Goal: Transaction & Acquisition: Purchase product/service

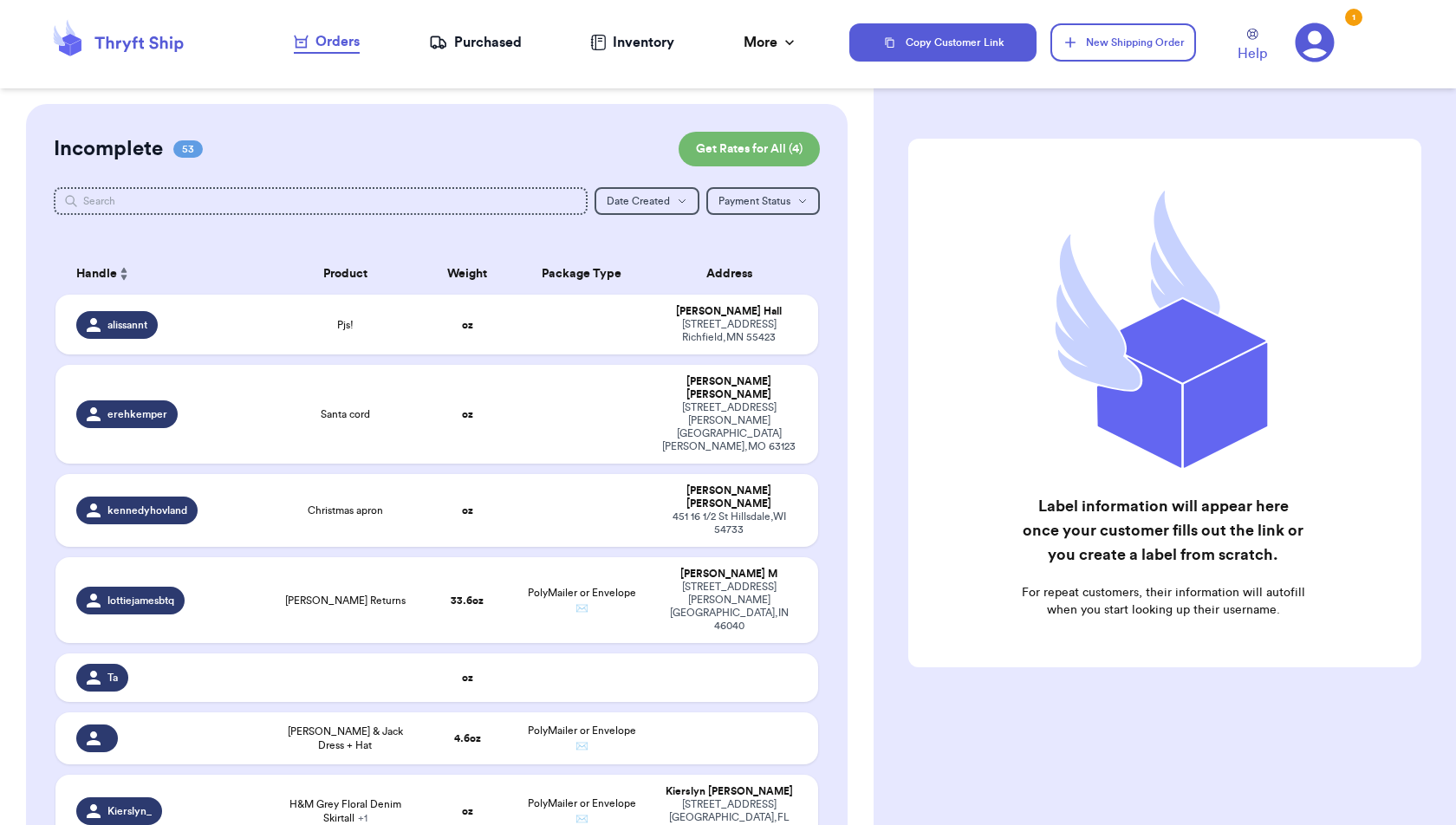
click at [340, 45] on div "Orders" at bounding box center [326, 41] width 66 height 20
click at [741, 143] on button "Get Rates for All ( 4 )" at bounding box center [749, 149] width 141 height 35
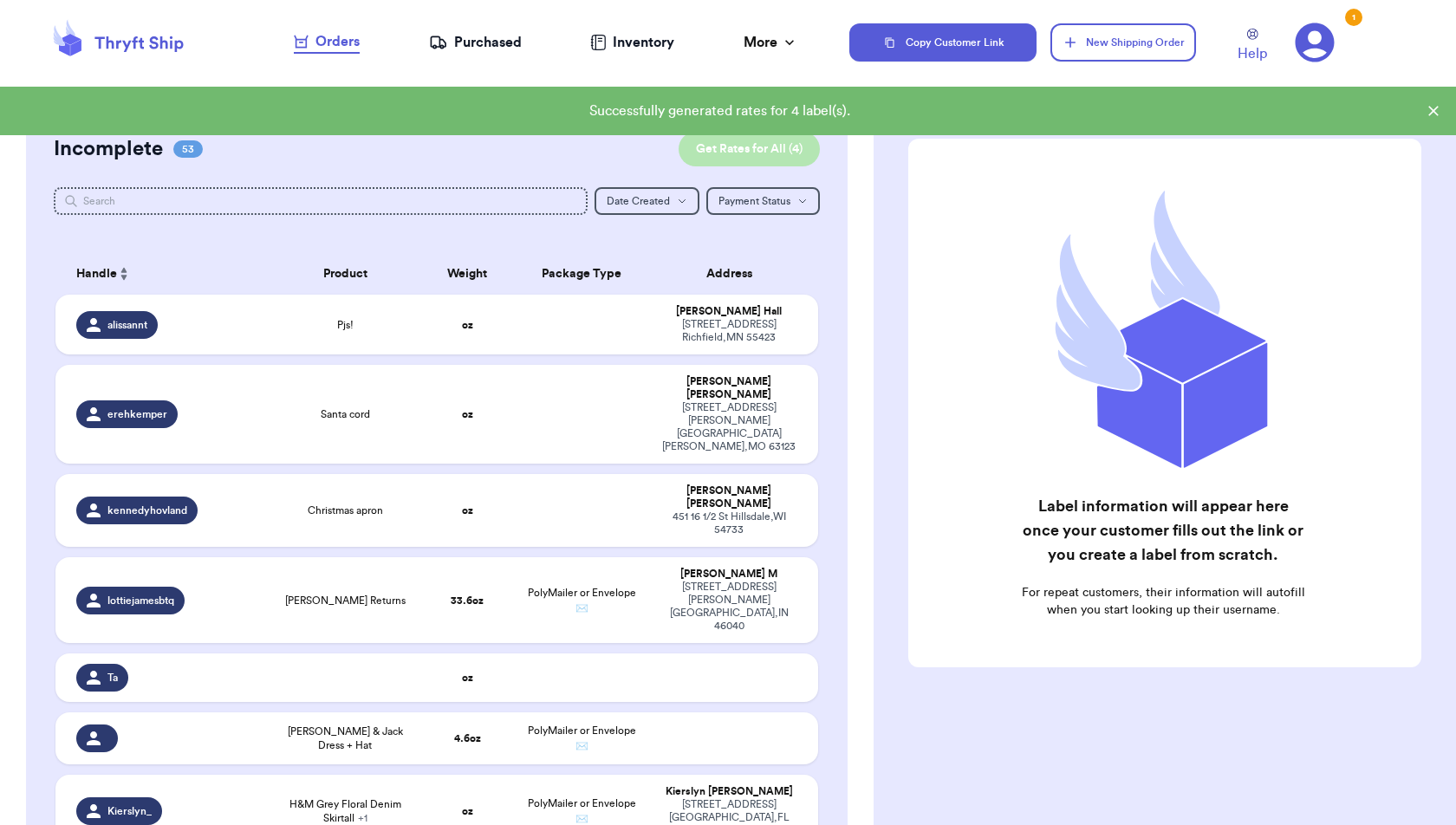
checkbox input "true"
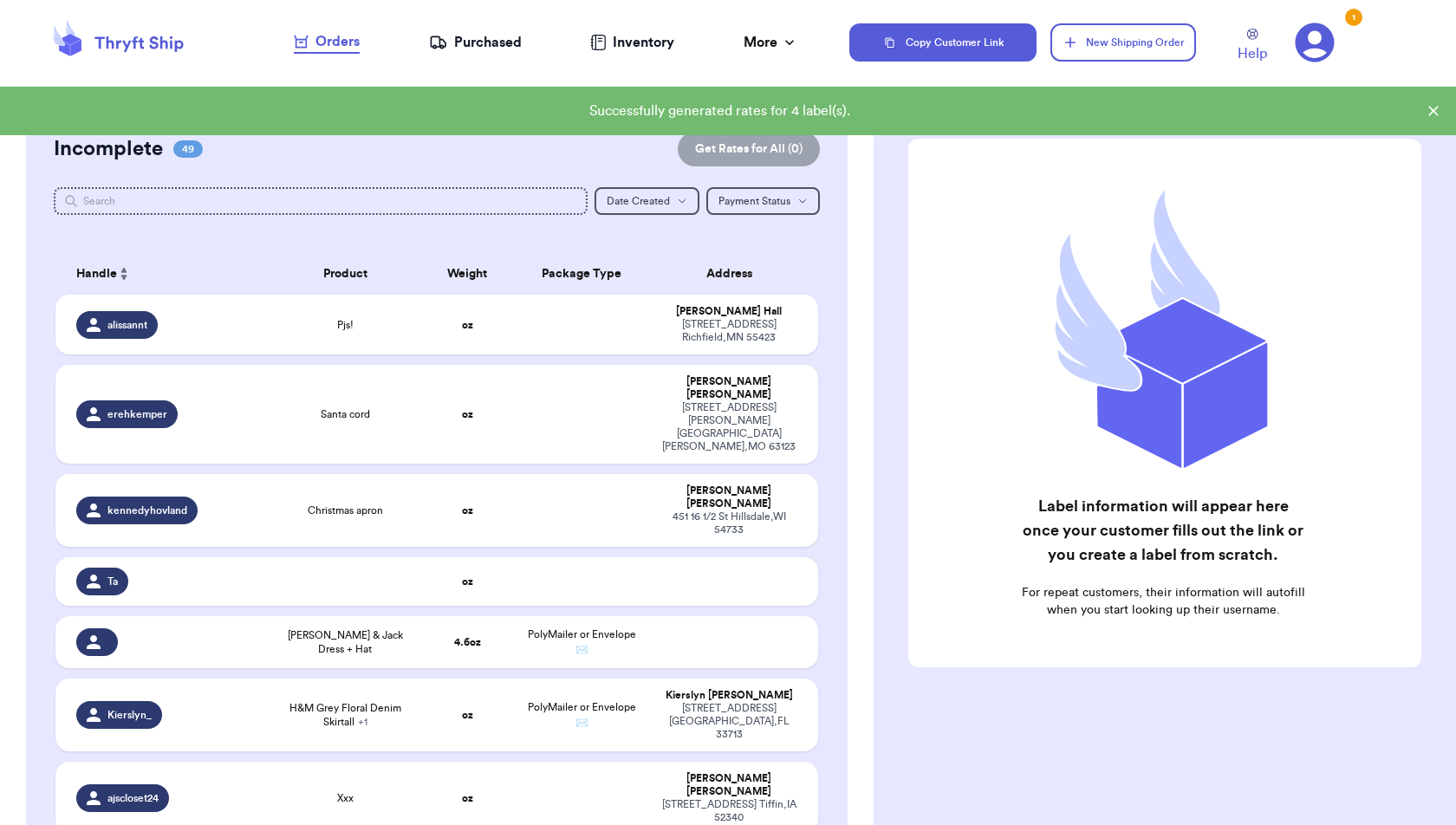
click at [1430, 106] on icon at bounding box center [1433, 111] width 17 height 17
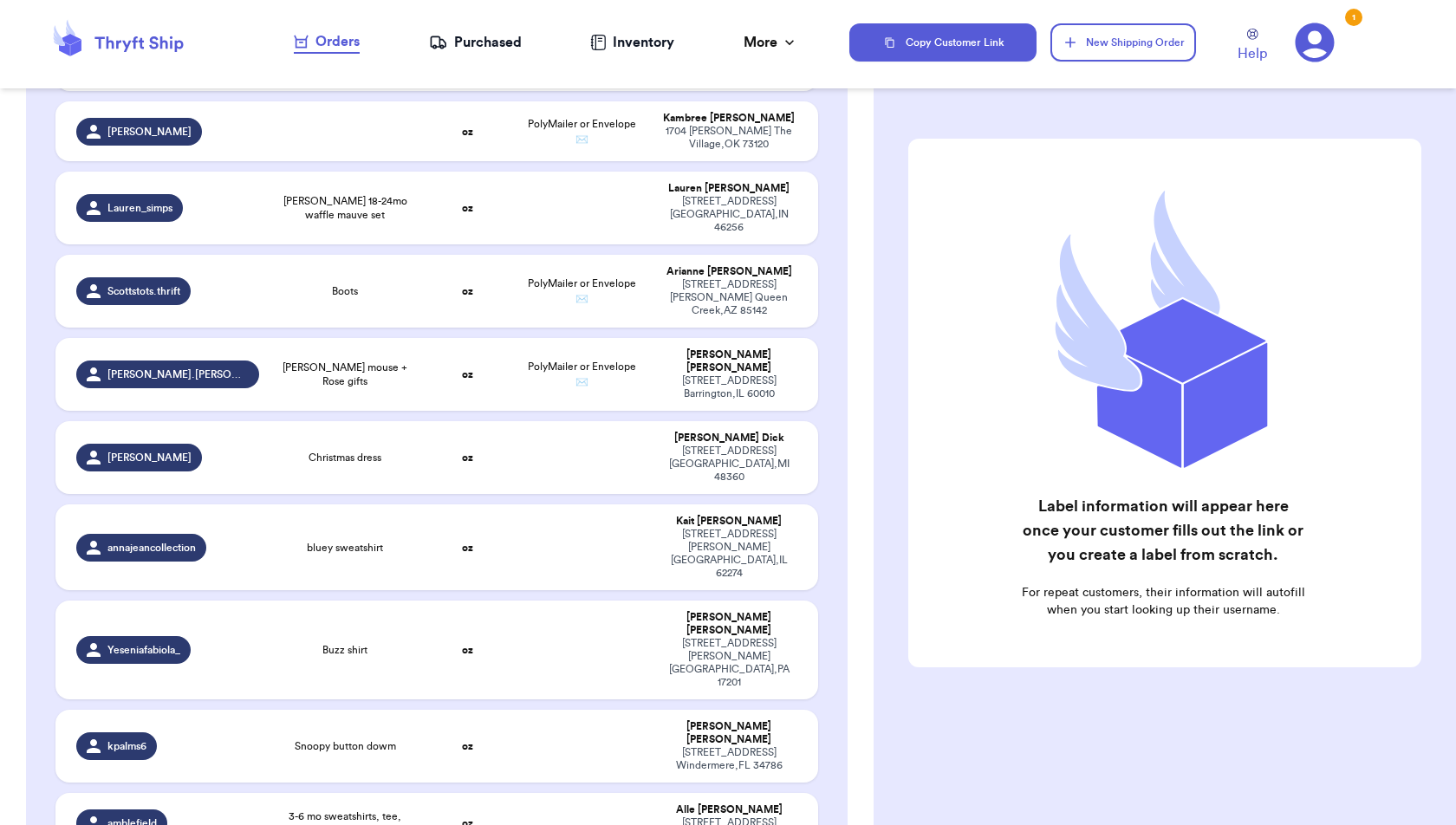
scroll to position [3354, 0]
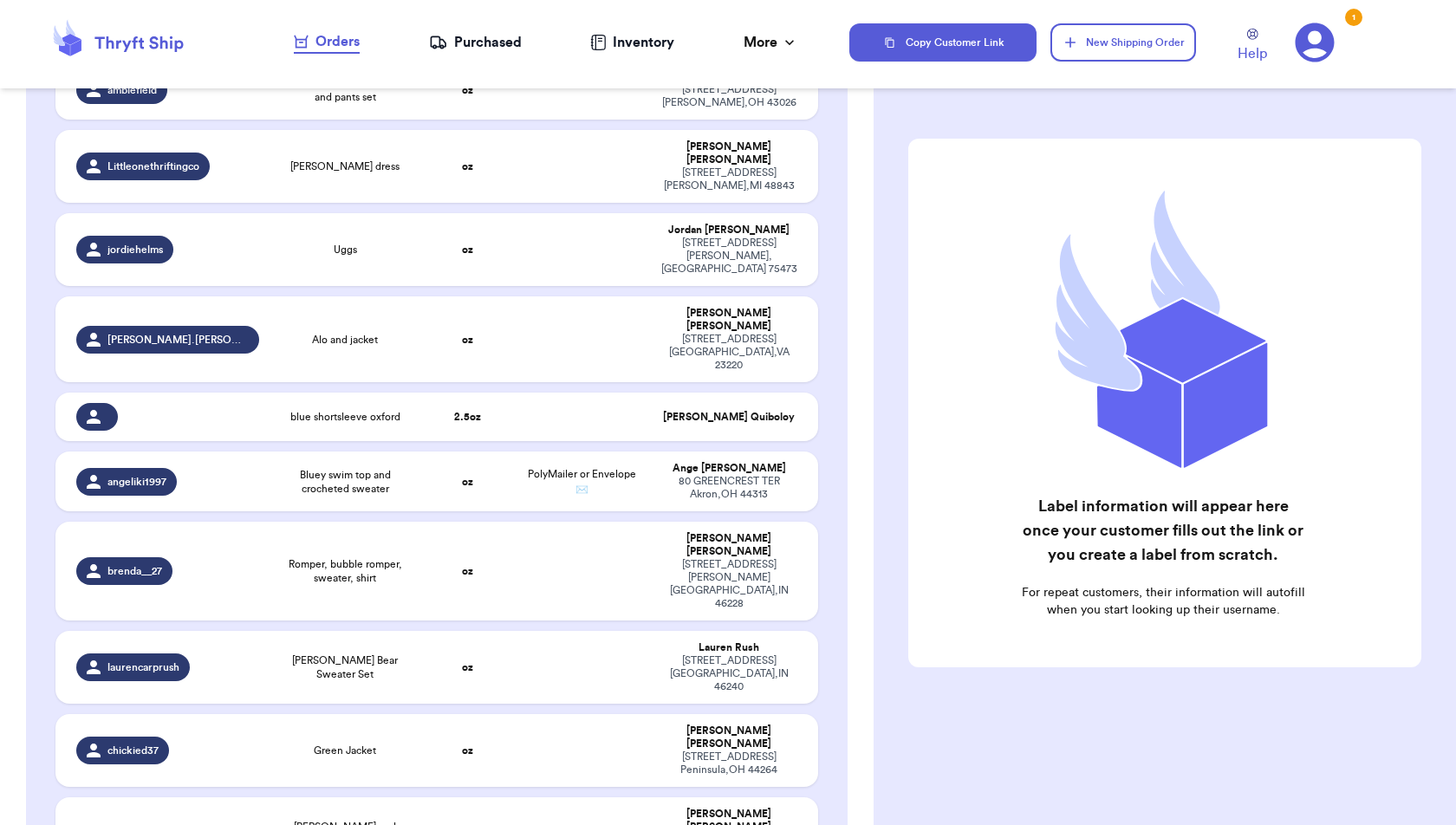
checkbox input "false"
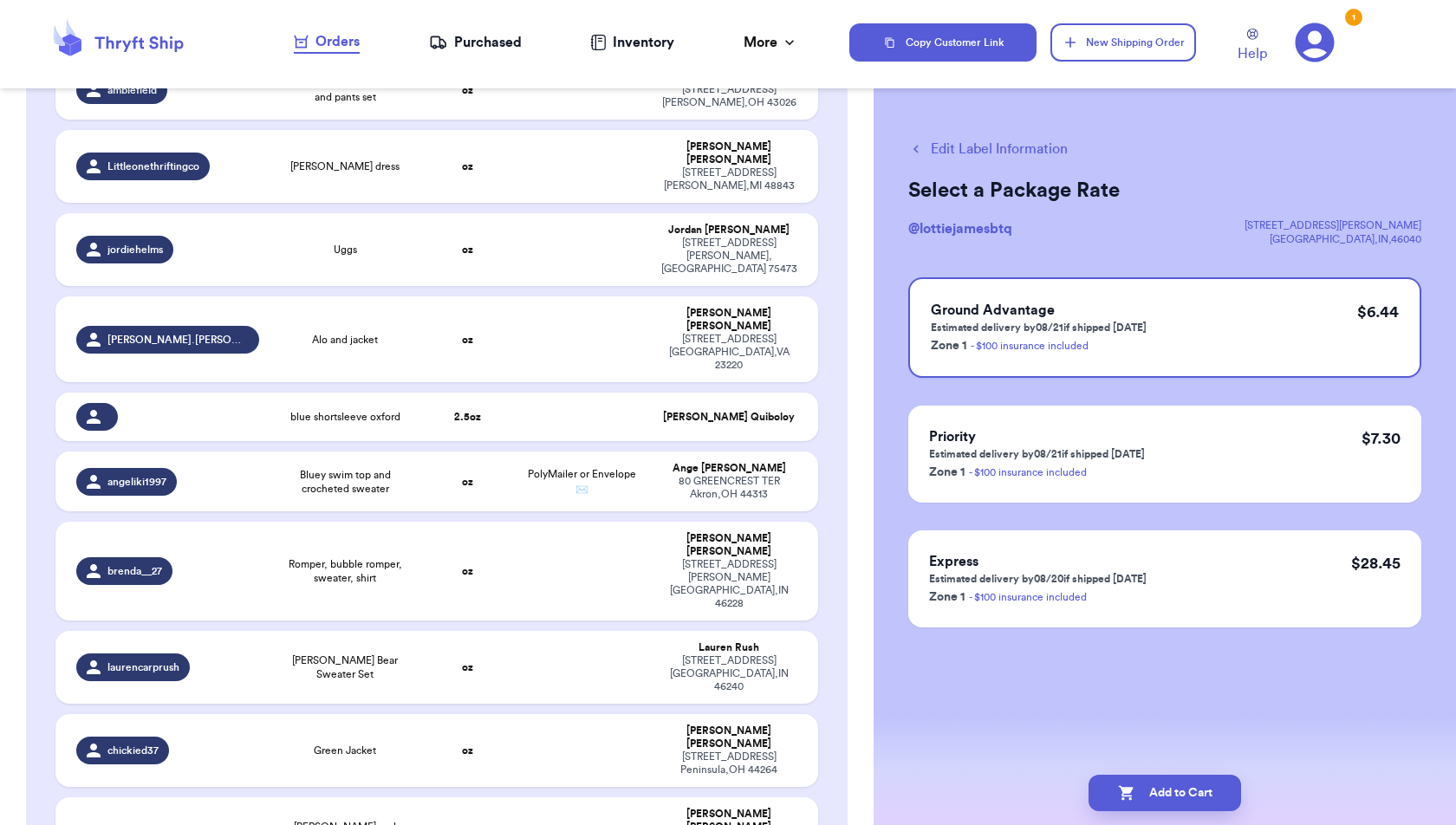
checkbox input "false"
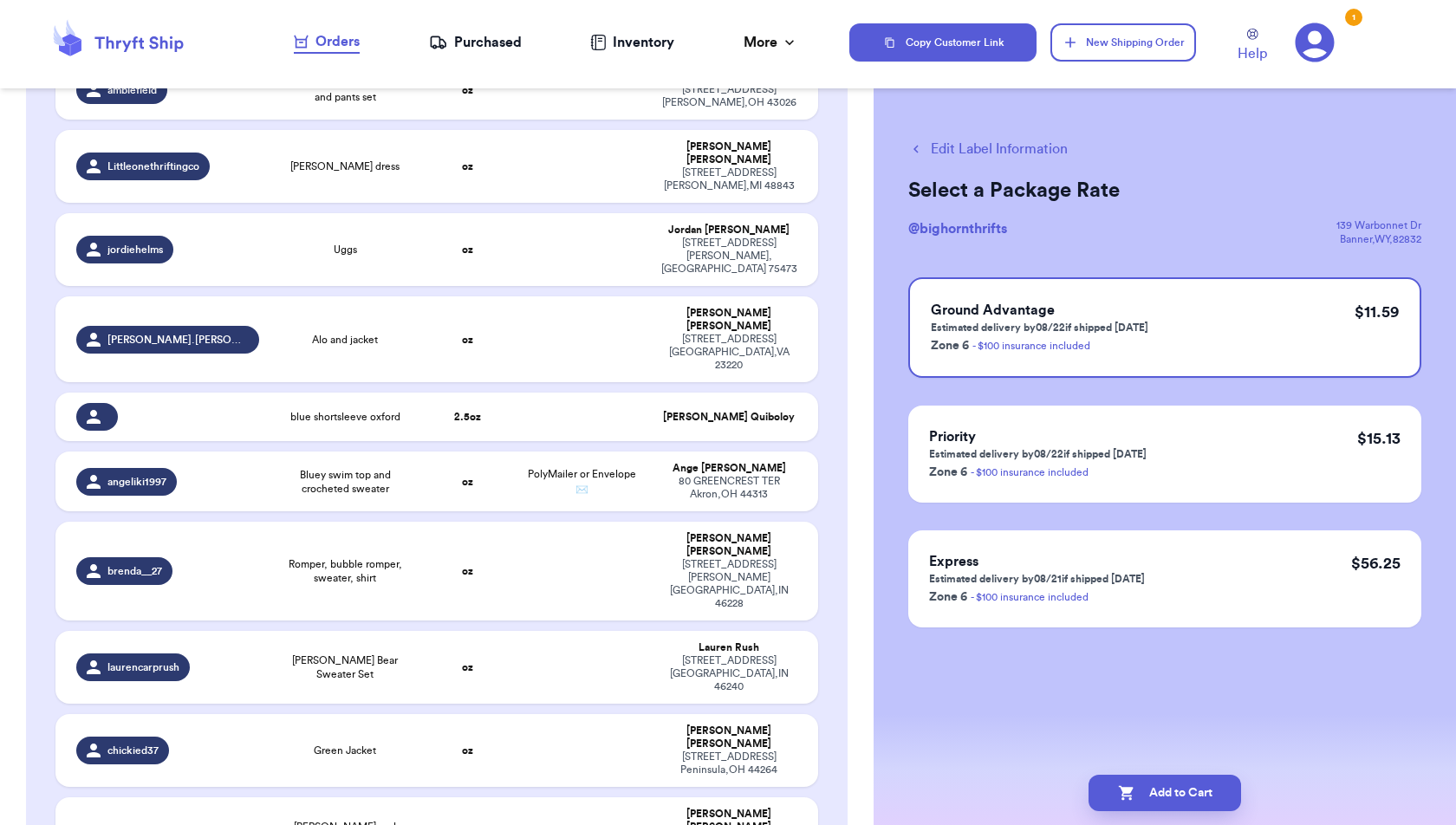
checkbox input "false"
click at [991, 151] on button "Edit Label Information" at bounding box center [987, 148] width 160 height 20
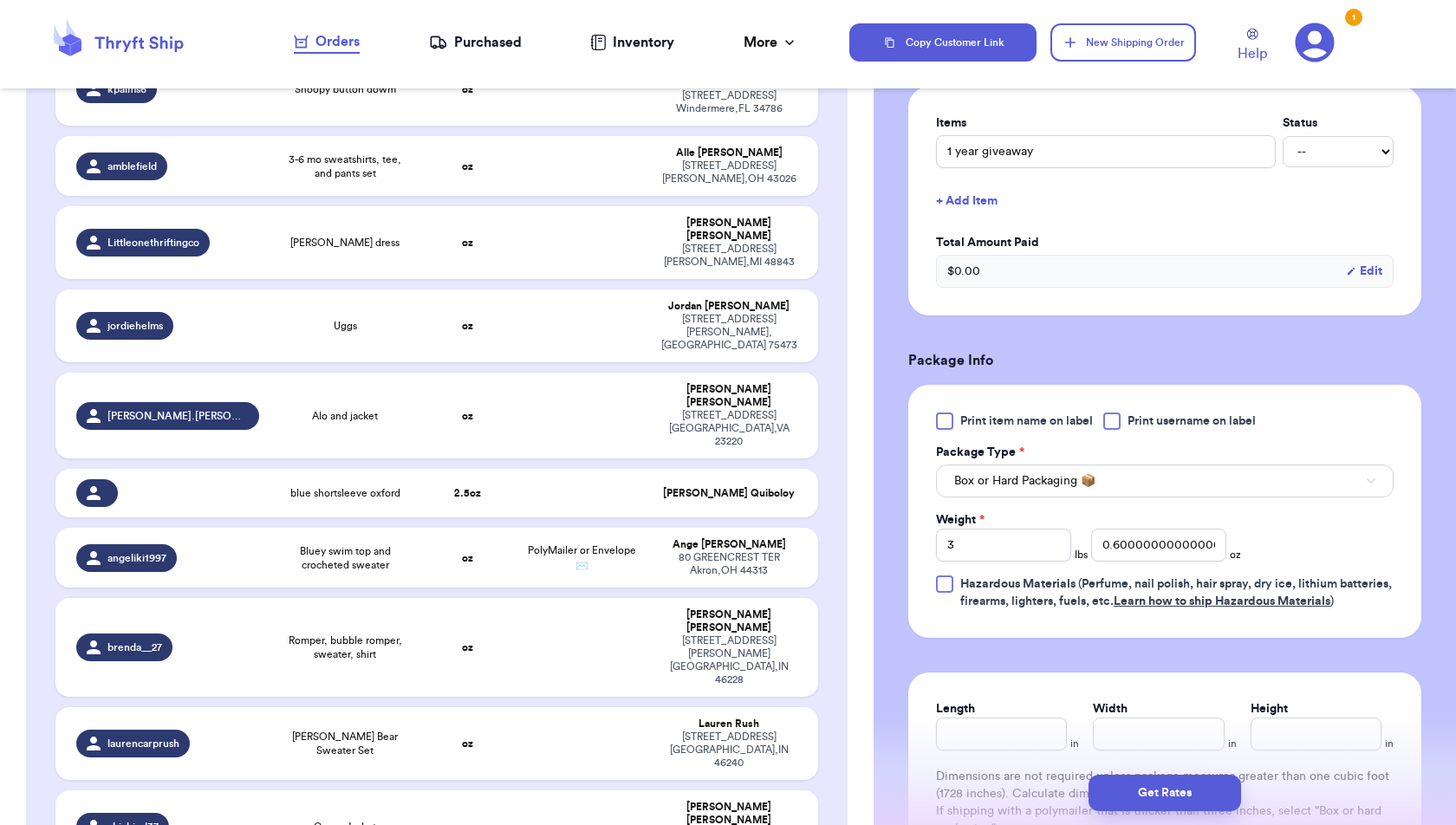
scroll to position [420, 0]
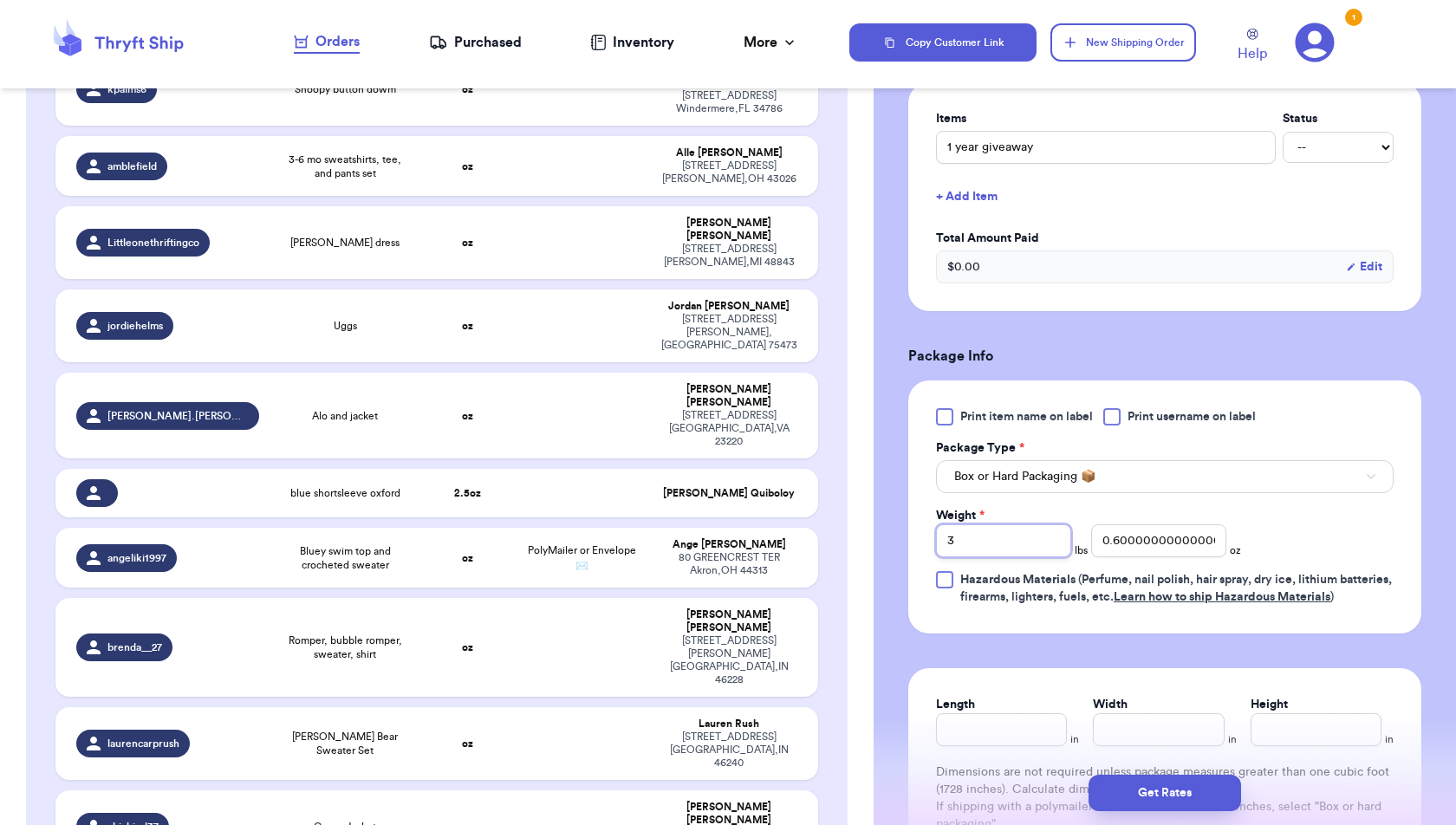
drag, startPoint x: 973, startPoint y: 537, endPoint x: 843, endPoint y: 542, distance: 130.1
click at [843, 542] on div "Customer Link New Order Incomplete 50 Get Rates for All ( 1 ) Get Rates for All…" at bounding box center [728, 412] width 1456 height 825
drag, startPoint x: 1215, startPoint y: 540, endPoint x: 1028, endPoint y: 543, distance: 187.0
click at [1028, 543] on div "Weight * lbs 0.6000000000000014 oz" at bounding box center [1088, 533] width 305 height 50
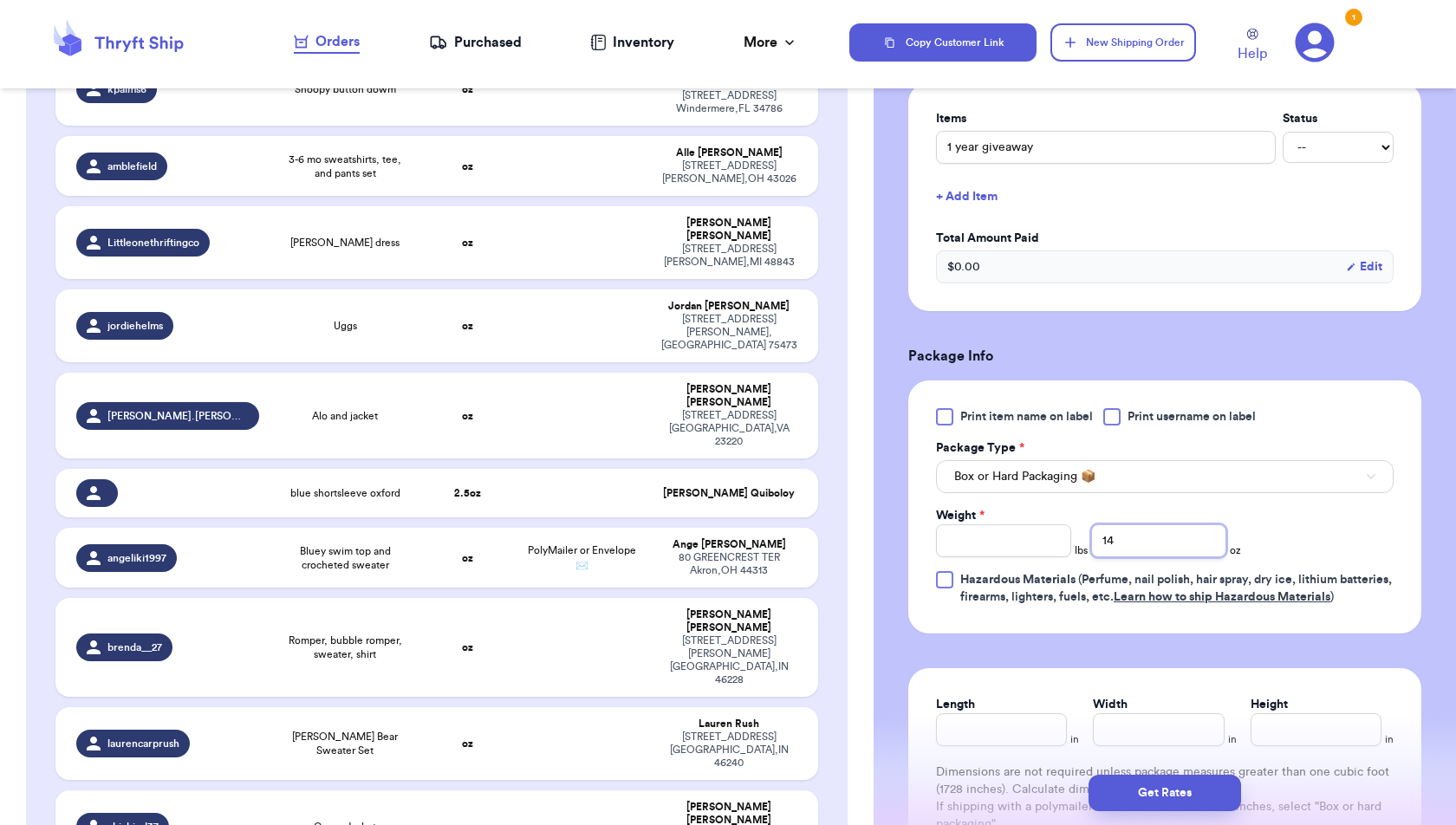
type input "14"
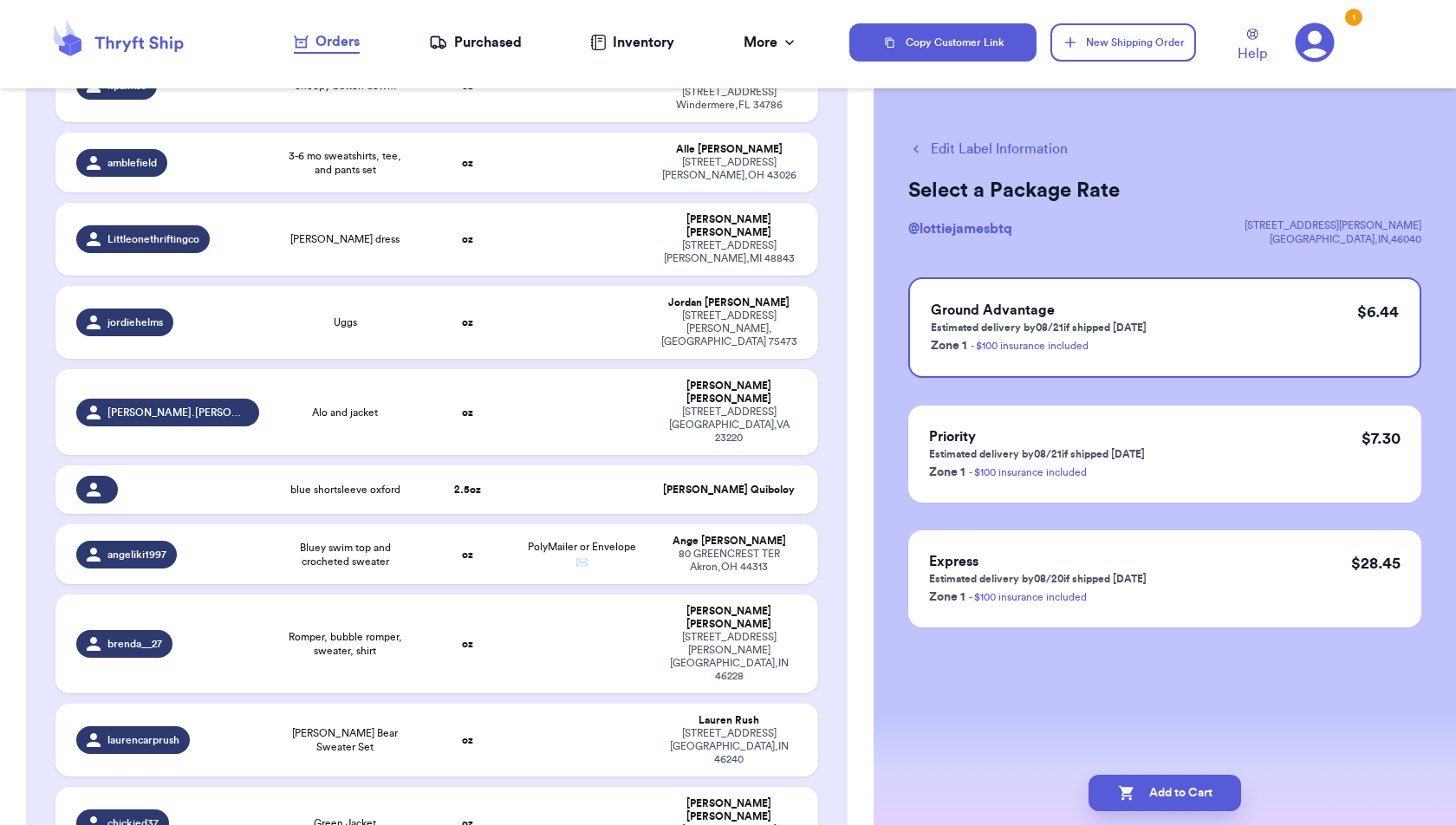
click at [992, 147] on button "Edit Label Information" at bounding box center [987, 148] width 160 height 20
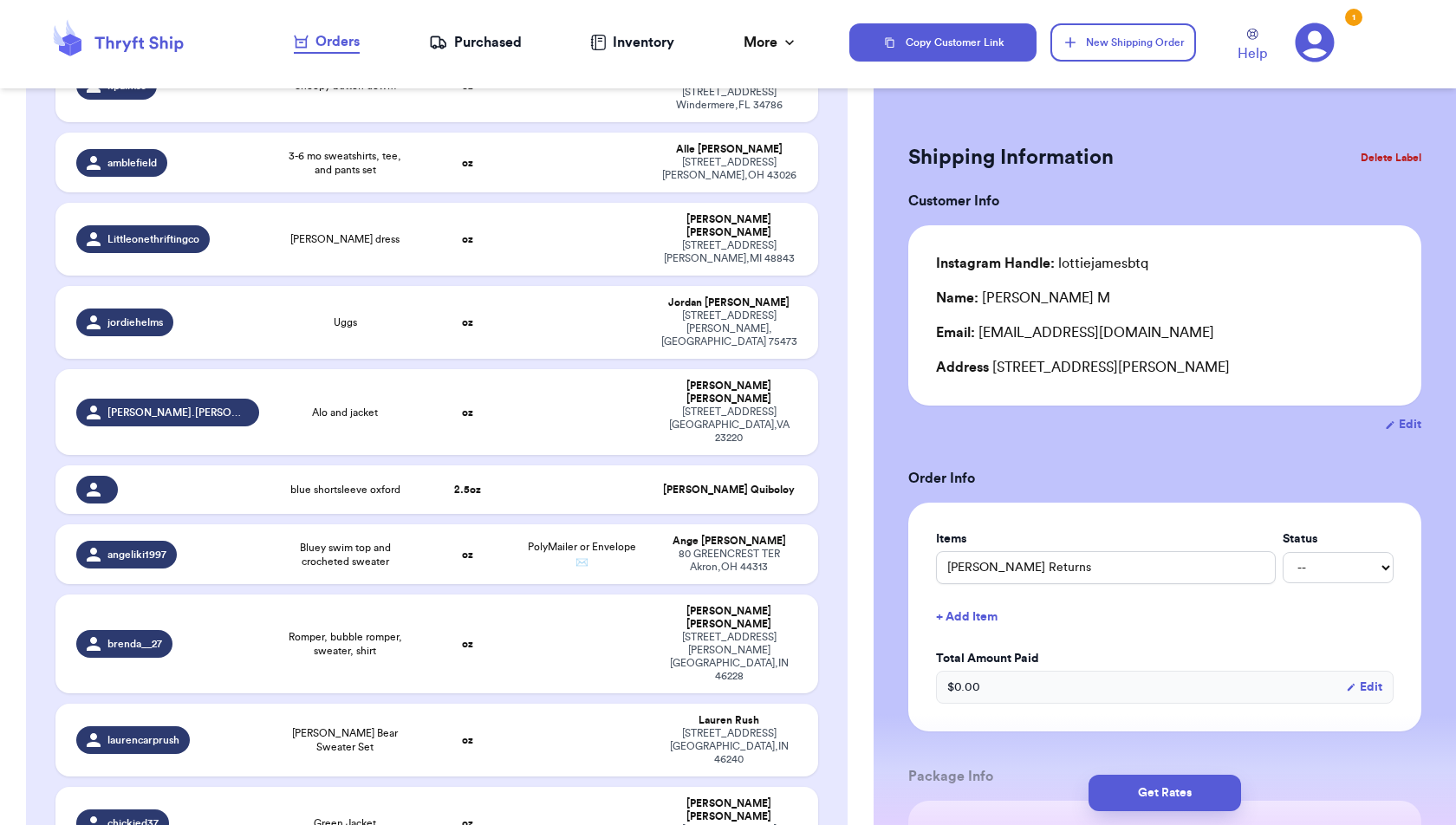
scroll to position [3373, 0]
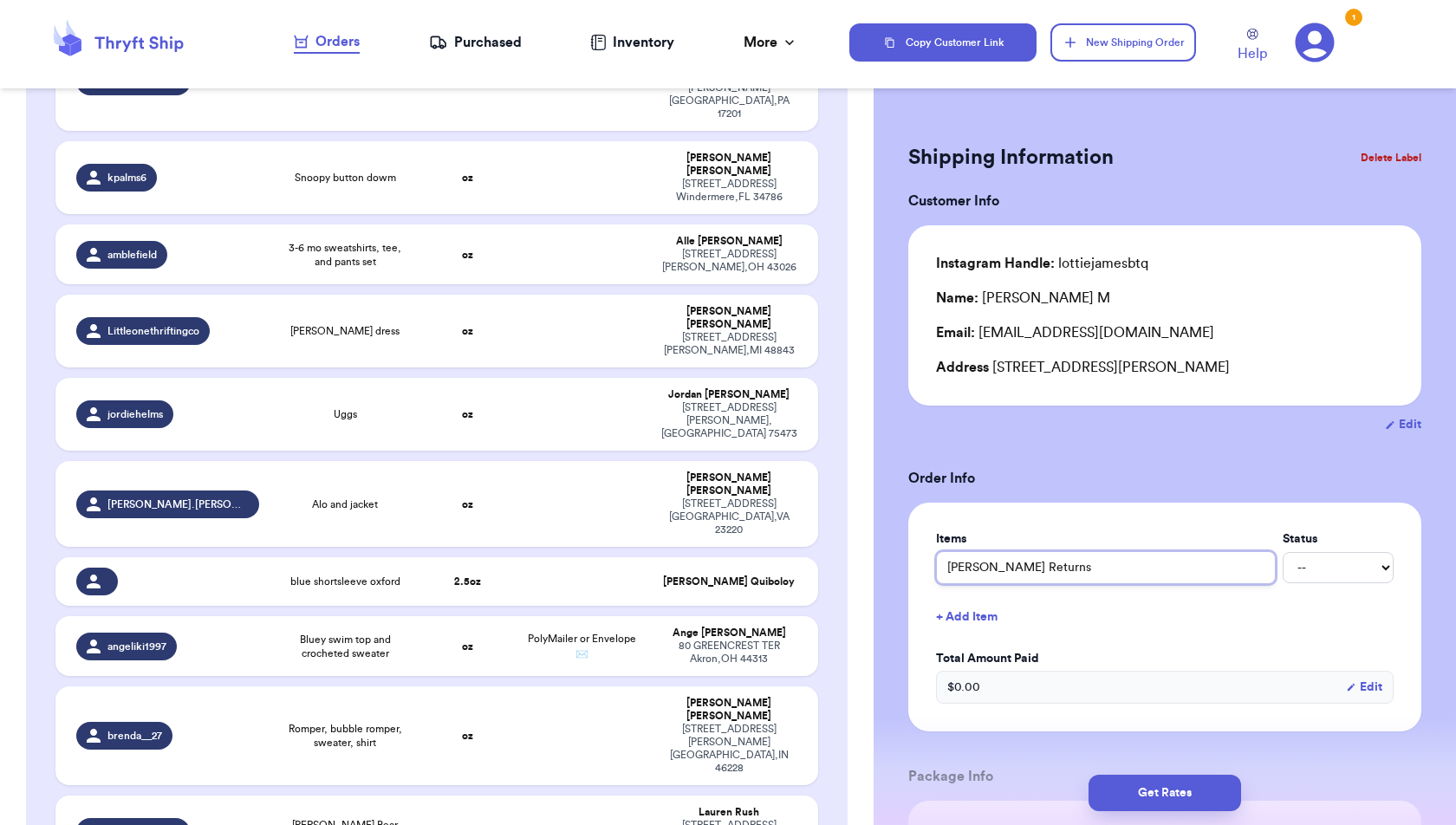
drag, startPoint x: 1101, startPoint y: 571, endPoint x: 887, endPoint y: 571, distance: 214.0
click at [887, 571] on div "Shipping Information Delete Label Customer Info Instagram Handle: lottiejamesbt…" at bounding box center [1164, 798] width 582 height 1389
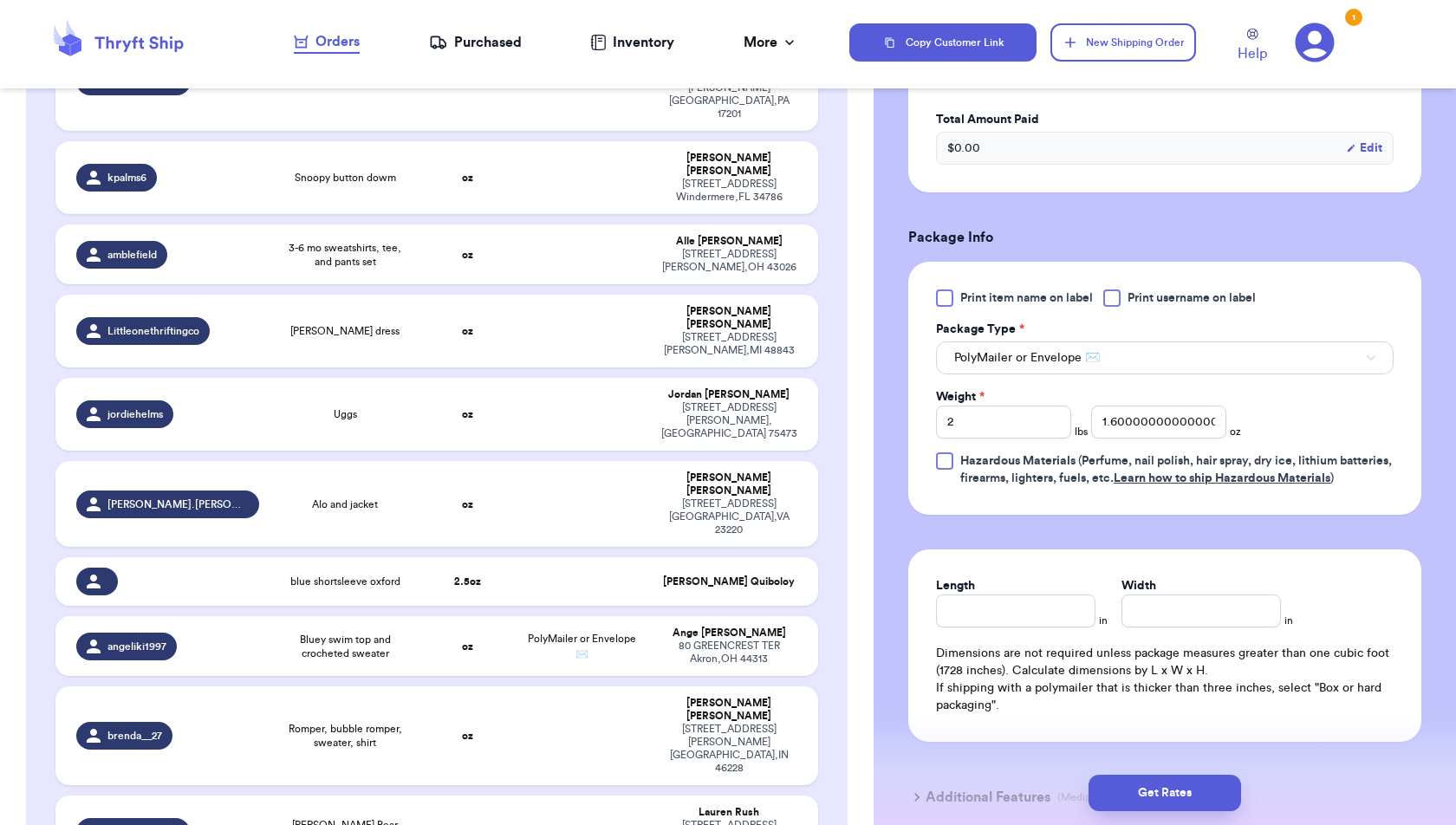
scroll to position [681, 0]
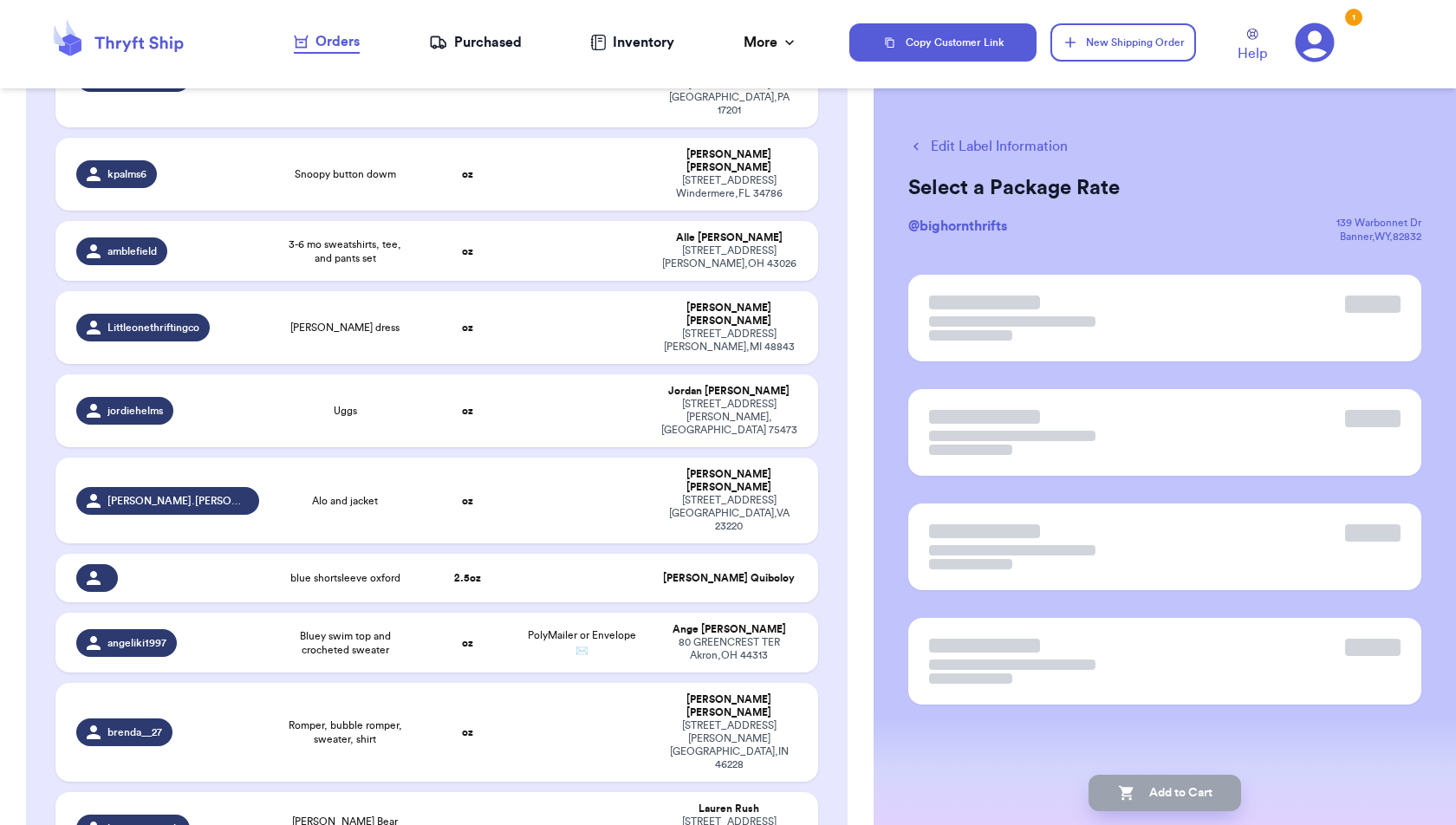
scroll to position [0, 0]
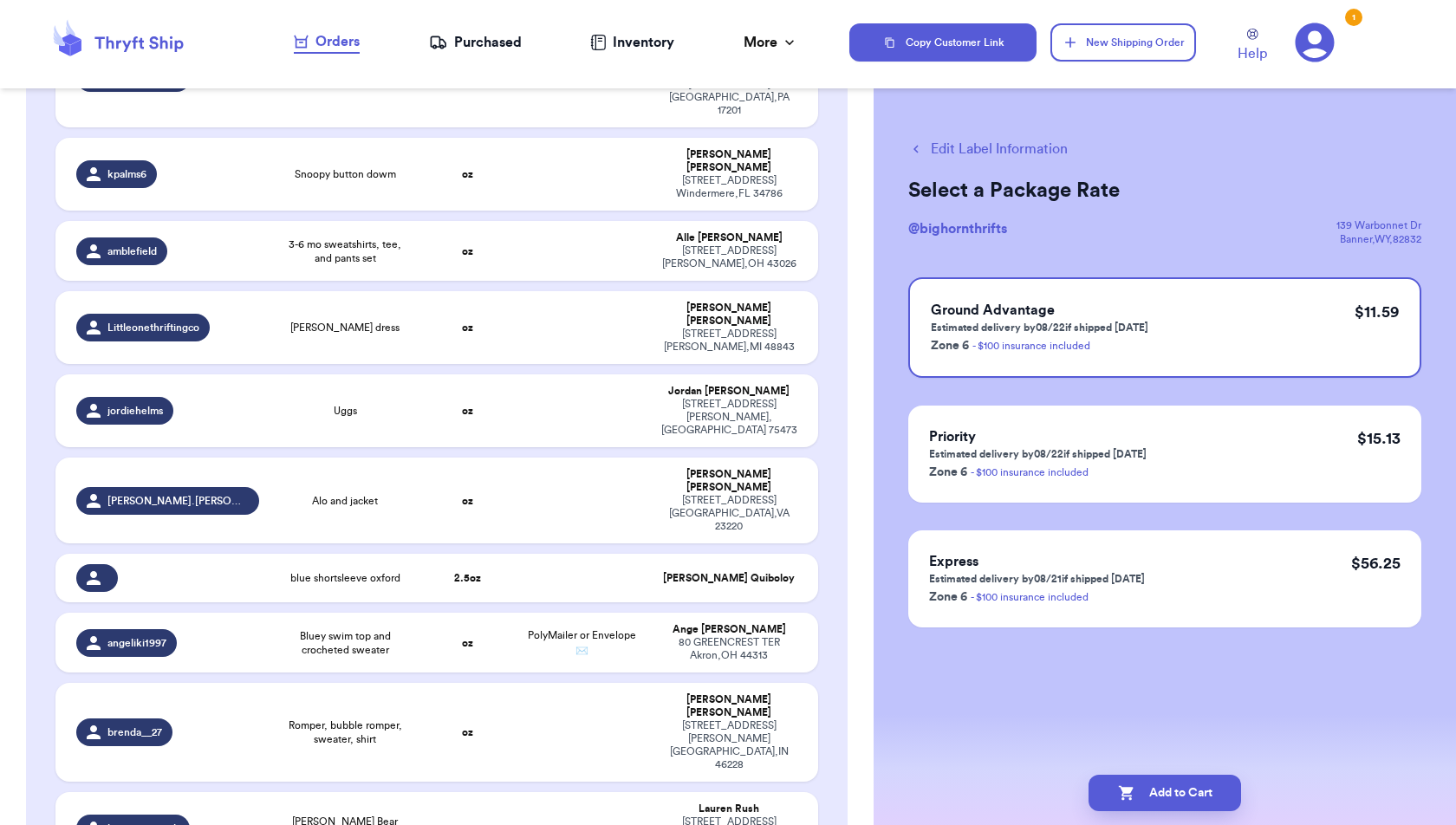
click at [1027, 150] on button "Edit Label Information" at bounding box center [987, 148] width 160 height 20
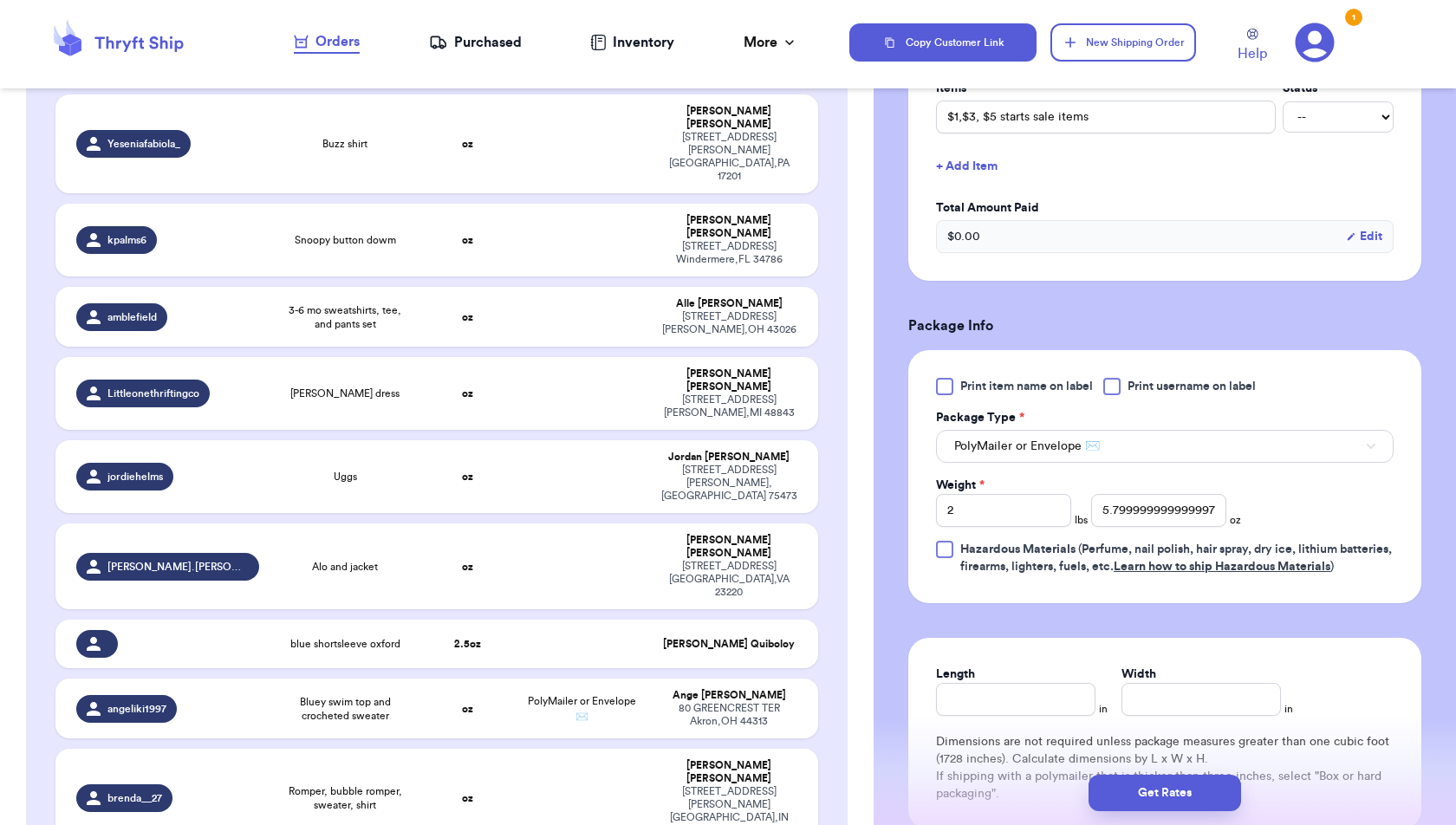
scroll to position [681, 0]
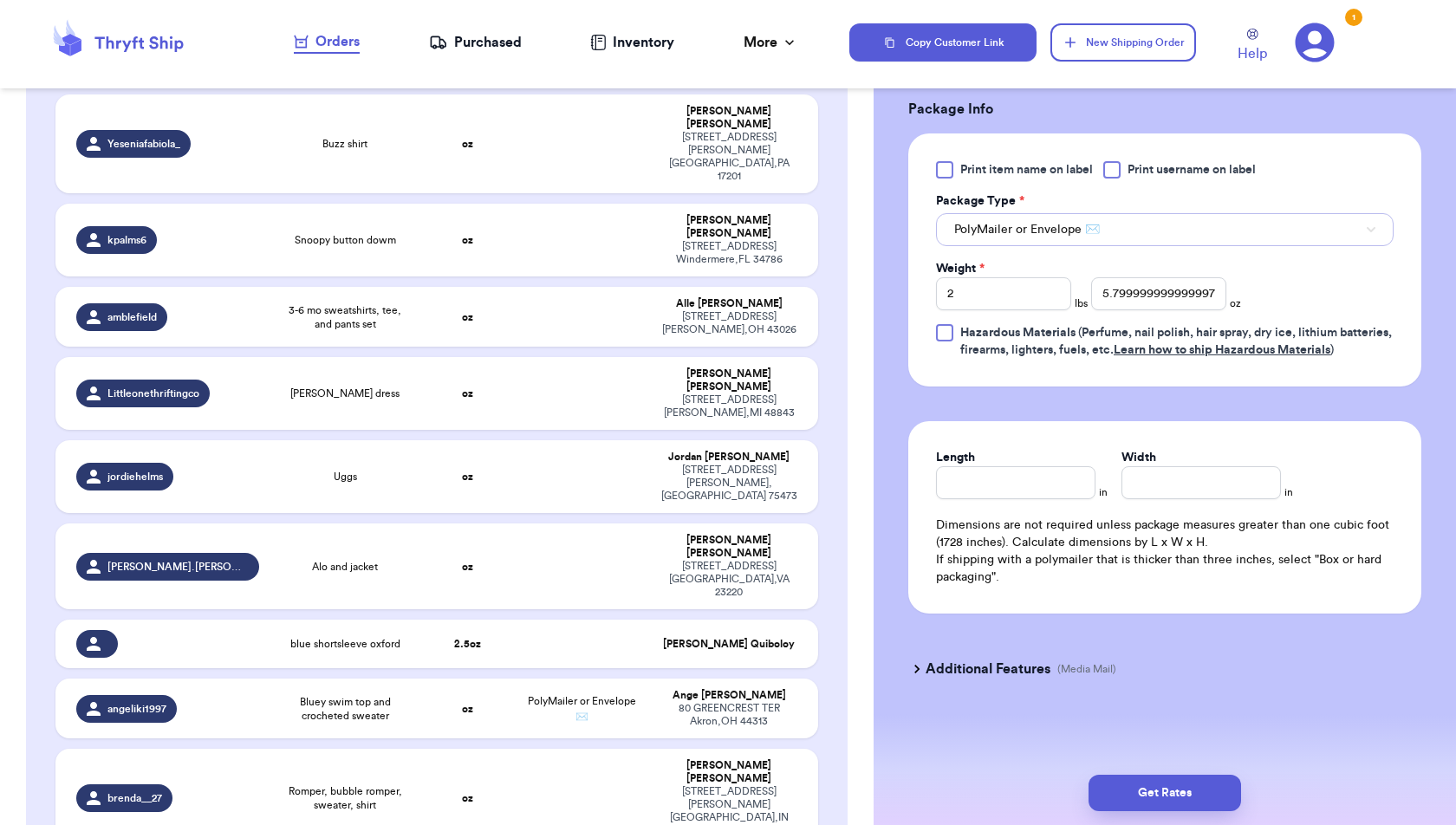
click at [1113, 217] on button "PolyMailer or Envelope ✉️" at bounding box center [1165, 229] width 458 height 33
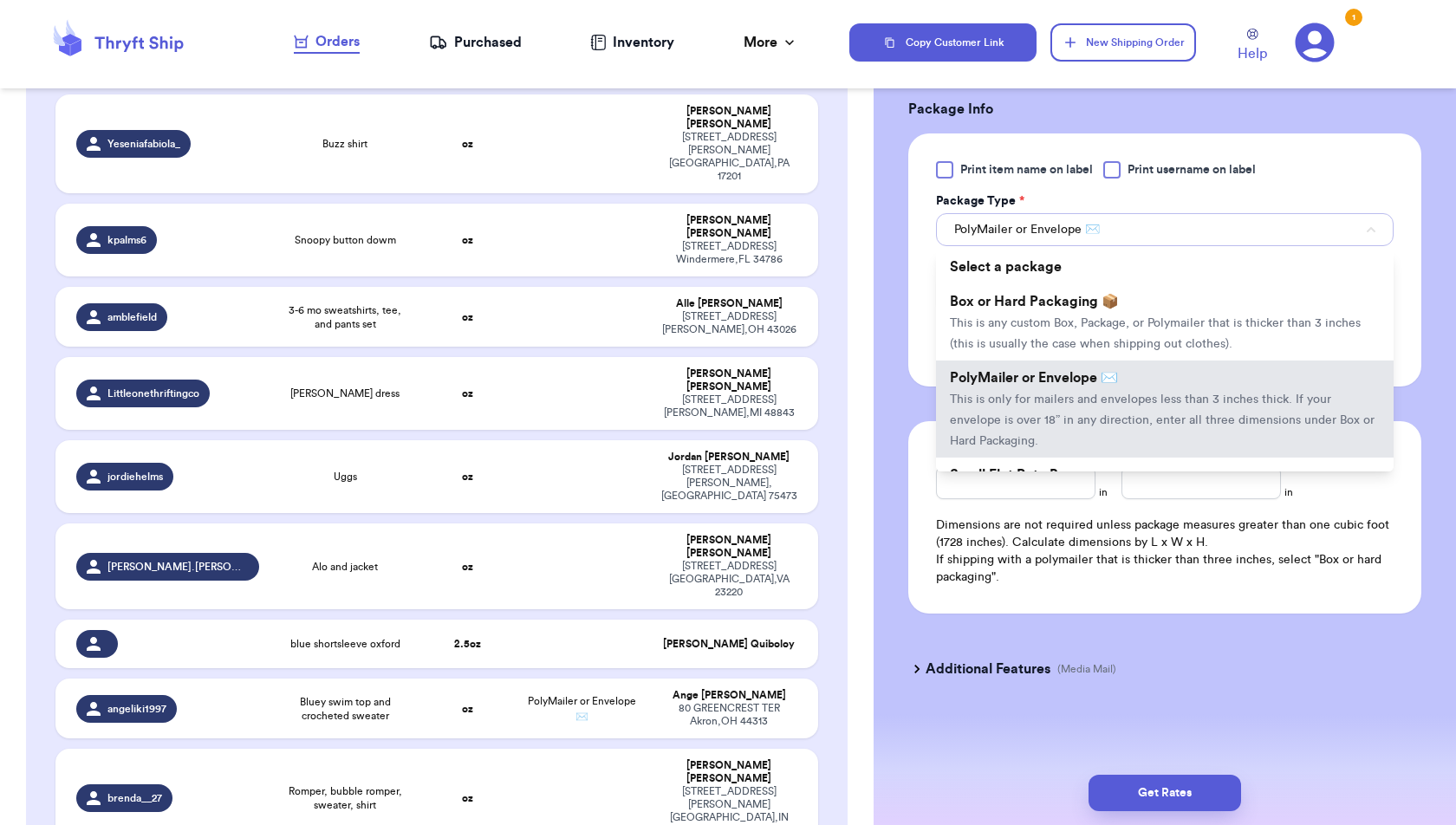
click at [1113, 217] on button "PolyMailer or Envelope ✉️" at bounding box center [1165, 229] width 458 height 33
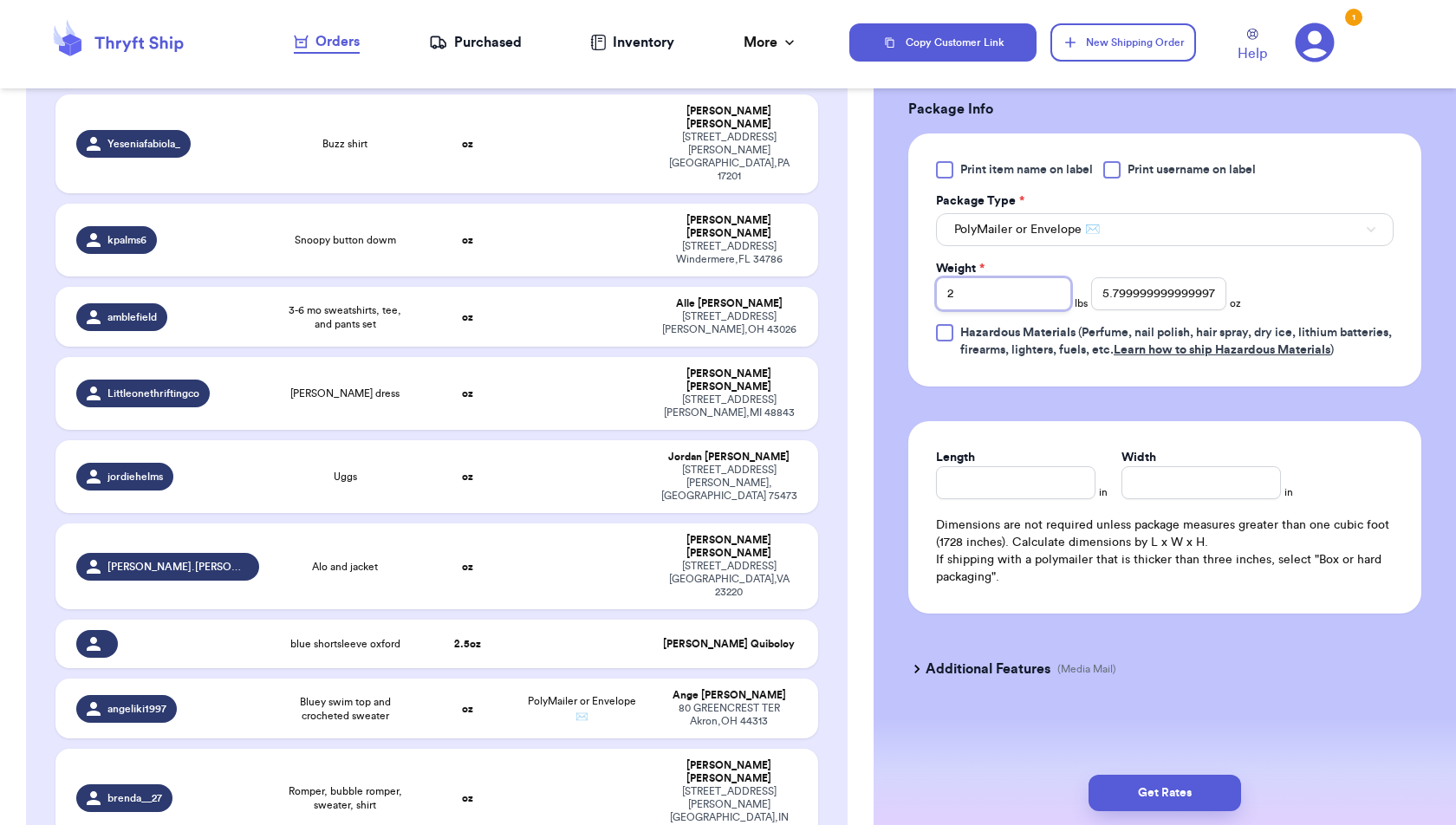
drag, startPoint x: 1014, startPoint y: 282, endPoint x: 816, endPoint y: 277, distance: 198.1
click at [816, 277] on div "Customer Link New Order Incomplete 52 Get Rates for All ( 3 ) Get Rates for All…" at bounding box center [728, 412] width 1456 height 825
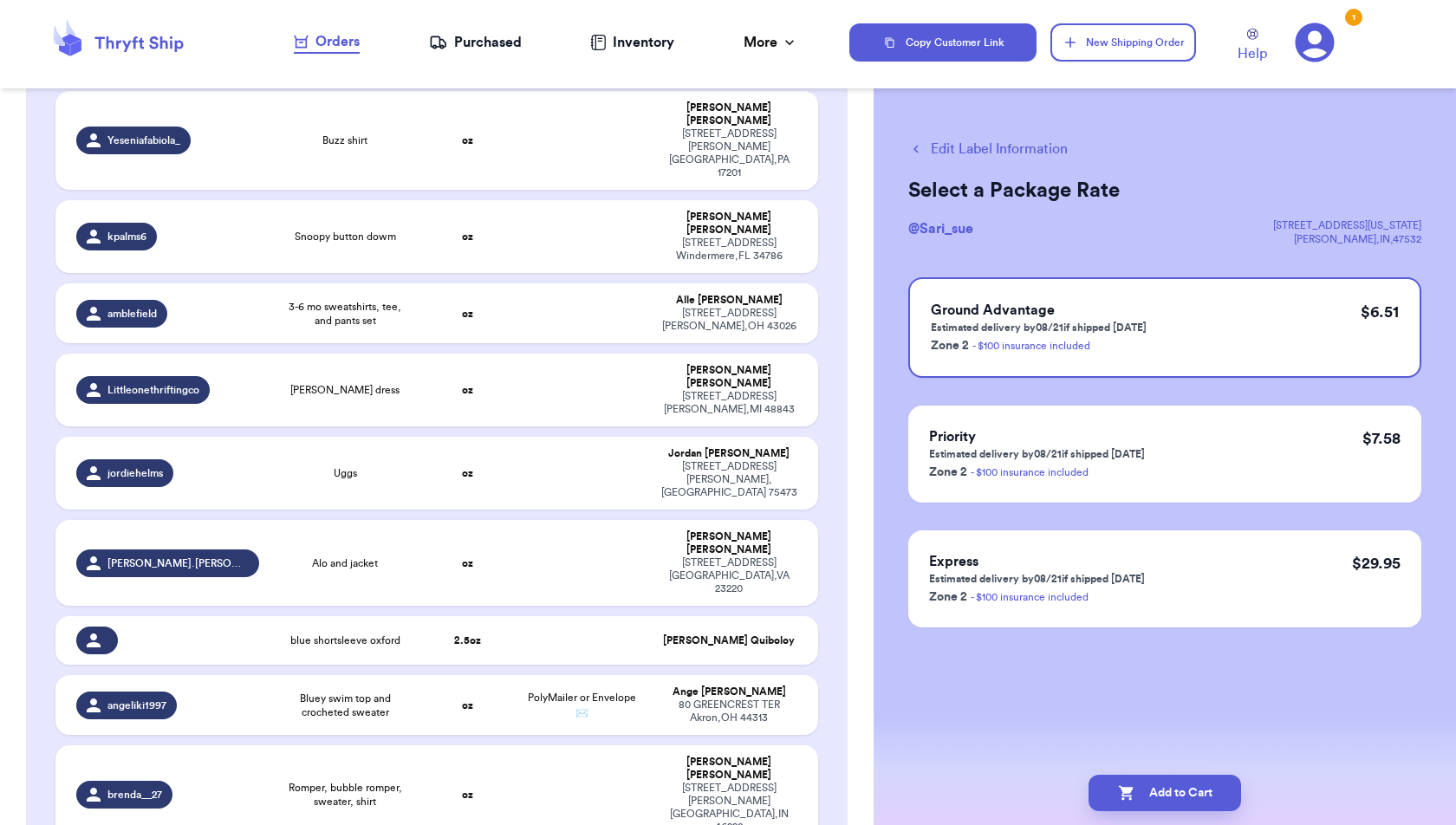
click at [996, 152] on button "Edit Label Information" at bounding box center [987, 148] width 160 height 20
checkbox input "true"
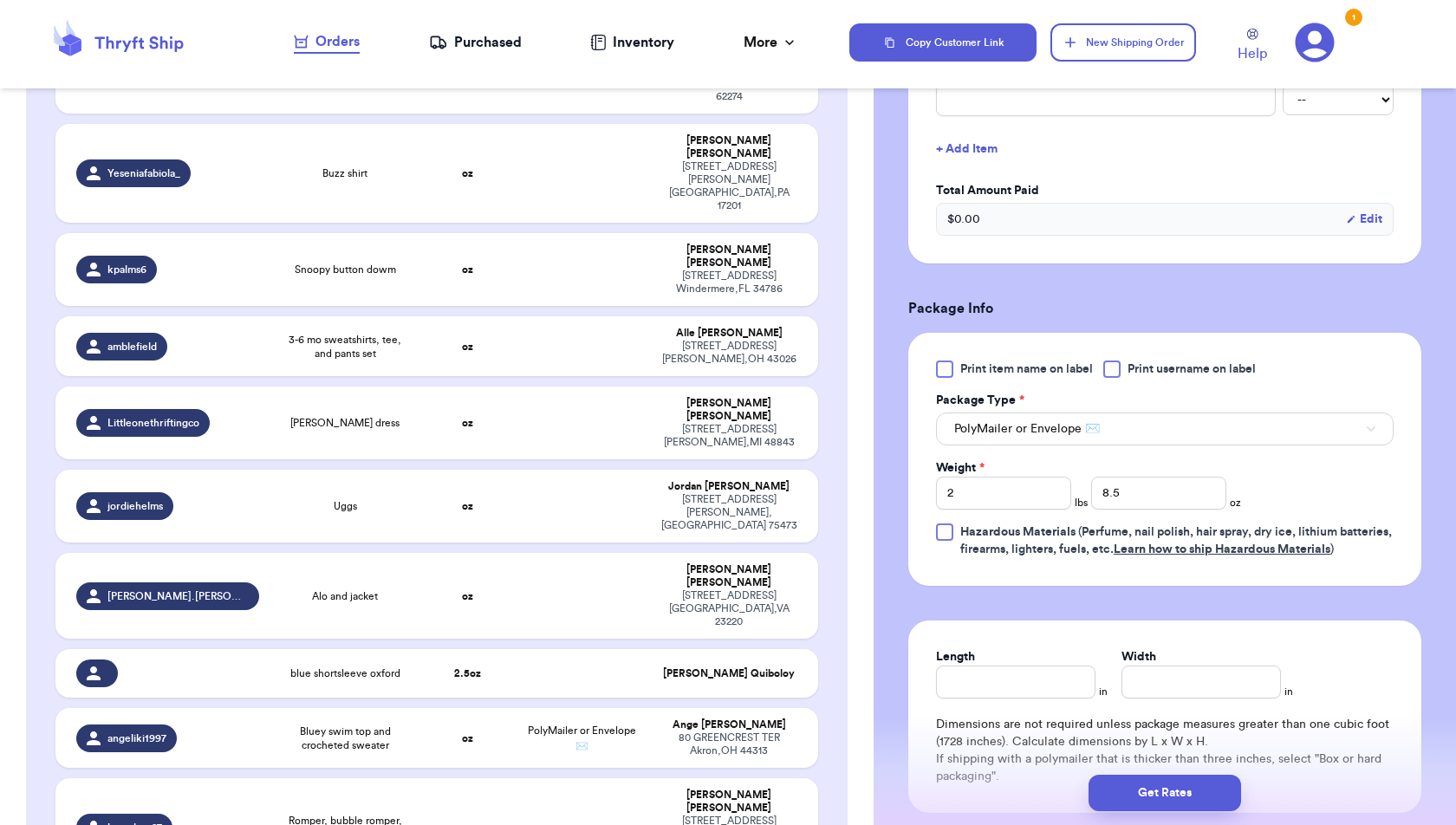
scroll to position [681, 0]
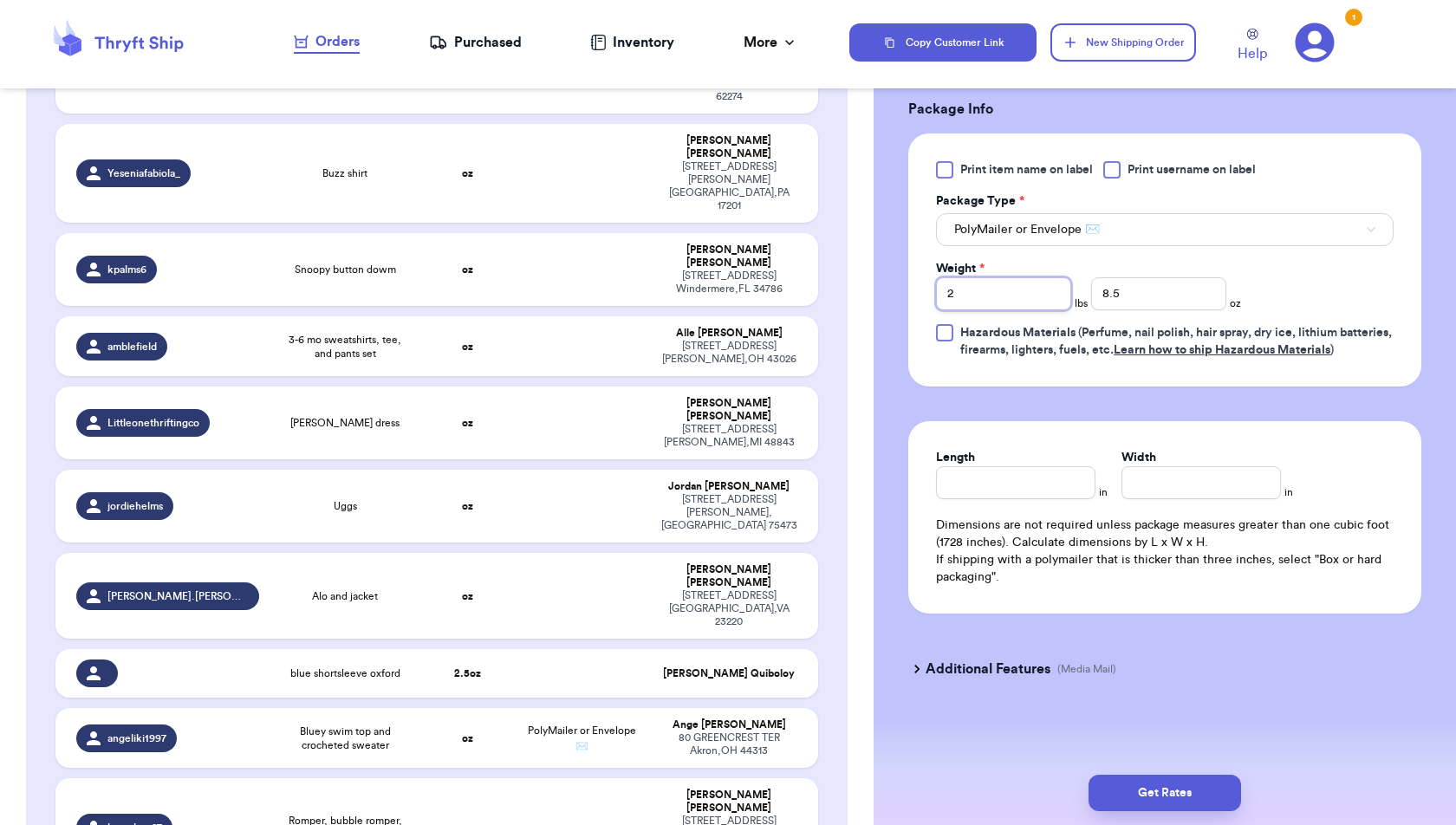
drag, startPoint x: 1007, startPoint y: 281, endPoint x: 921, endPoint y: 287, distance: 86.2
click at [921, 287] on div "Print item name on label Print username on label Package Type * PolyMailer or E…" at bounding box center [1165, 260] width 513 height 253
drag, startPoint x: 1139, startPoint y: 282, endPoint x: 1075, endPoint y: 282, distance: 64.0
click at [1075, 282] on div "Weight * lbs 8.5 oz" at bounding box center [1088, 286] width 305 height 50
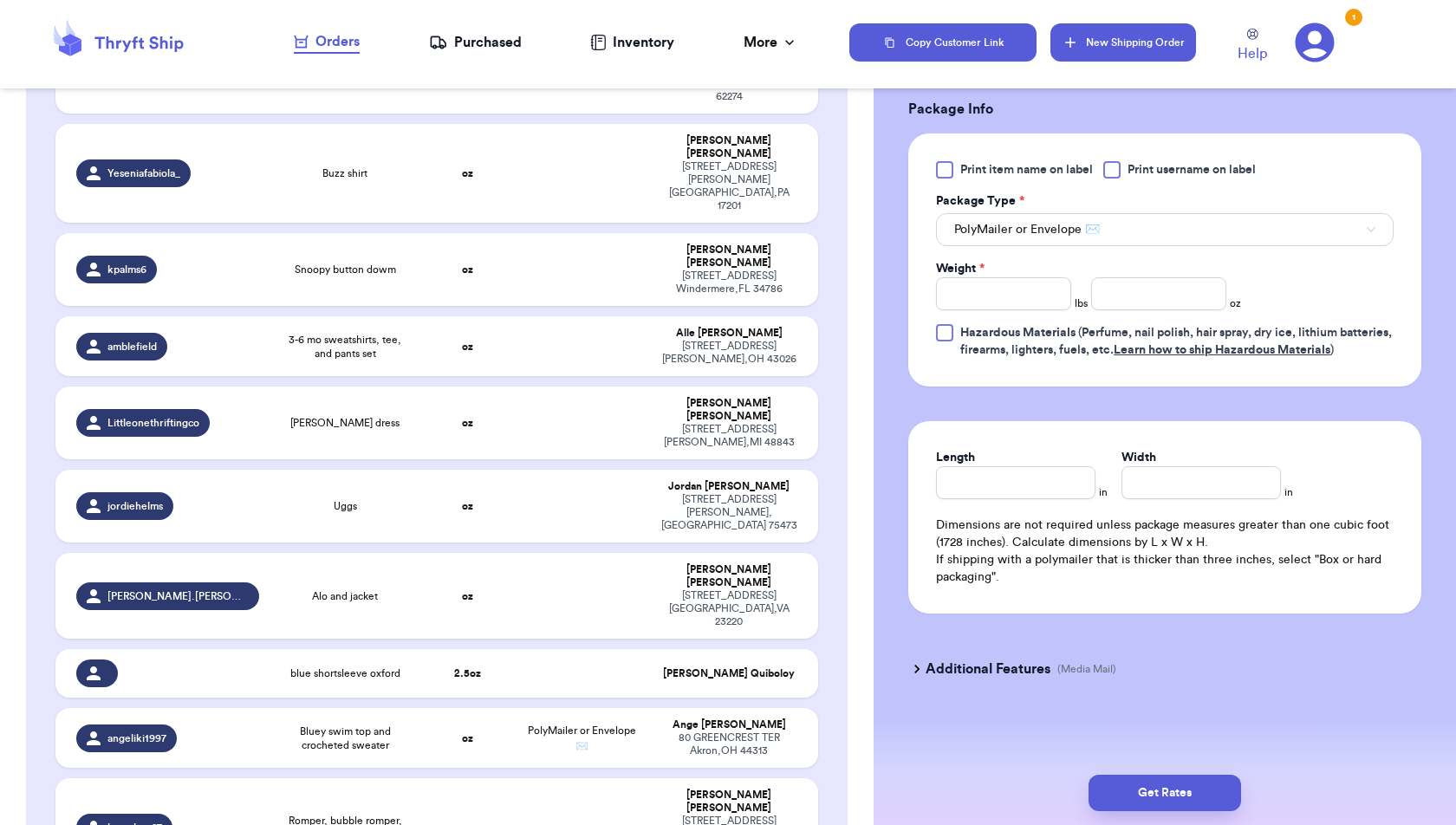
click at [1076, 52] on button "New Shipping Order" at bounding box center [1123, 42] width 145 height 38
type input "0"
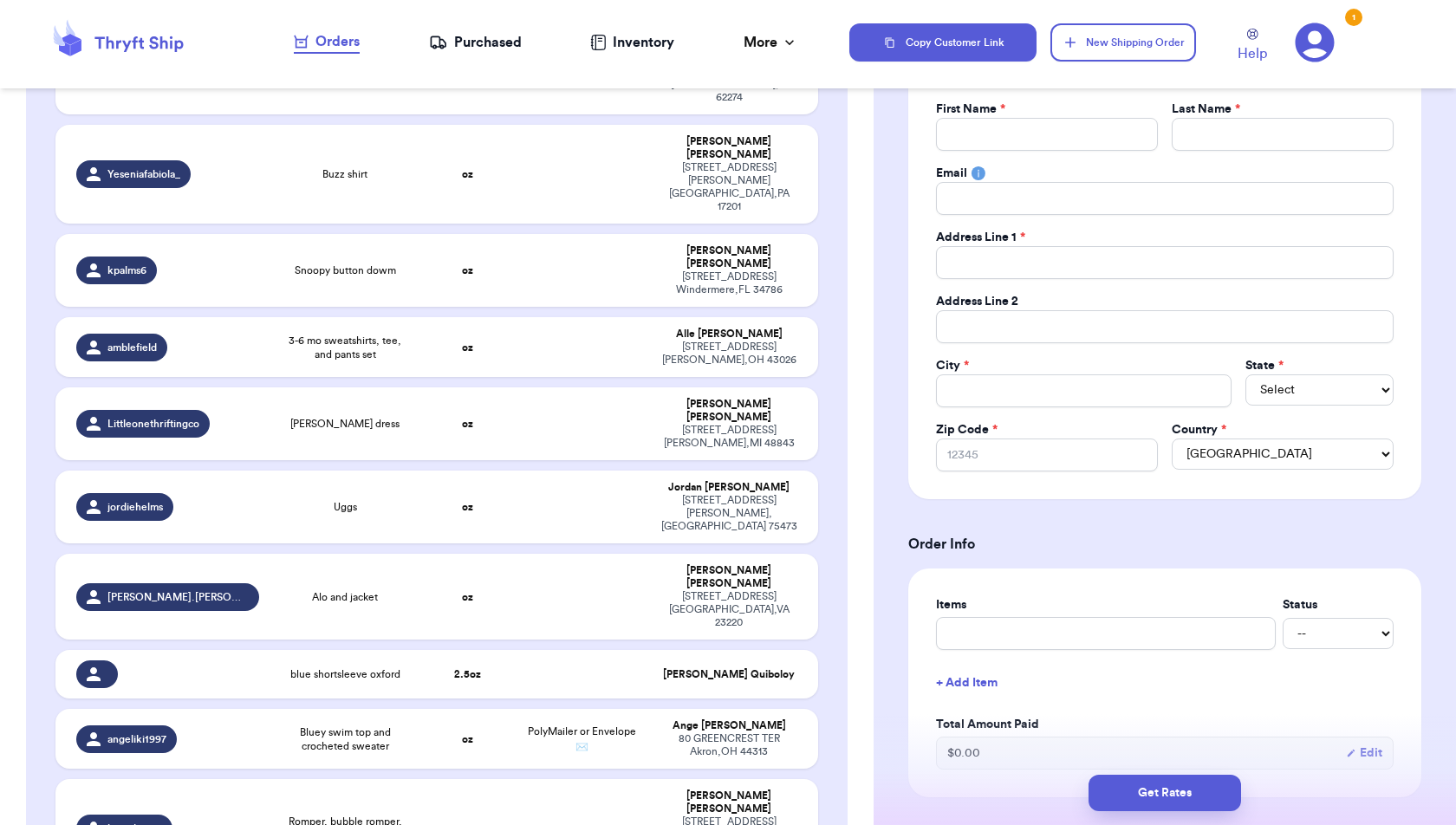
scroll to position [0, 0]
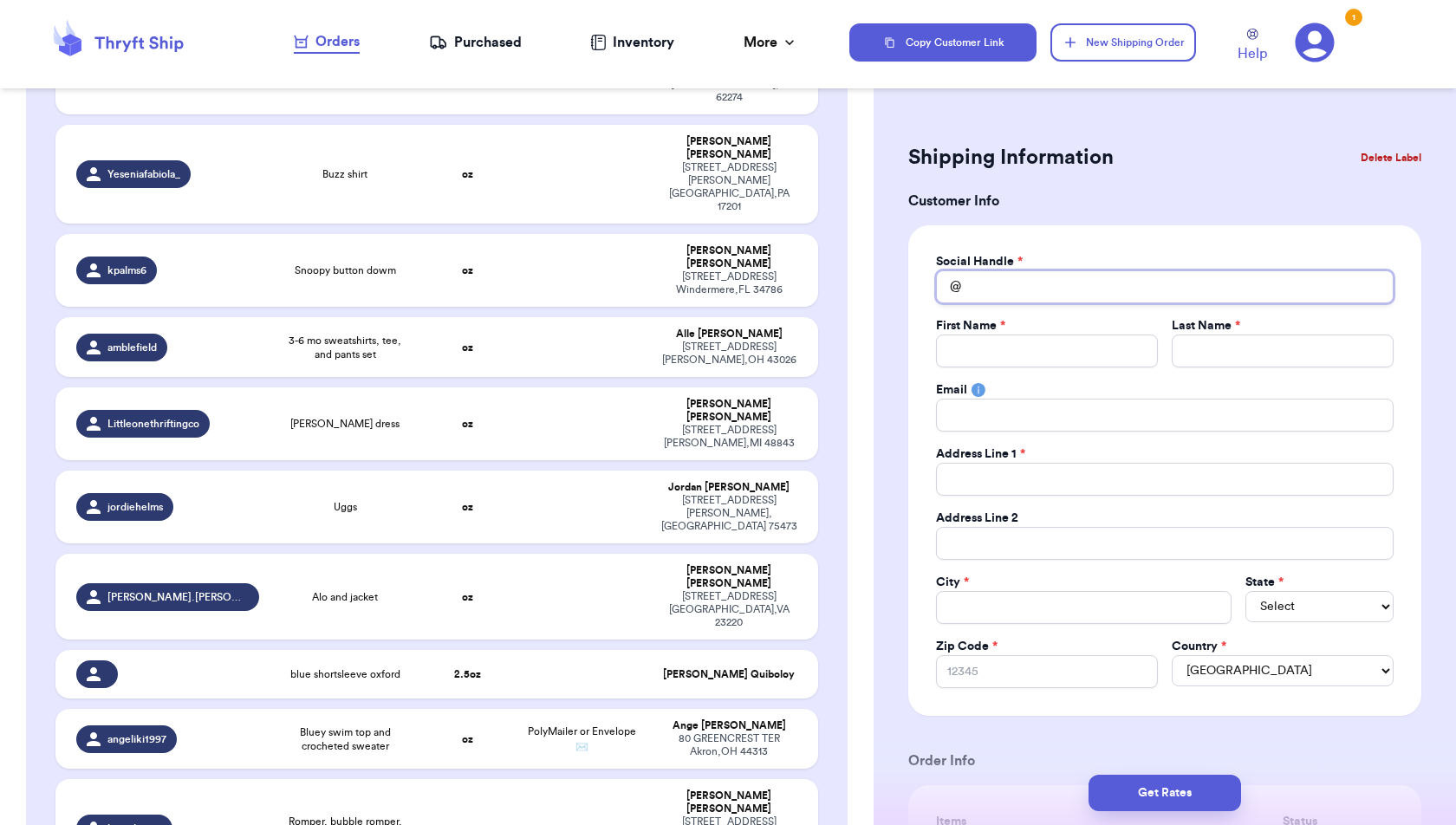
click at [1018, 296] on input "Total Amount Paid" at bounding box center [1165, 287] width 458 height 33
type input "m"
type input "mu"
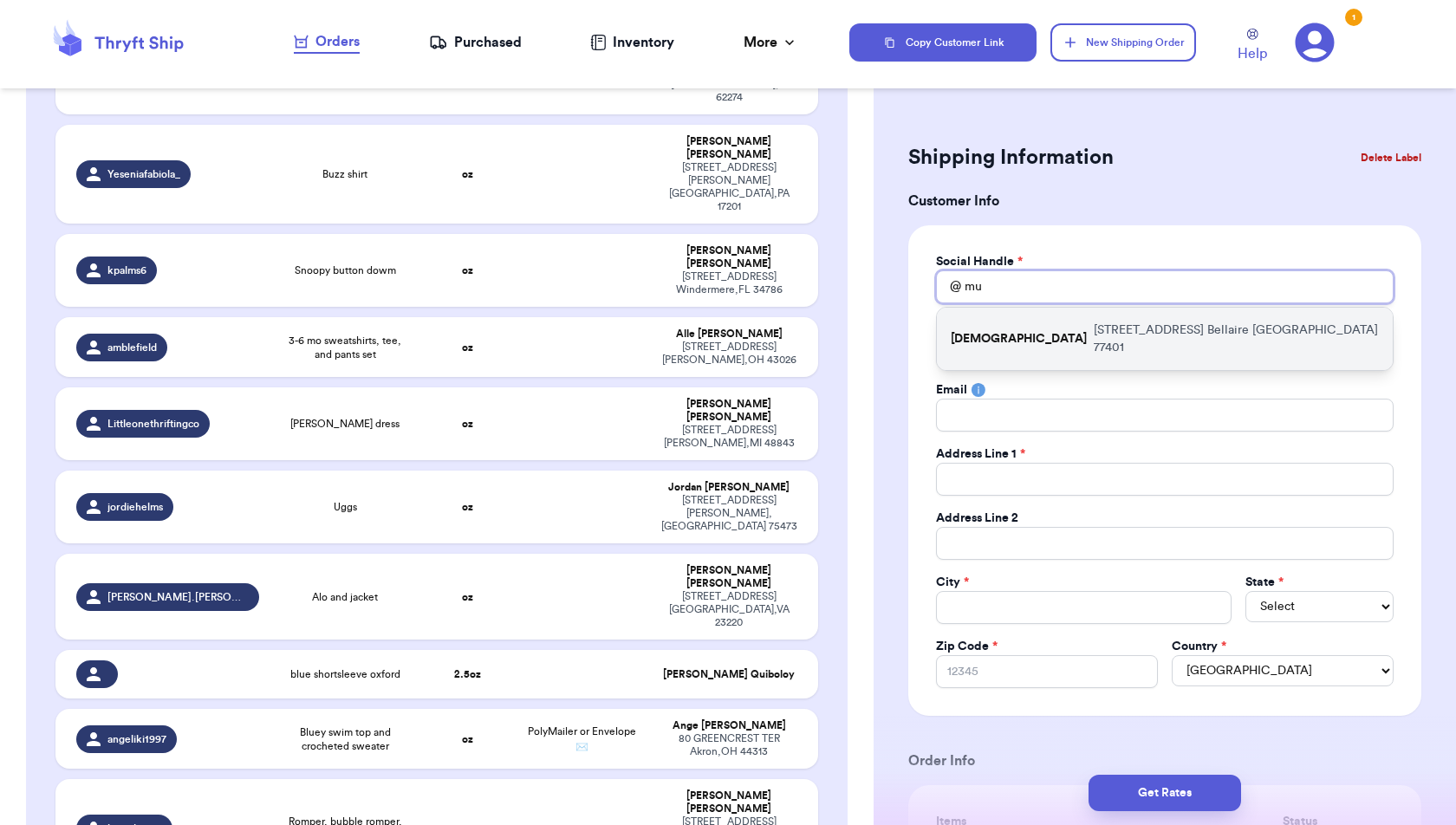
type input "mu"
click at [1014, 335] on p "[DEMOGRAPHIC_DATA]" at bounding box center [1018, 339] width 136 height 17
type input "[DEMOGRAPHIC_DATA]"
type input "[PERSON_NAME]"
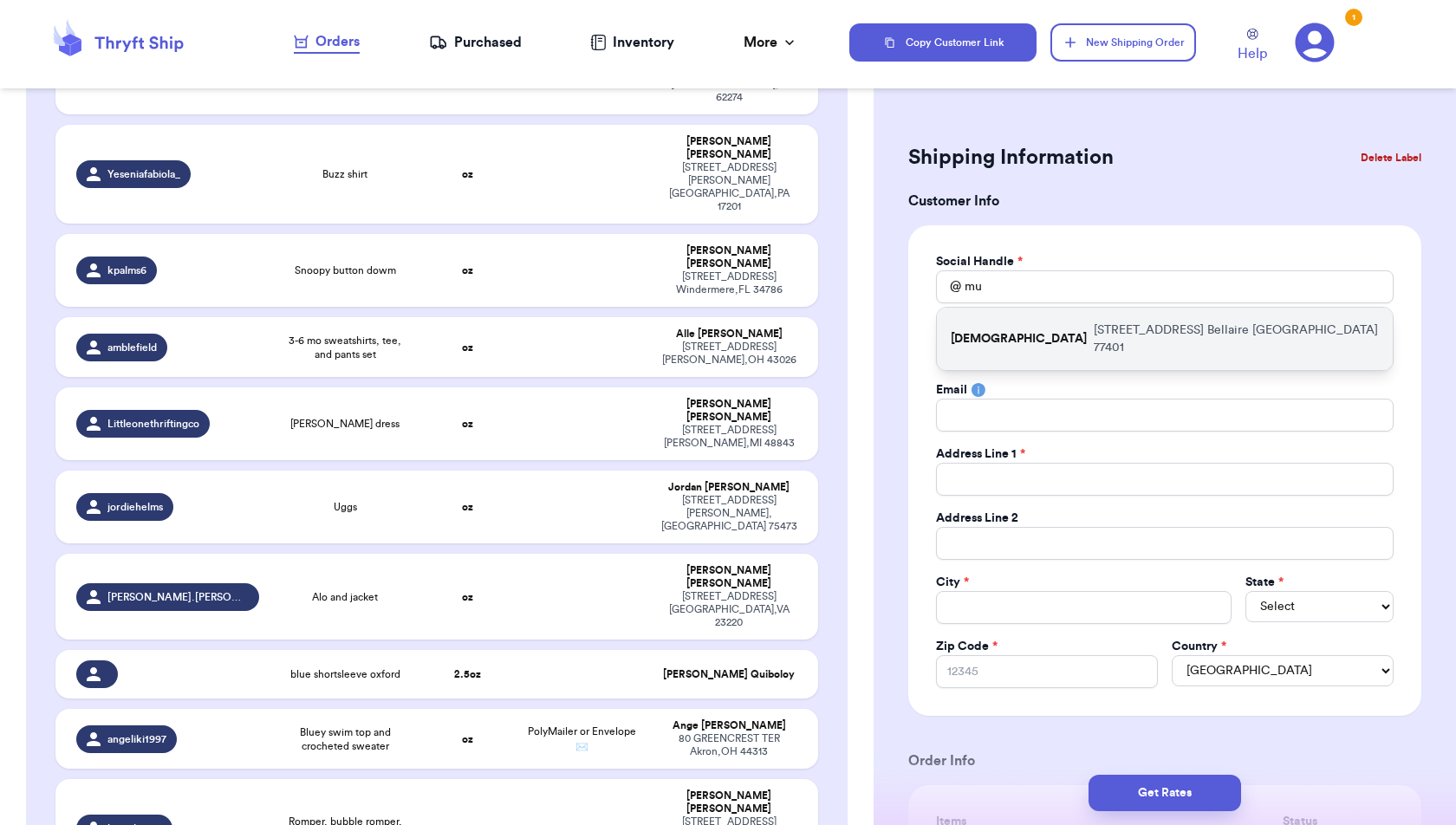
type input "[EMAIL_ADDRESS][DOMAIN_NAME]"
type input "[STREET_ADDRESS]"
type input "Bellaire"
select select "[GEOGRAPHIC_DATA]"
type input "77401"
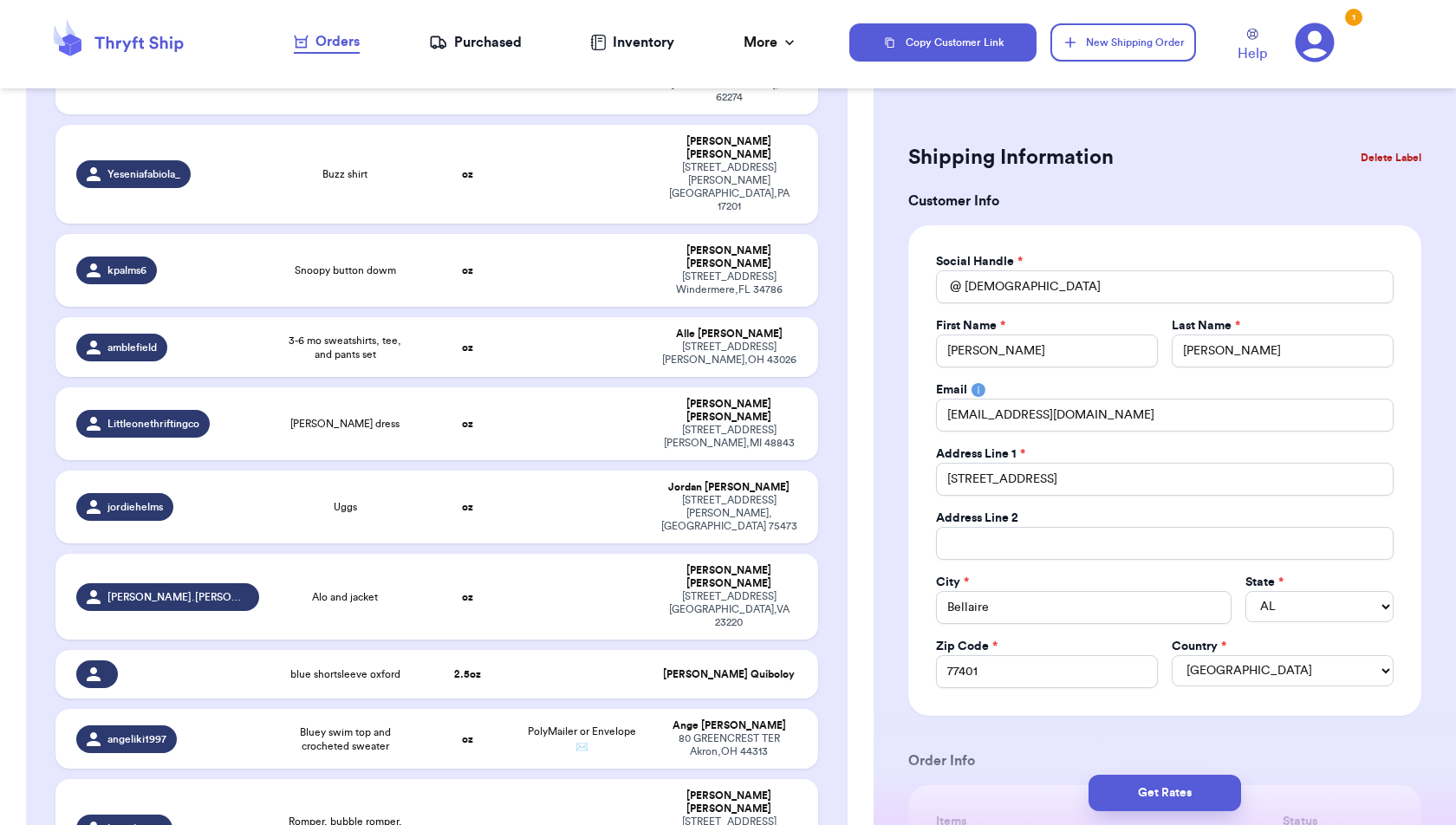
scroll to position [3516, 0]
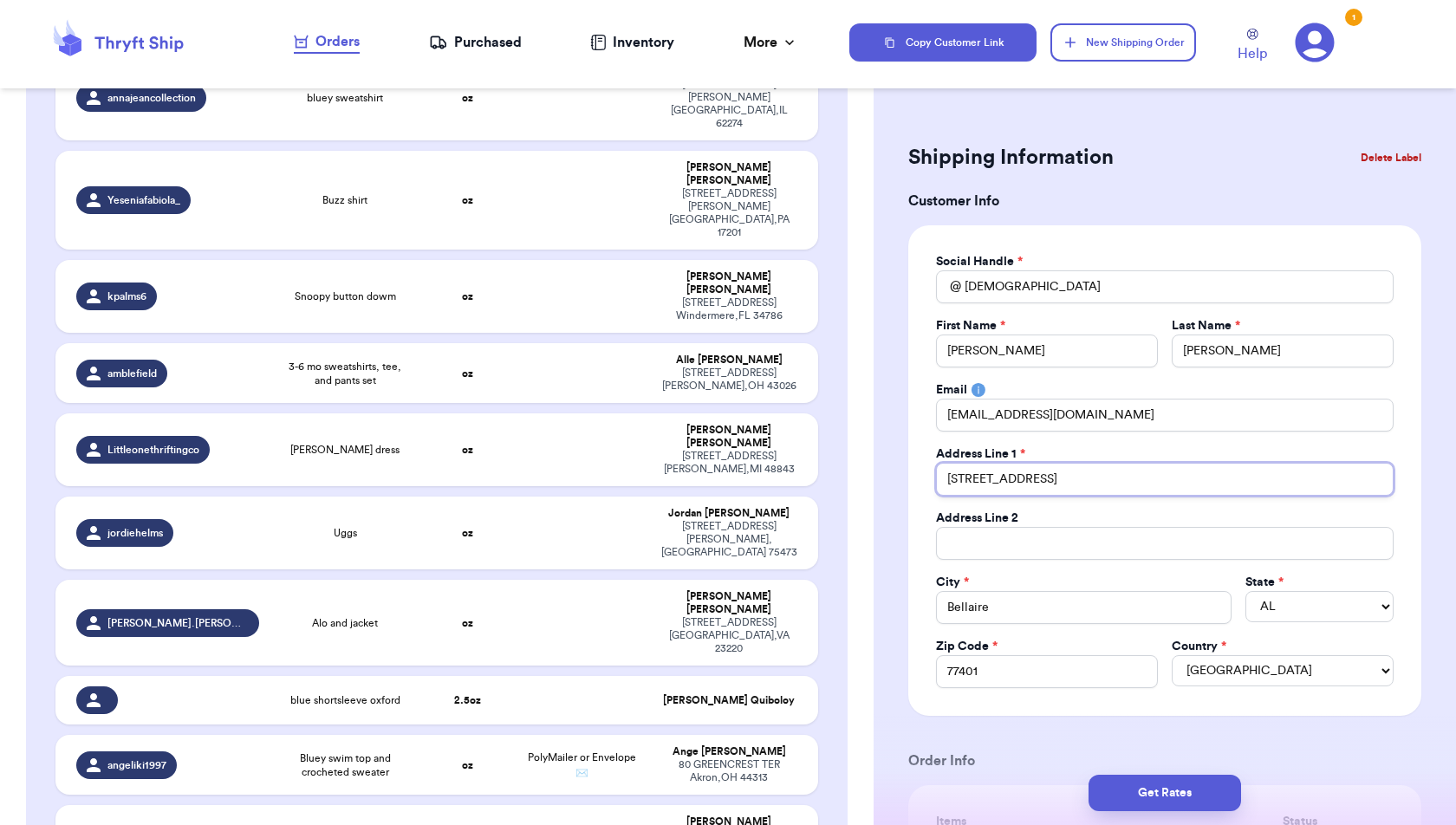
drag, startPoint x: 1156, startPoint y: 474, endPoint x: 833, endPoint y: 475, distance: 323.0
click at [833, 475] on div "Customer Link New Order Incomplete 54 Get Rates for All ( 3 ) Get Rates for All…" at bounding box center [728, 412] width 1456 height 825
type input "3"
type input "33"
type input "332"
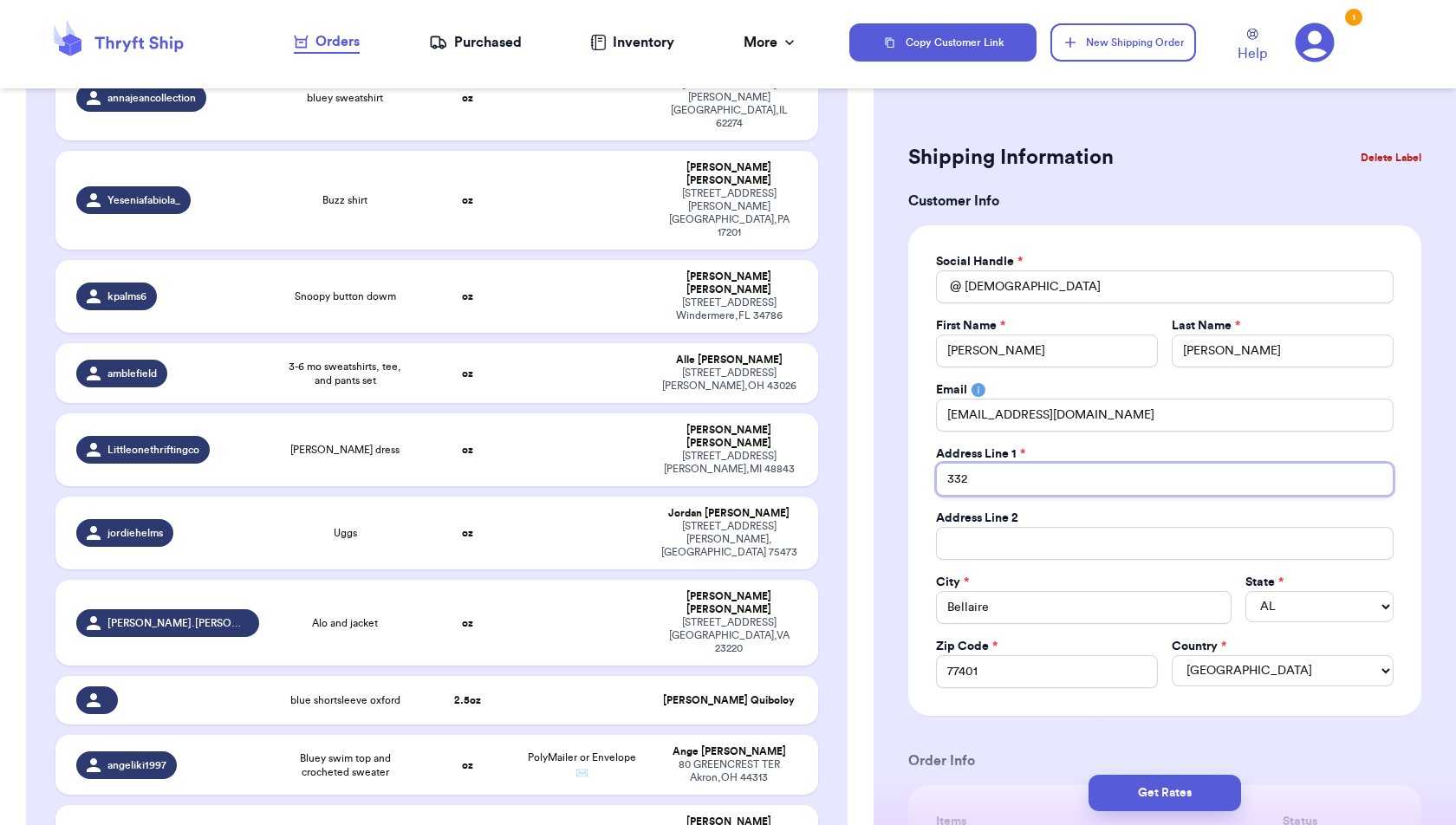
type input "3323"
type input "3323 M"
type input "3323 Mc"
type input "3323 McC"
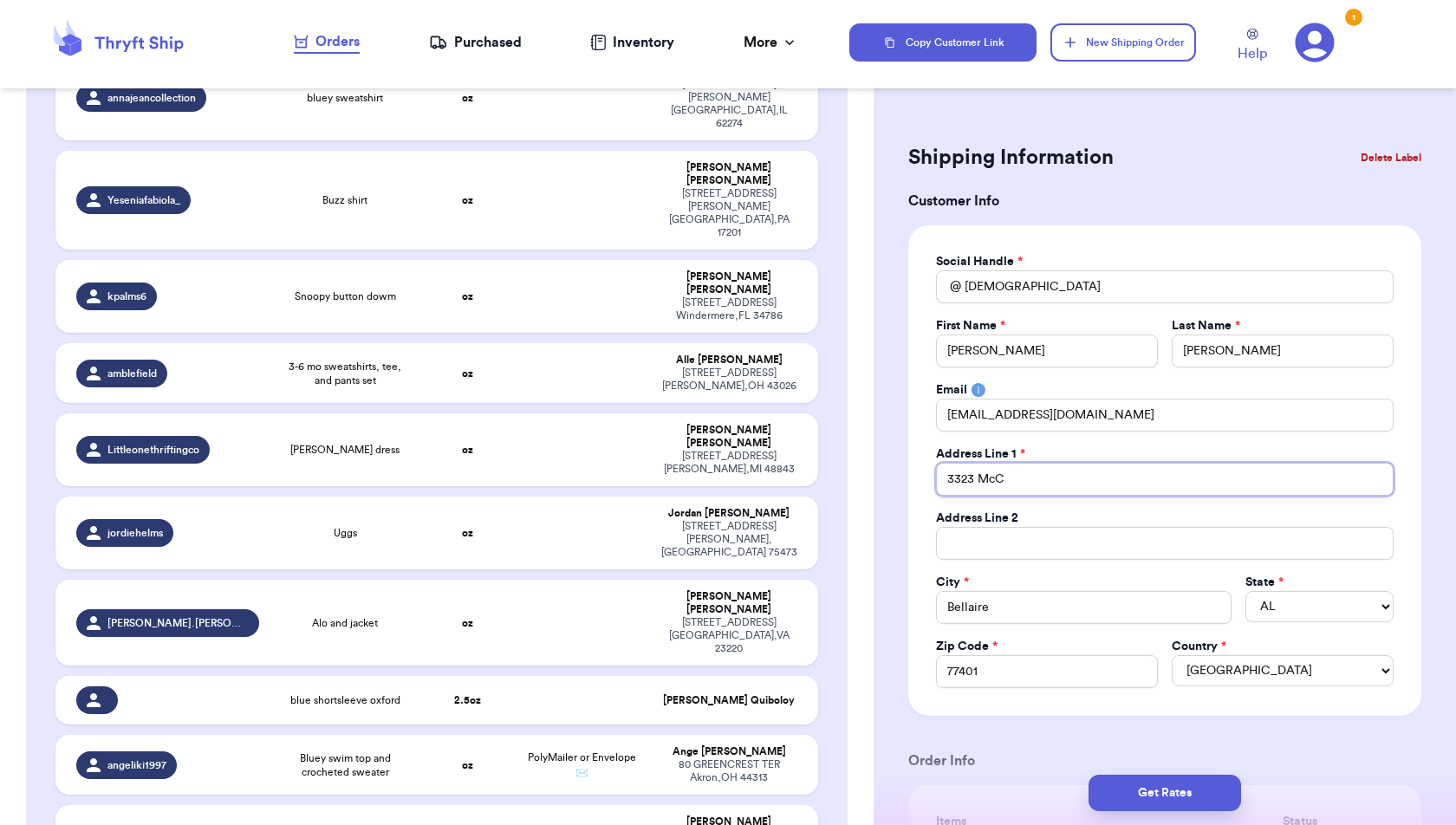
type input "3323 McCu"
type input "3323 [PERSON_NAME]"
type input "3323 [PERSON_NAME] R"
type input "3323 [PERSON_NAME]"
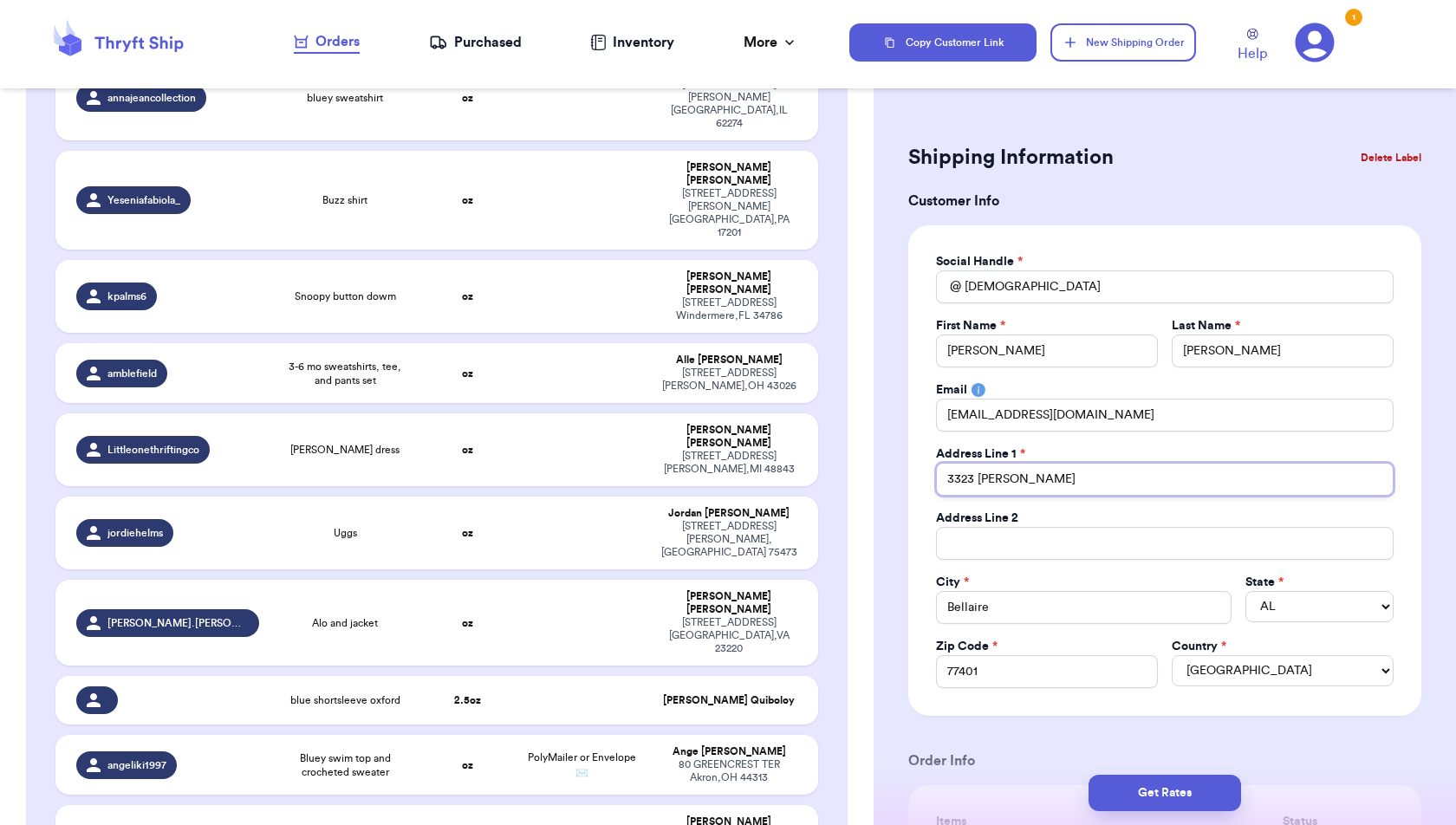
type input "3323 [PERSON_NAME] [PERSON_NAME]"
type input "[STREET_ADDRESS][PERSON_NAME]"
click at [964, 549] on input "Total Amount Paid" at bounding box center [1165, 543] width 458 height 33
type input "#"
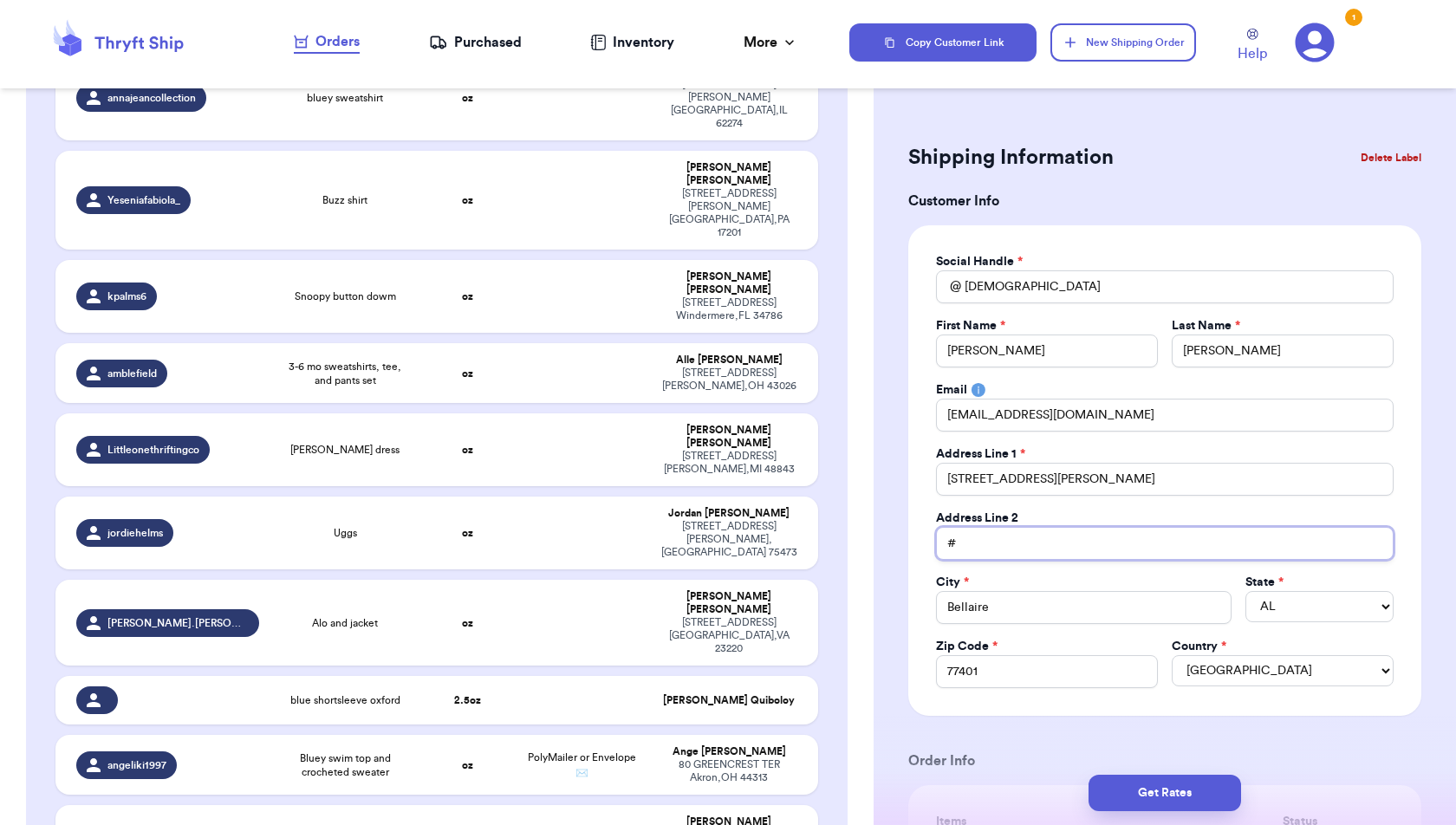
type input "#8"
type input "#82"
type input "#824"
drag, startPoint x: 1087, startPoint y: 611, endPoint x: 953, endPoint y: 594, distance: 135.1
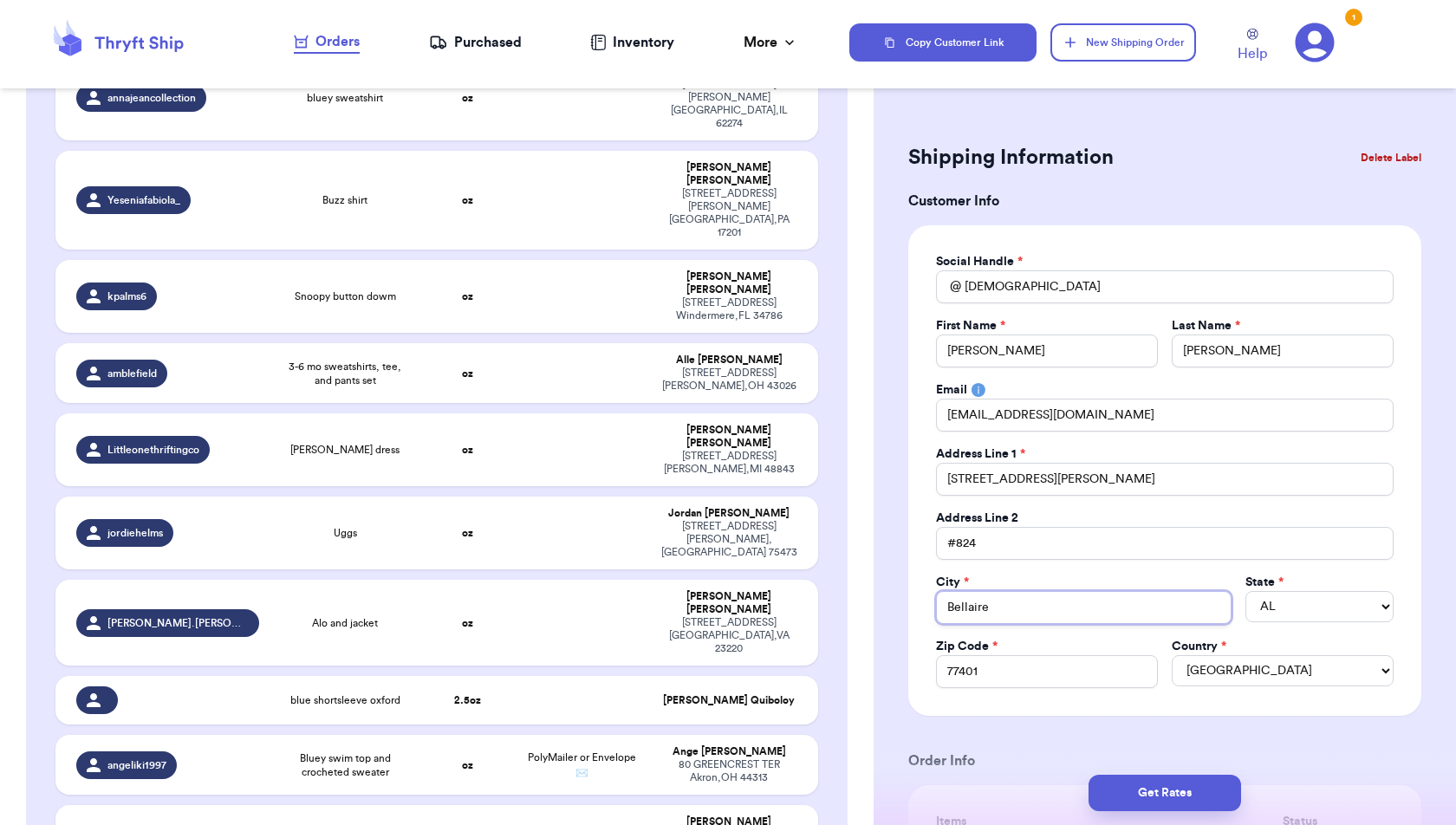
click at [953, 594] on input "Bellaire" at bounding box center [1083, 607] width 295 height 33
type input "H"
type input "Ho"
type input "Hous"
type input "Houst"
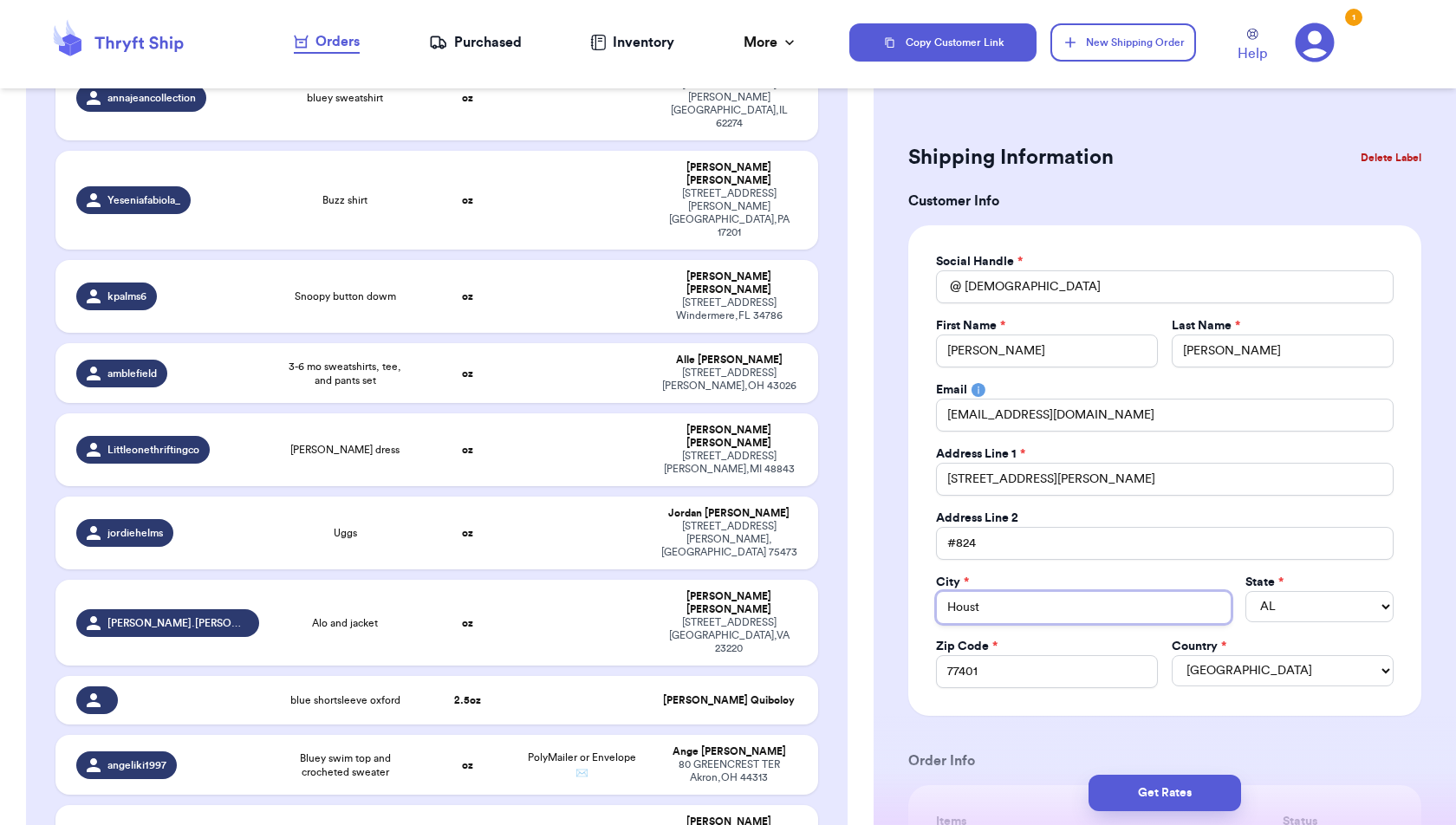
type input "Housto"
type input "[GEOGRAPHIC_DATA]"
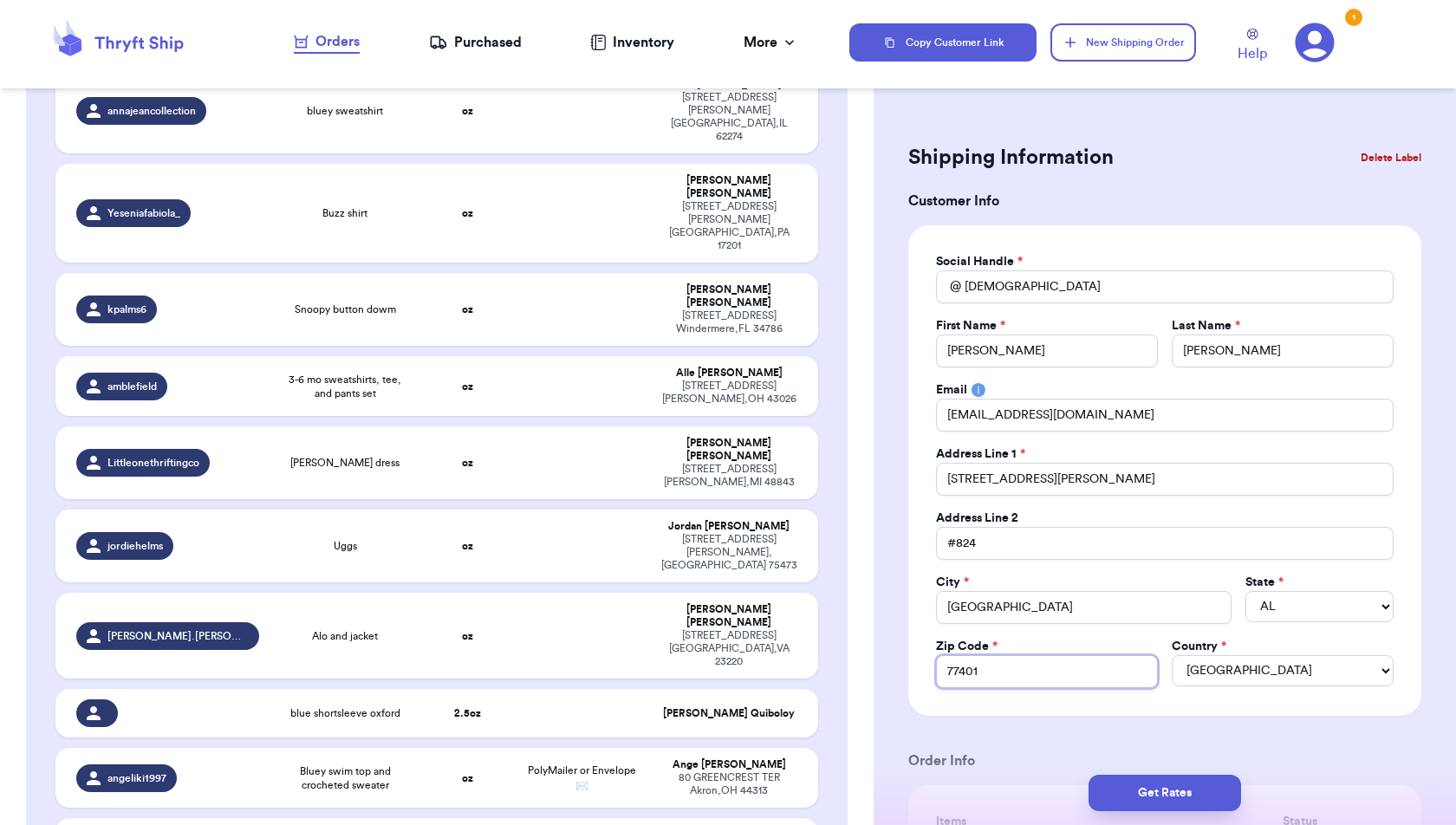
click at [992, 668] on input "77401" at bounding box center [1046, 672] width 222 height 33
type input "7740"
type input "774"
type input "77"
type input "770"
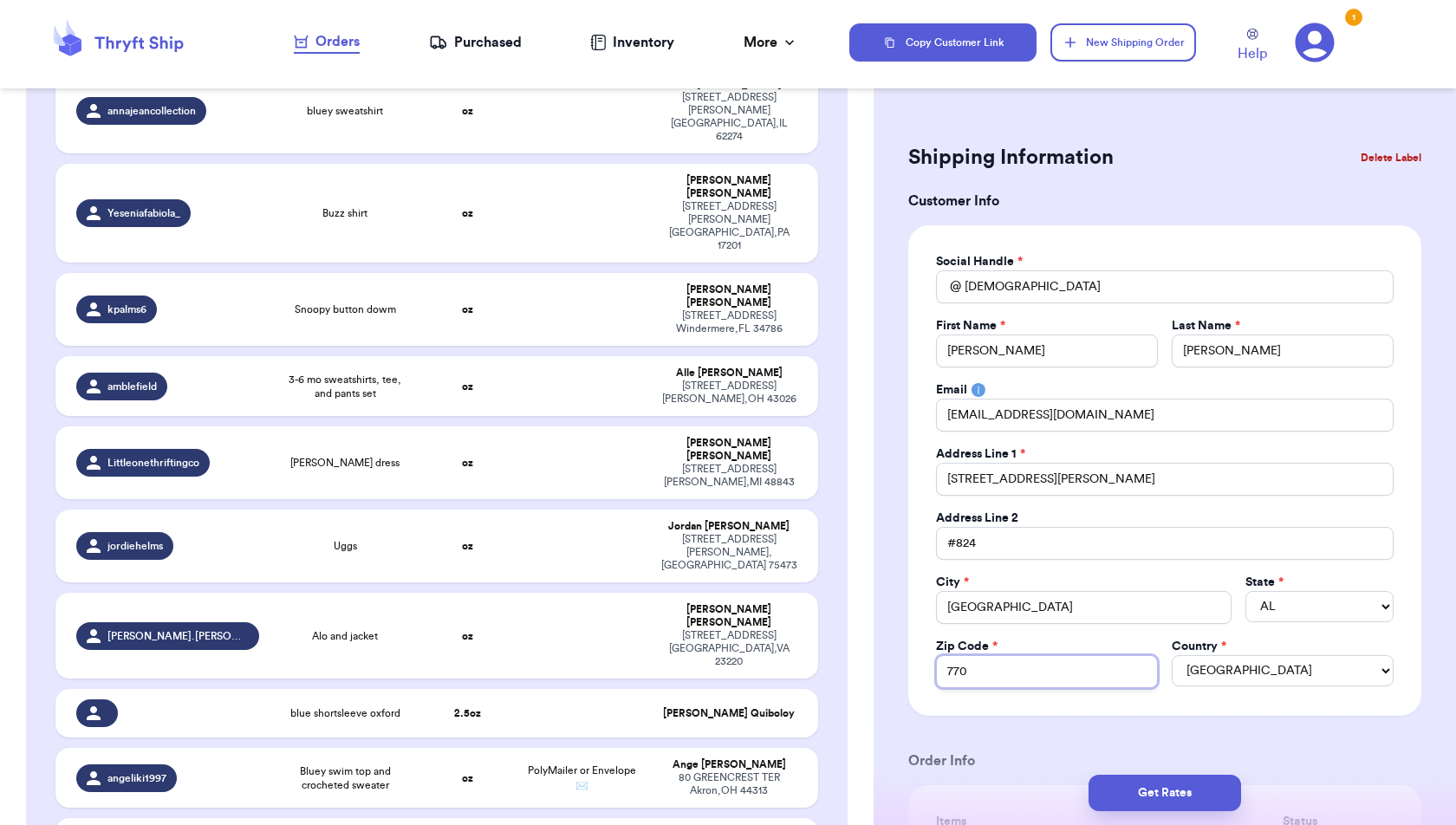
type input "7705"
type input "77056"
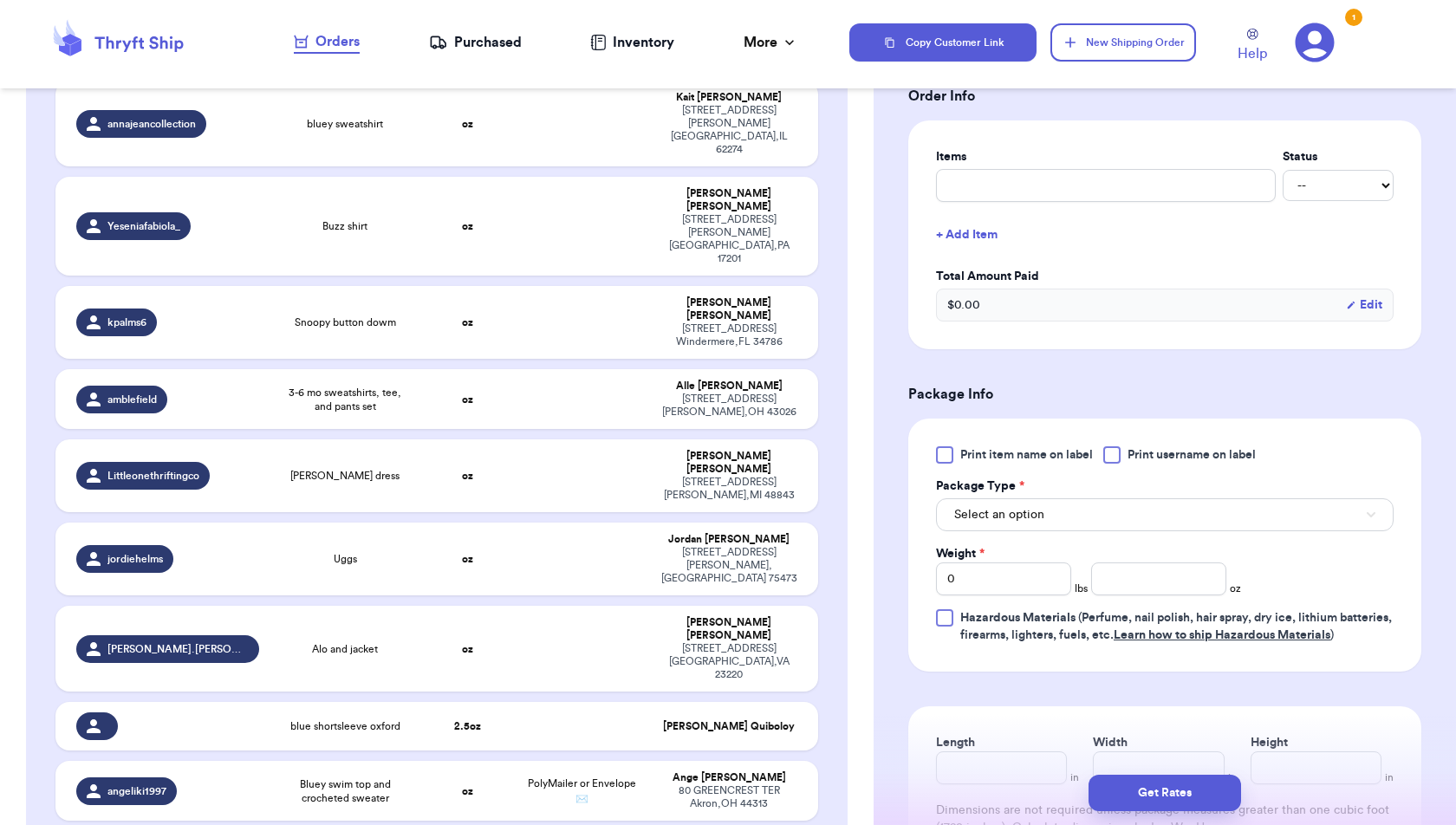
scroll to position [672, 0]
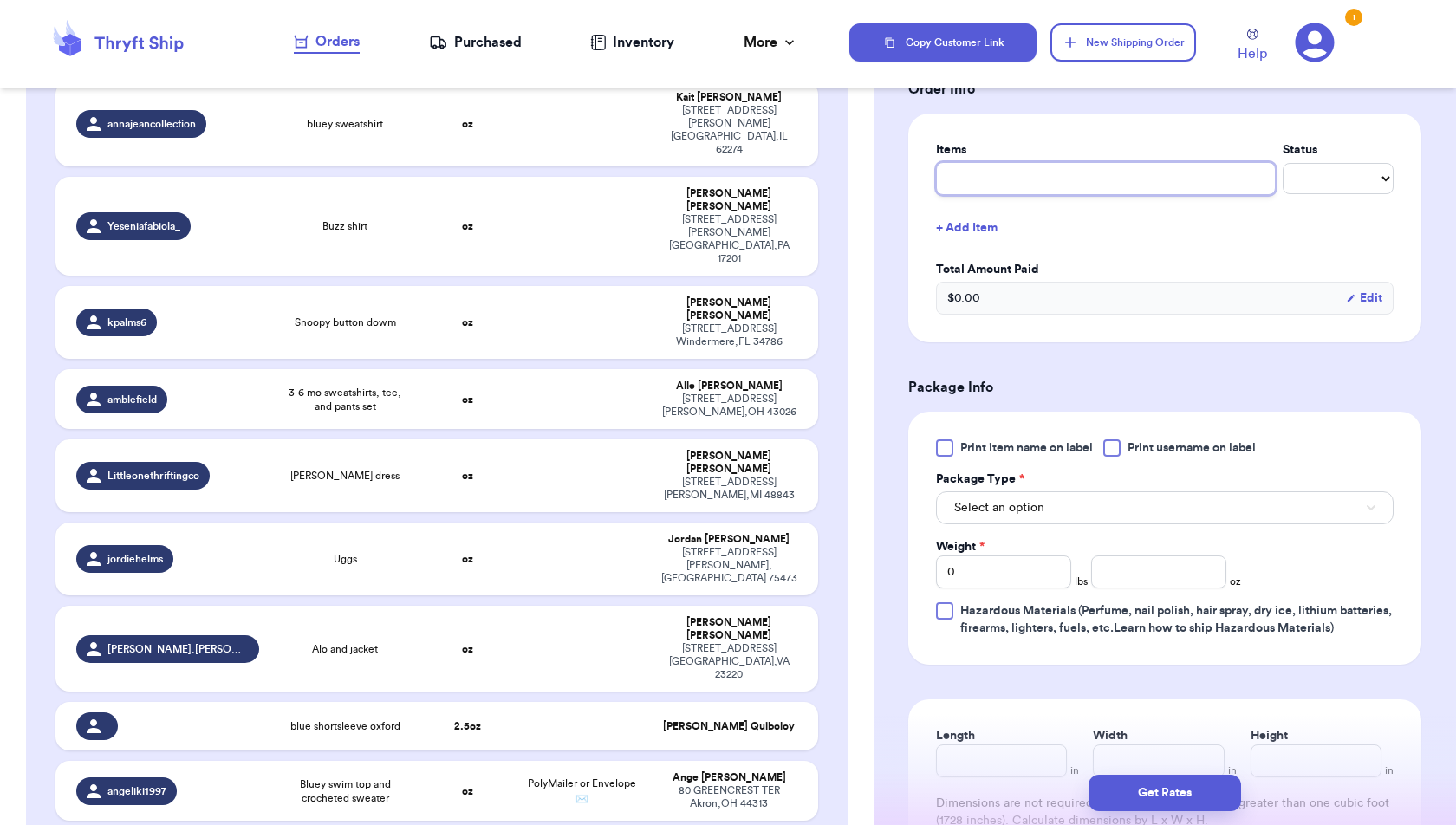
click at [1046, 171] on input "text" at bounding box center [1106, 178] width 340 height 33
type input "I"
type input "I+"
type input "I+O"
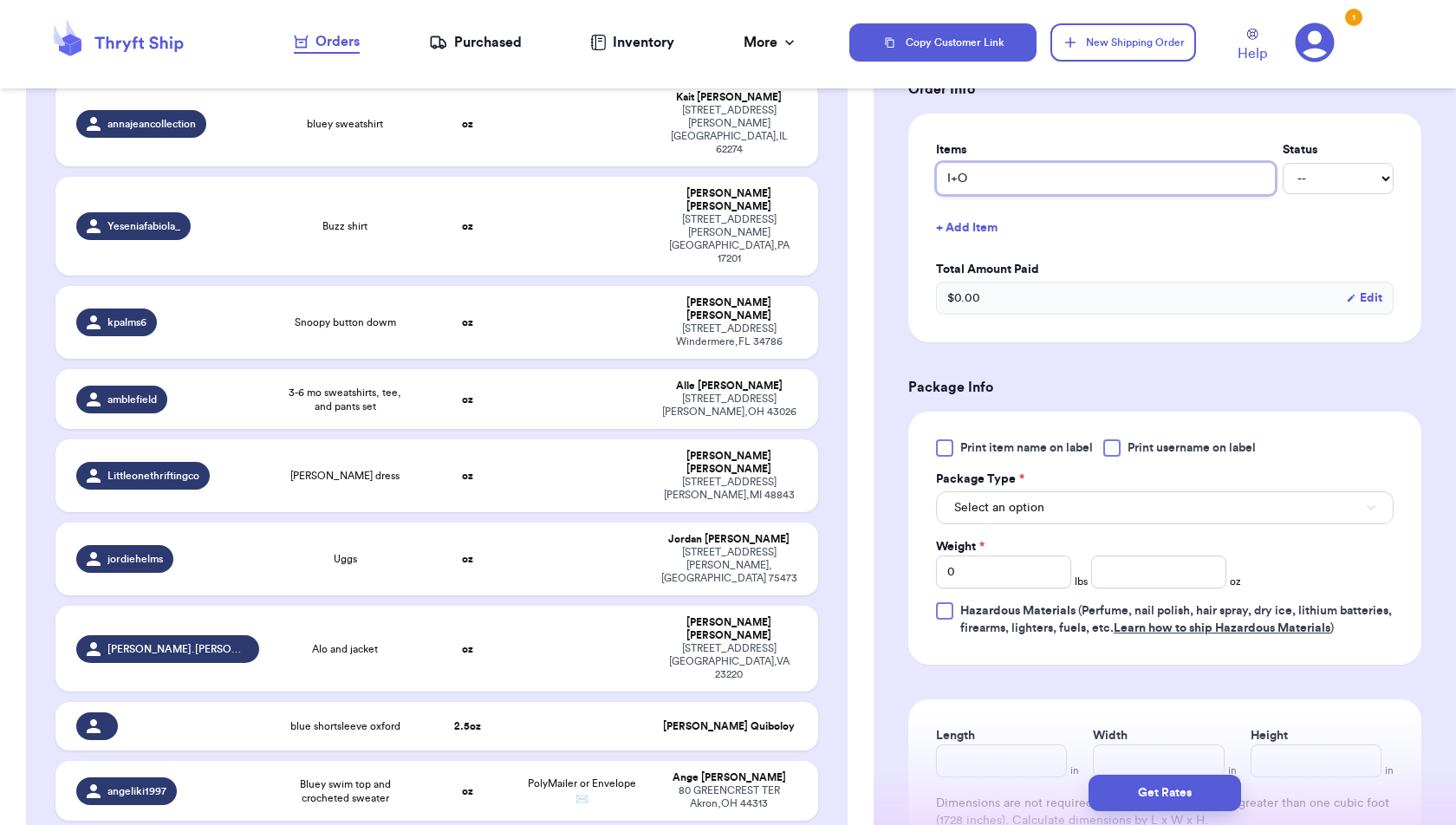
type input "I+O"
type input "I+"
type input "I+P"
type input "I+P G"
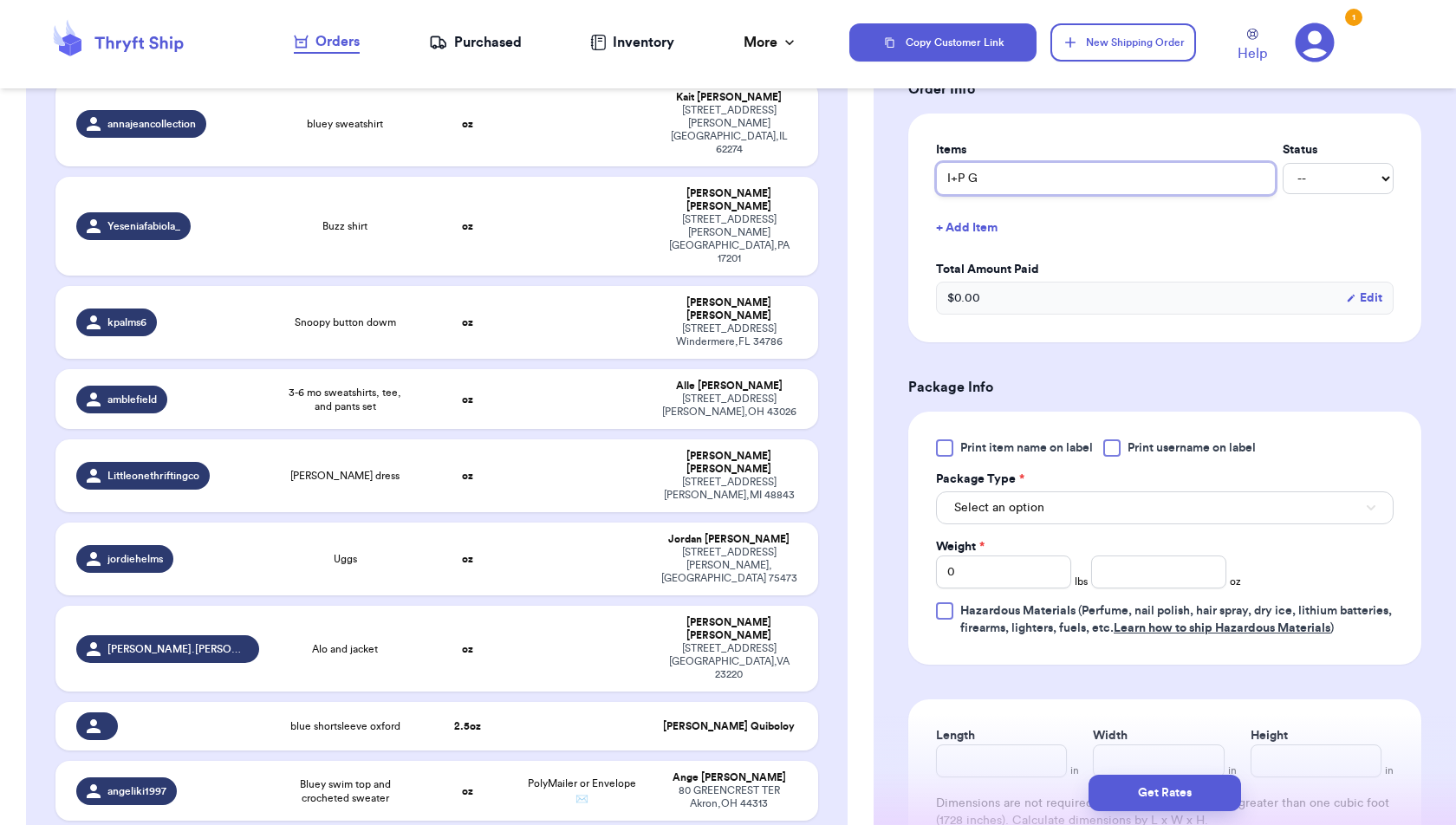
type input "I+P Ga"
type input "I+P Gal"
type input "I+P Gall"
type input "I+P Gal"
type input "I+P Ga"
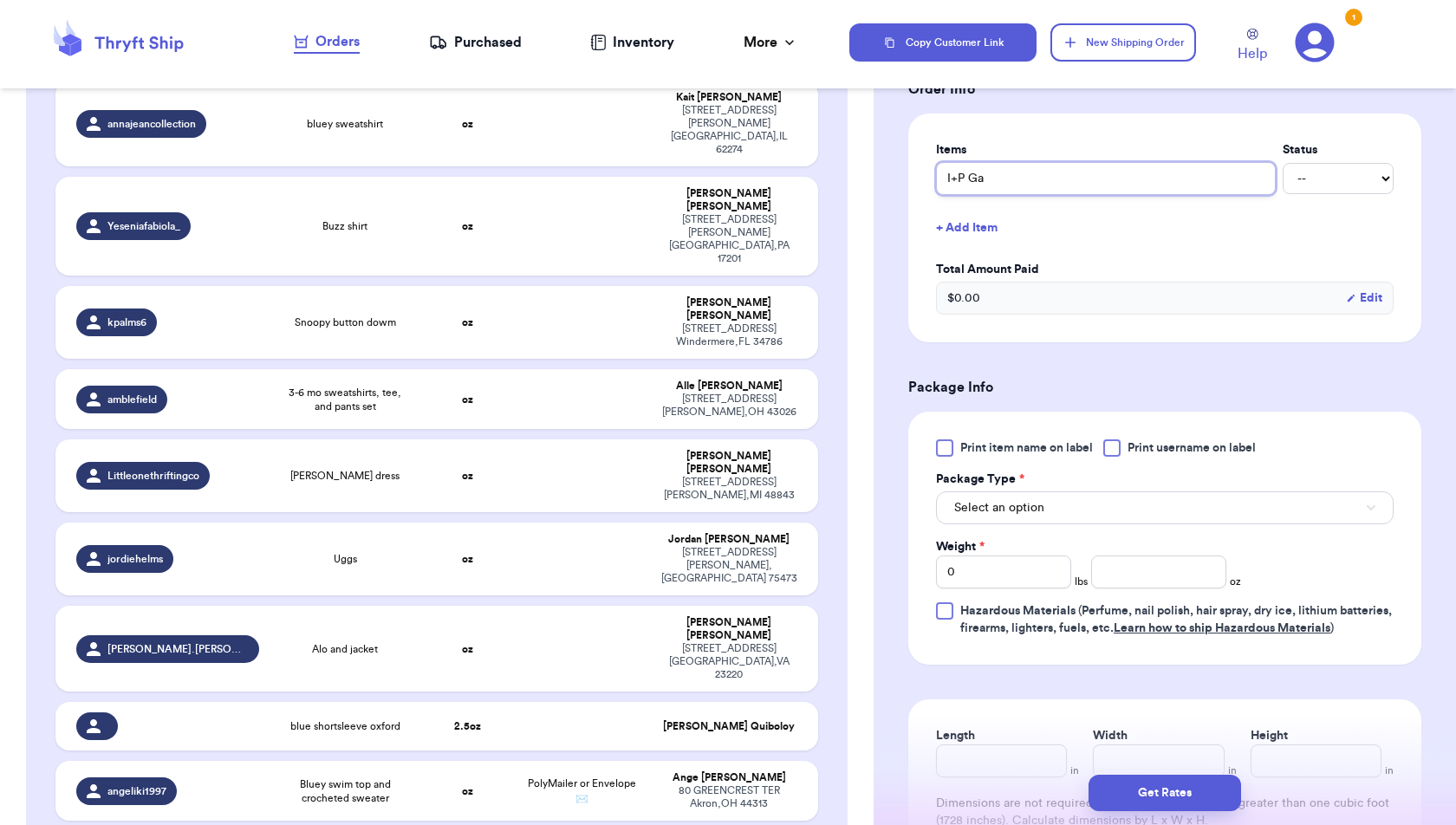
type input "I+P G"
type input "I+P"
type input "I+P G"
type input "I+P Go"
type input "I+P Gor"
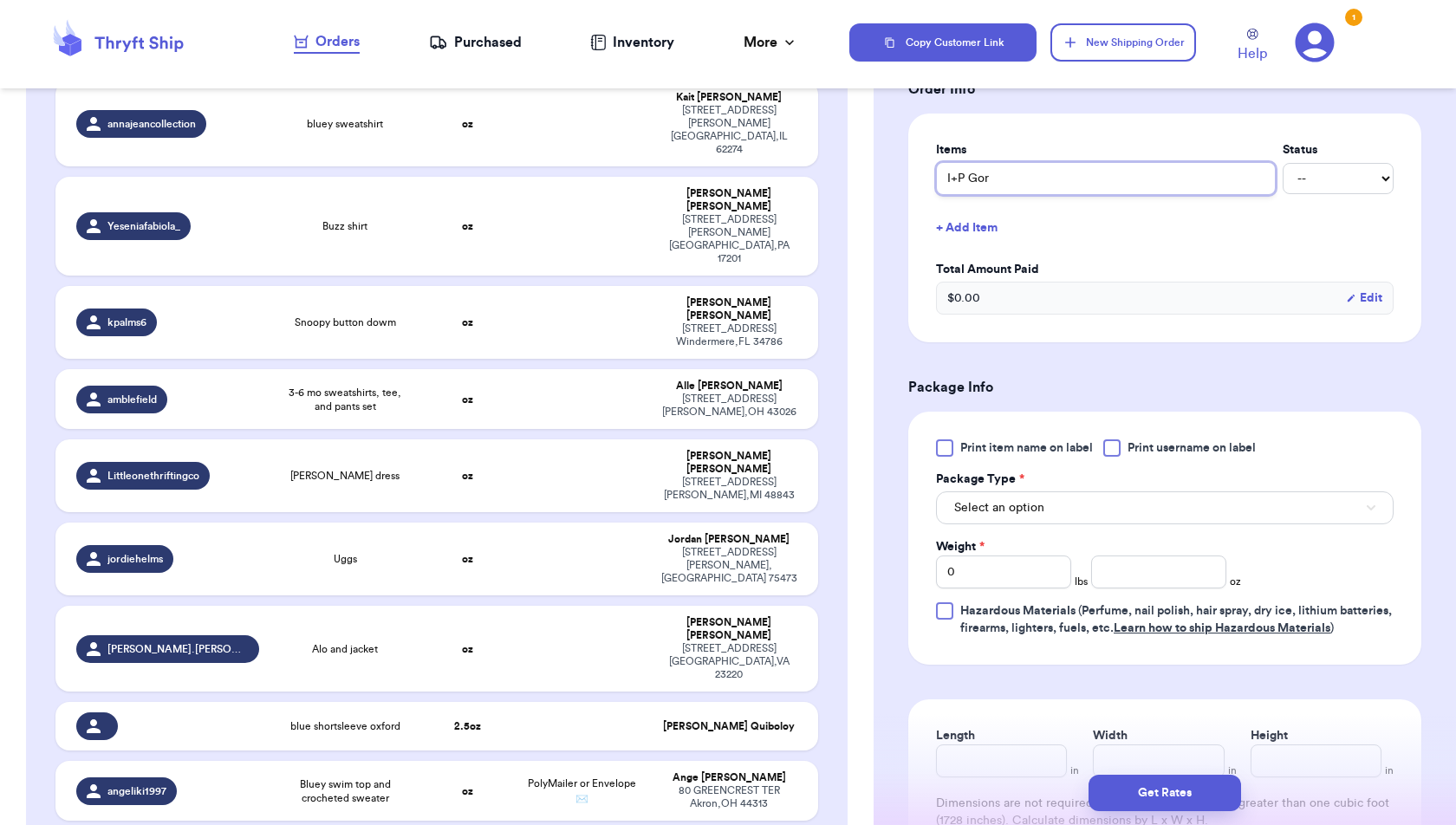
type input "I+P Go"
type input "I+P G"
type input "I+P"
type input "I+P G"
type input "I+P Gr"
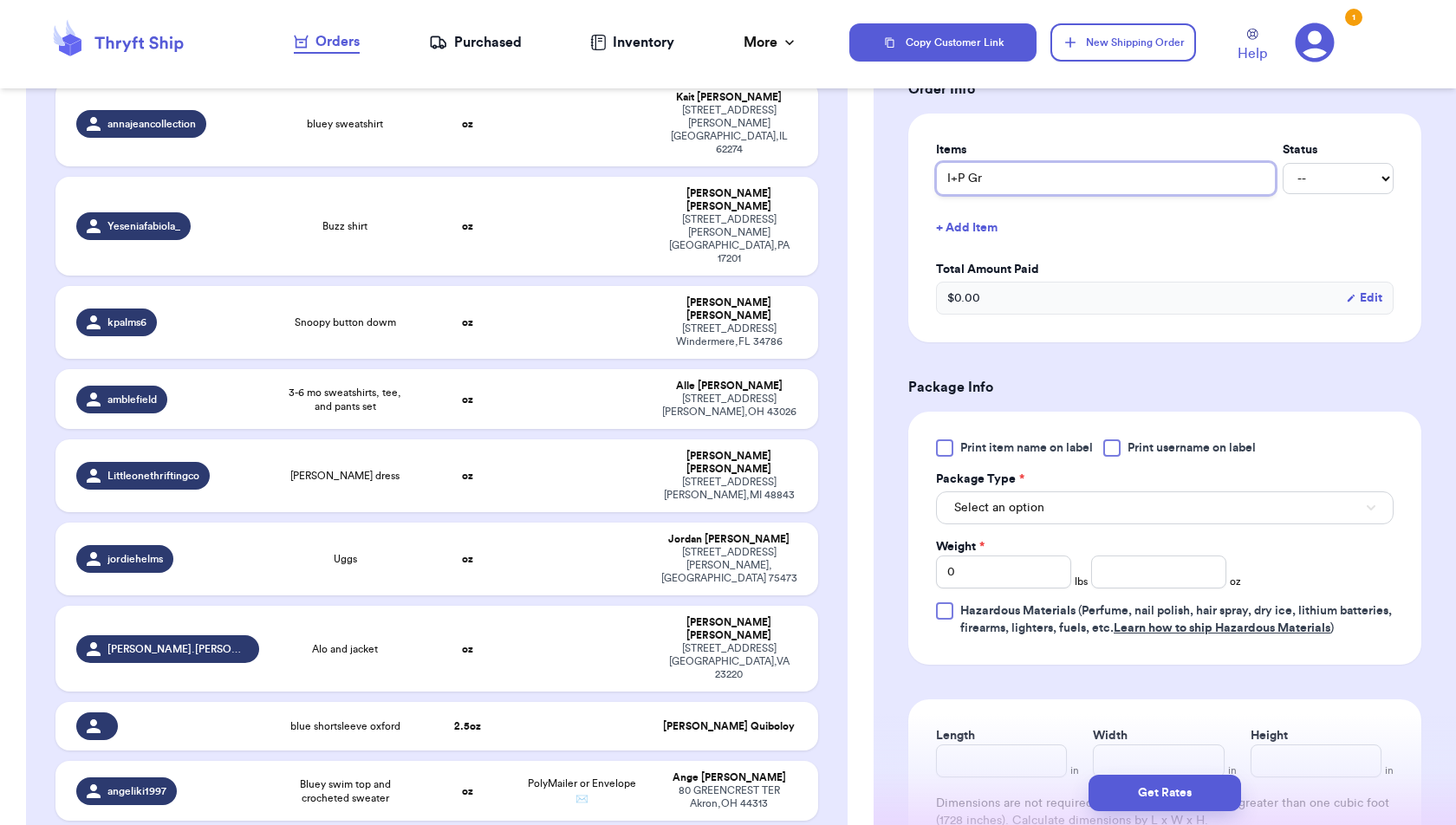
type input "I+P Gre"
type input "I+P Gree"
type input "I+P Green"
type input "I+P Green H"
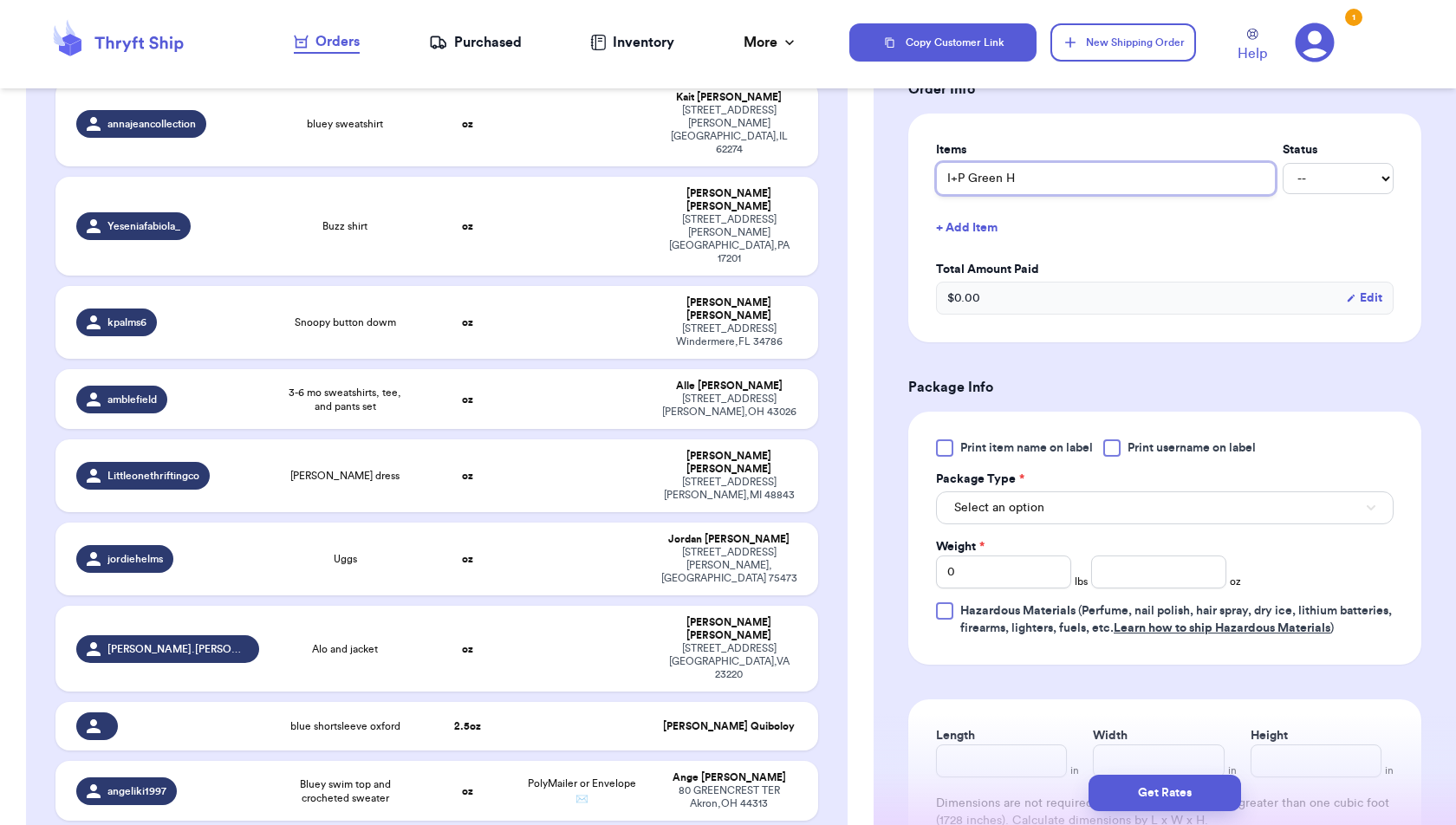
type input "I+P Green Ha"
type input "I+P [PERSON_NAME]"
type input "I+P Green Hall"
type input "I+P Green Hallo"
type input "I+P Green Hallow"
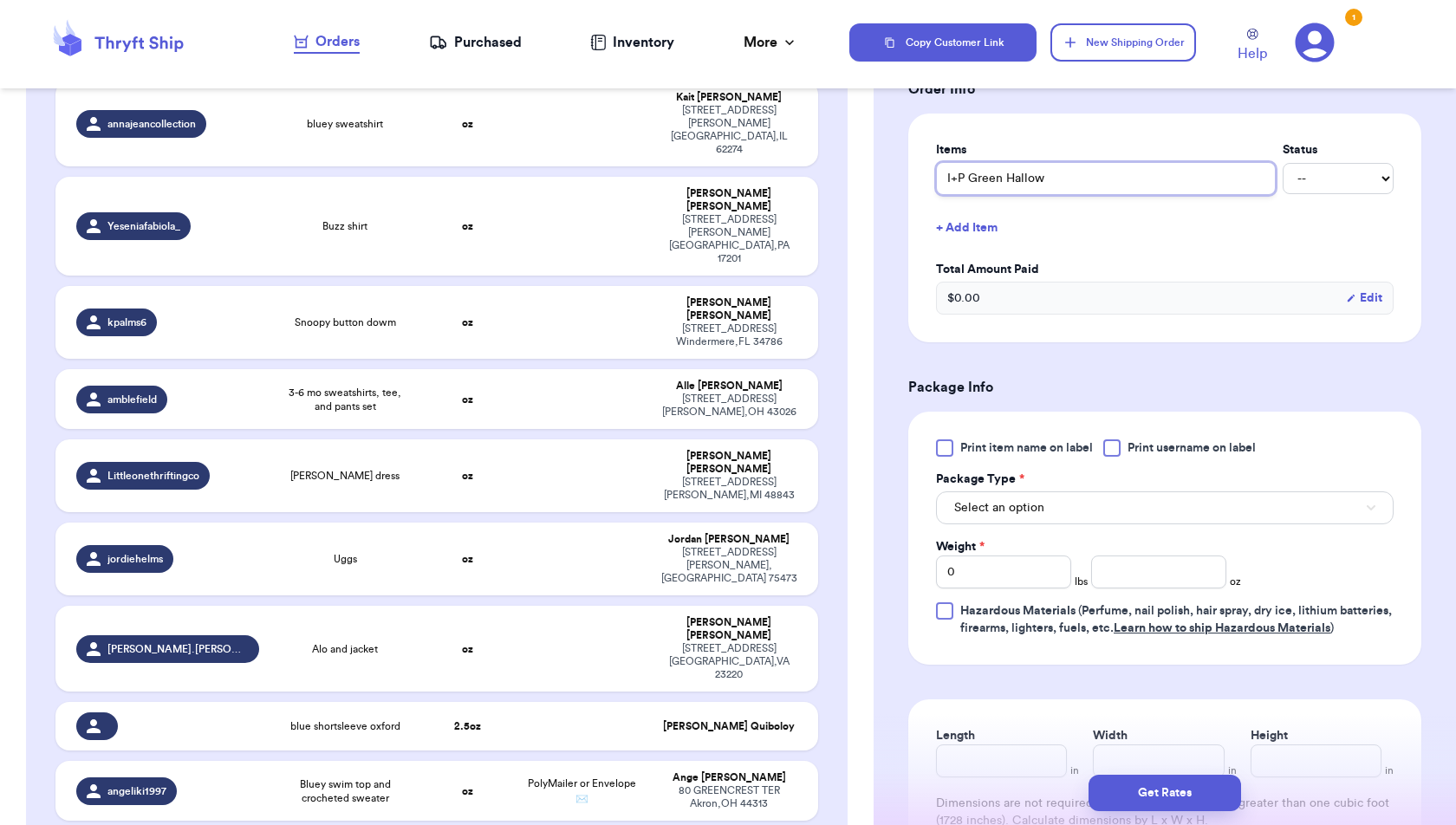
type input "I+P Green Hallowe"
type input "I+P Green Hallowee"
type input "I+P Green [DATE]"
type input "I+P Green [DATE] S"
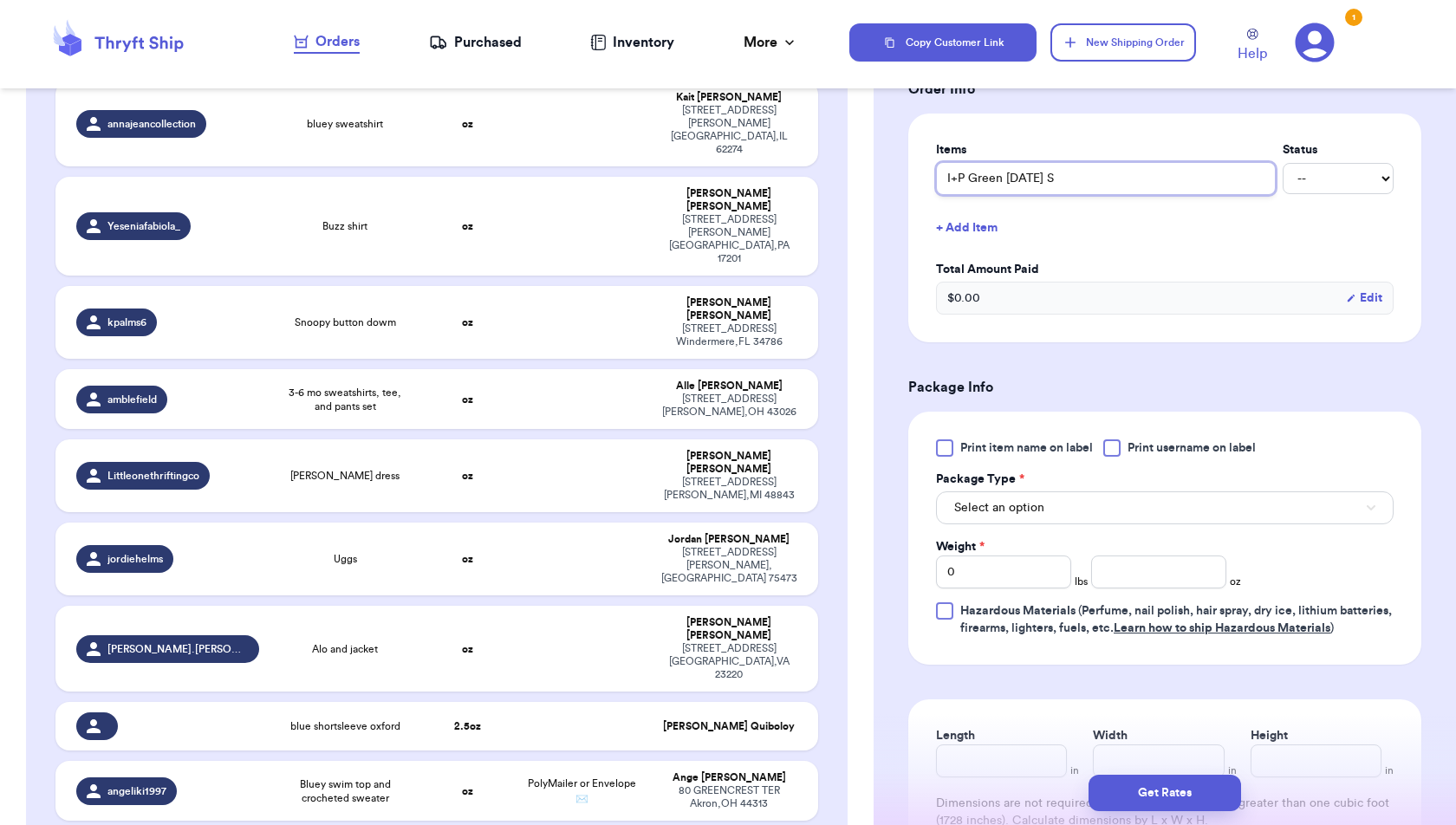
type input "I+P Green [DATE] Se"
type input "I+P Green [DATE] Set"
type input "I+P Green [DATE] Set f"
type input "I+P Green [DATE] Set fr"
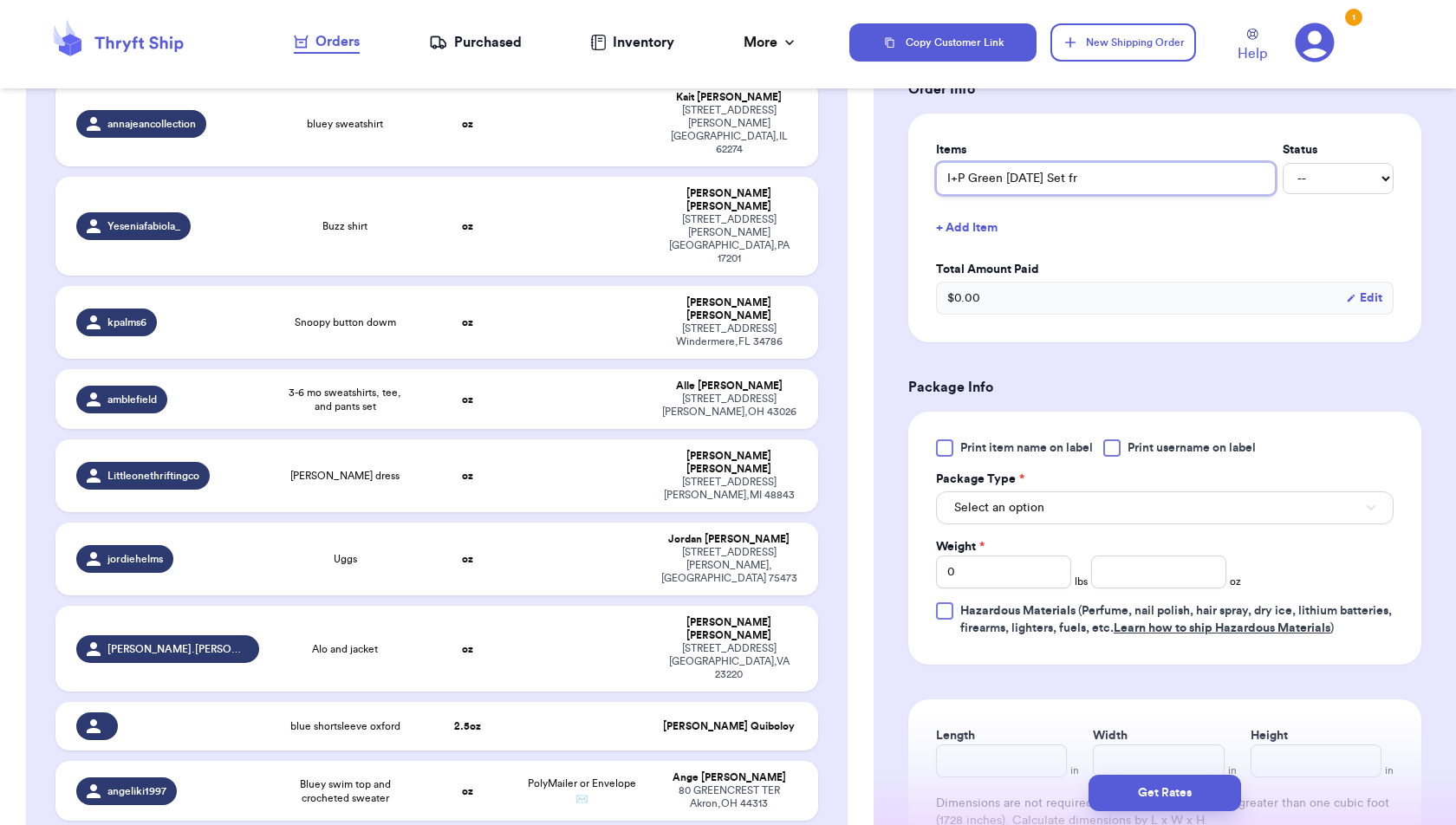
type input "I+P Green [DATE] Set fro"
type input "I+P Green [DATE] Set from"
type input "I+P Green [DATE] Set from H"
type input "I+P Green [DATE] Set from Ho"
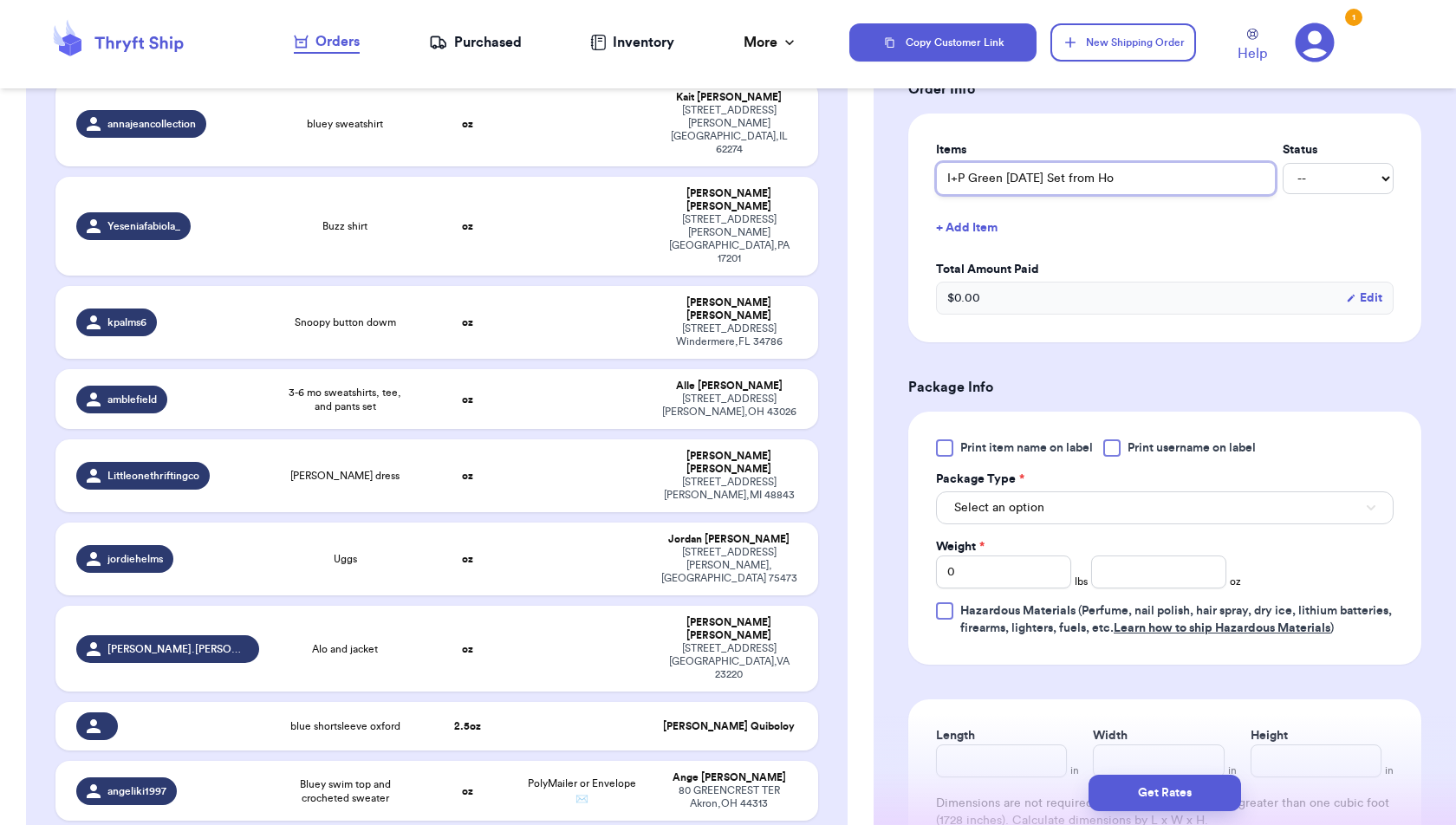
type input "I+P Green [DATE] Set from Hom"
type input "I+P Green [DATE] Set from Home"
click at [1073, 499] on button "Select an option" at bounding box center [1165, 507] width 458 height 33
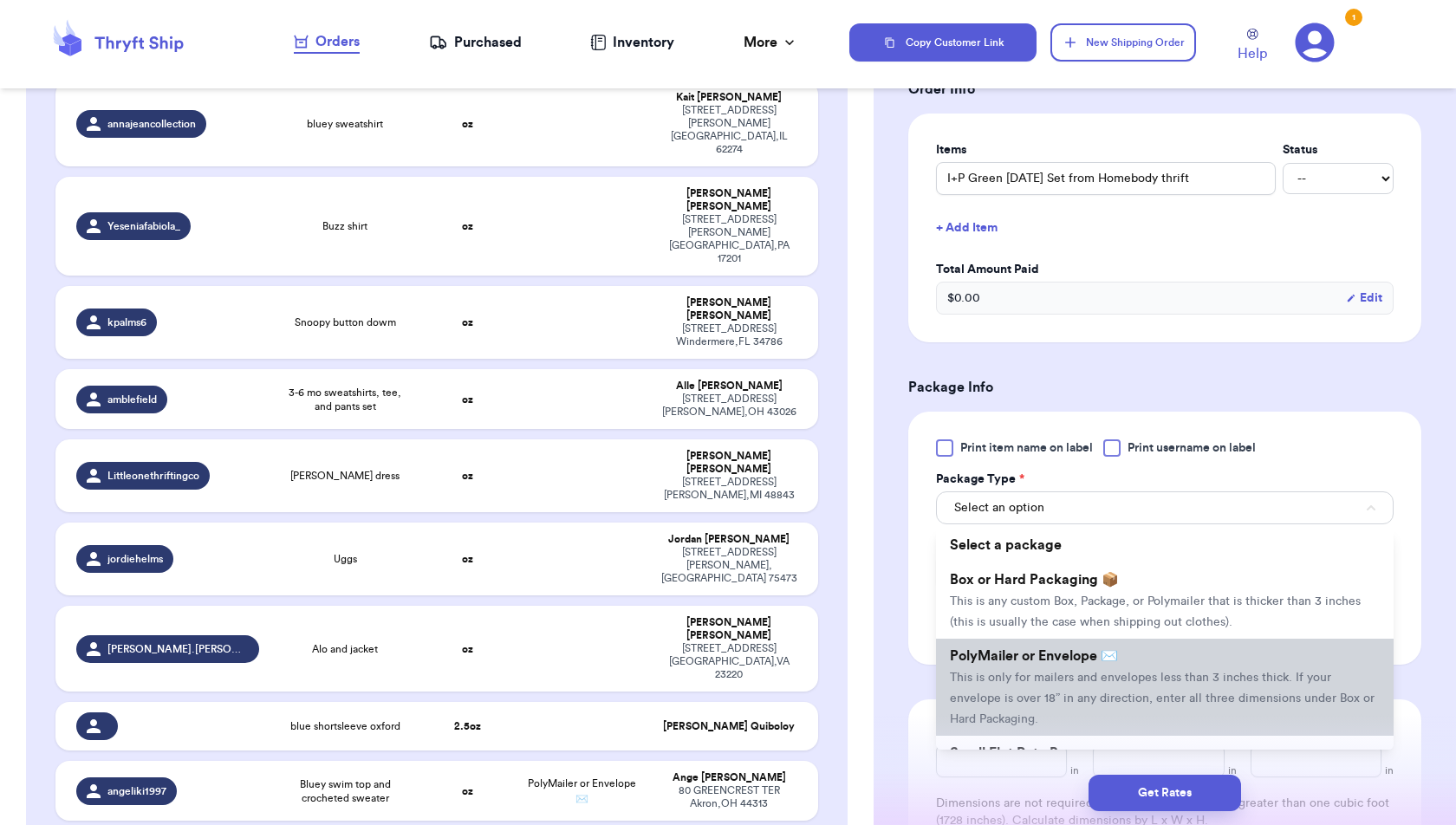
click at [1067, 649] on span "PolyMailer or Envelope ✉️" at bounding box center [1034, 656] width 168 height 14
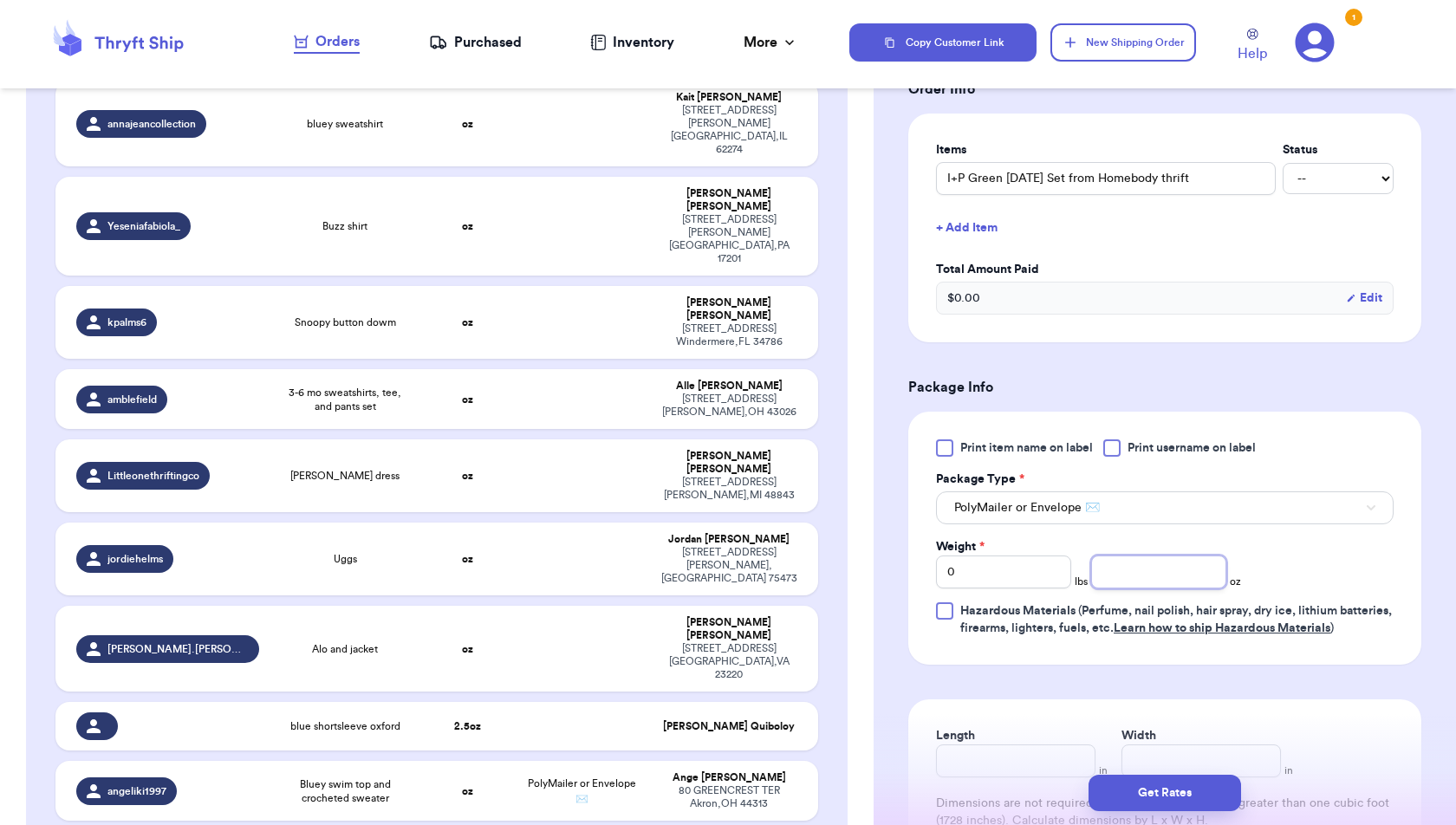
click at [1117, 571] on input "number" at bounding box center [1159, 572] width 136 height 33
click at [1279, 689] on form "Shipping Information Delete Label Customer Info Social Handle * @ mujjiescloset…" at bounding box center [1165, 225] width 513 height 1514
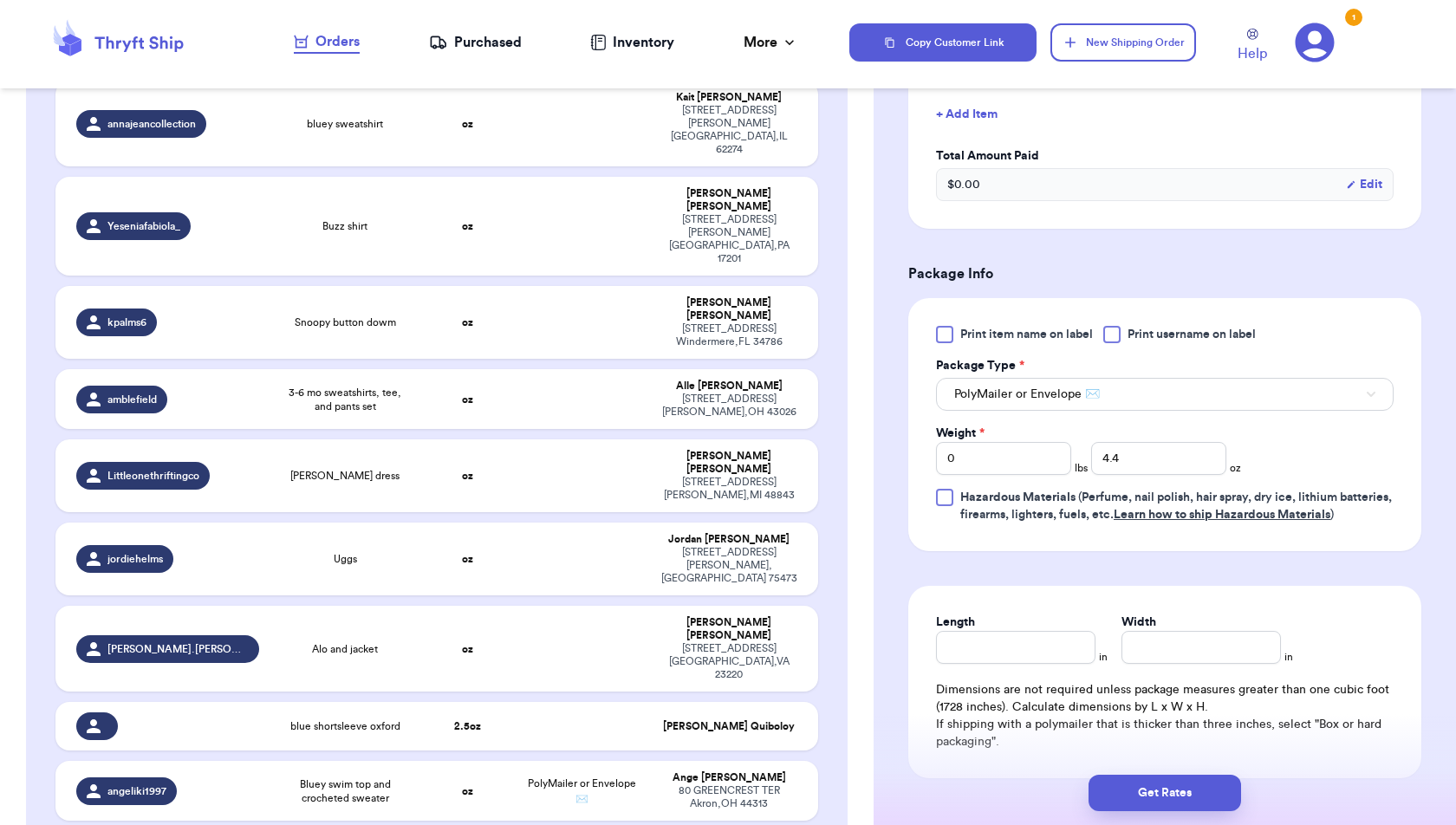
scroll to position [816, 0]
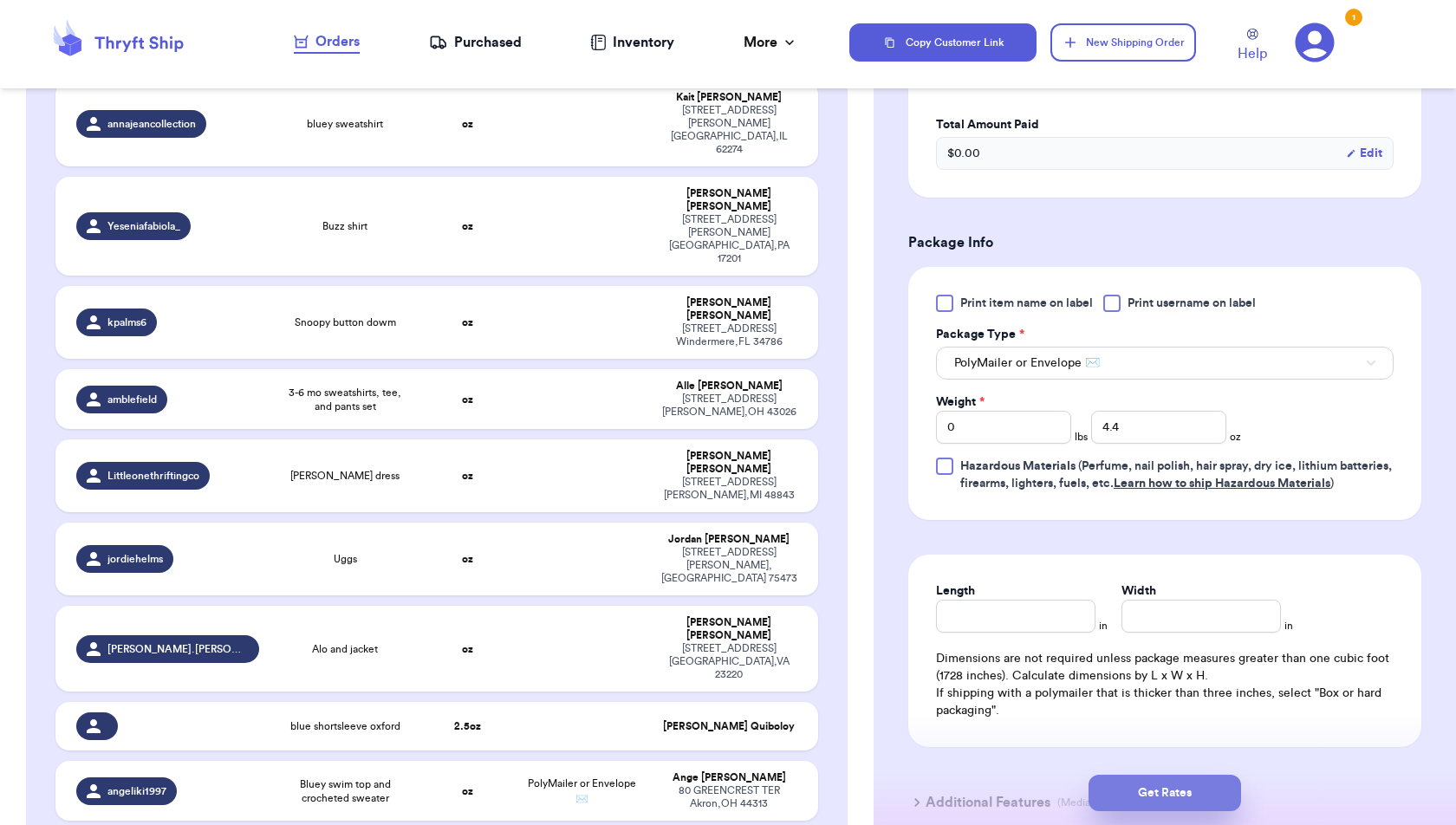
click at [1213, 784] on button "Get Rates" at bounding box center [1165, 793] width 153 height 37
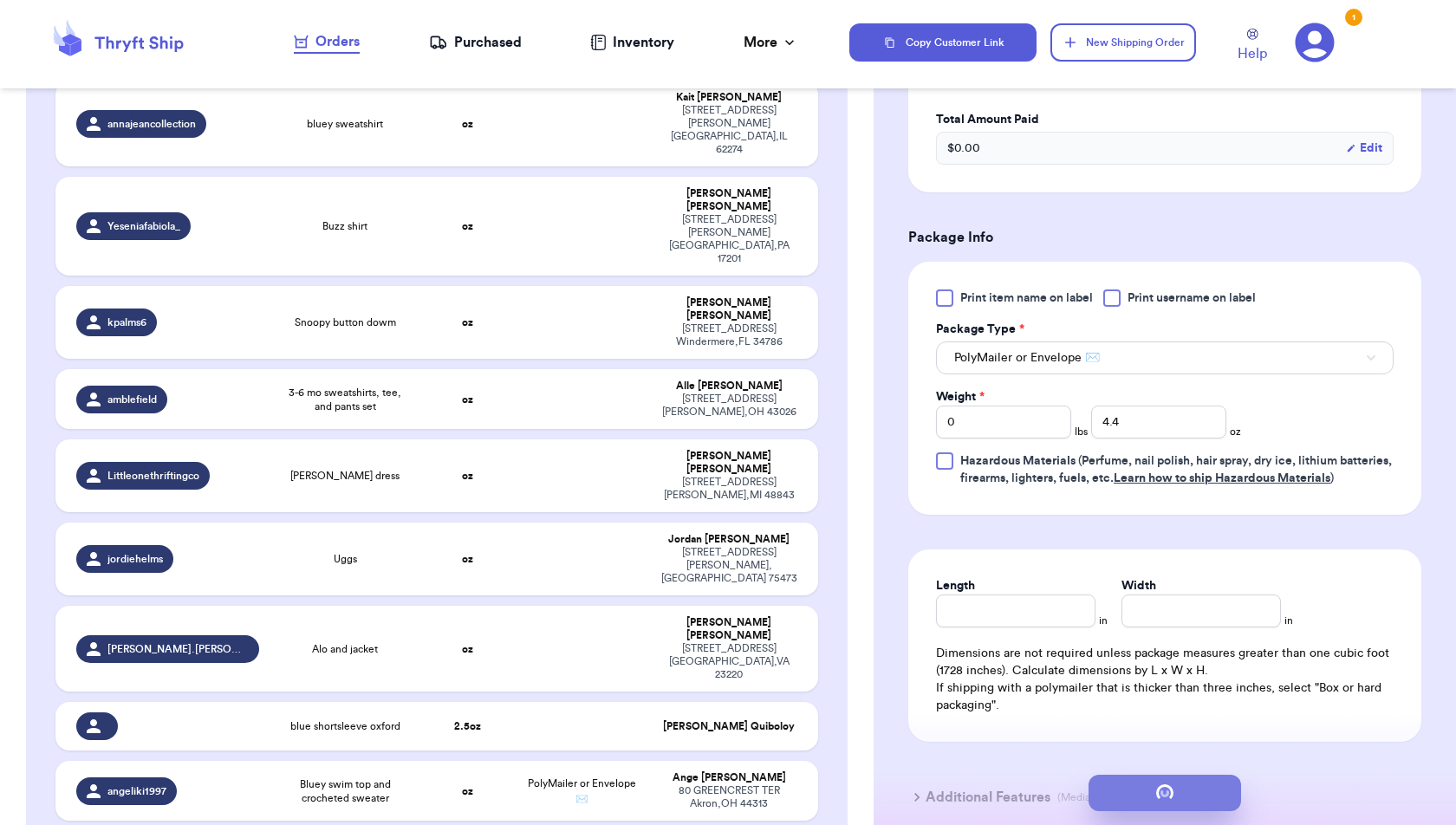
scroll to position [0, 0]
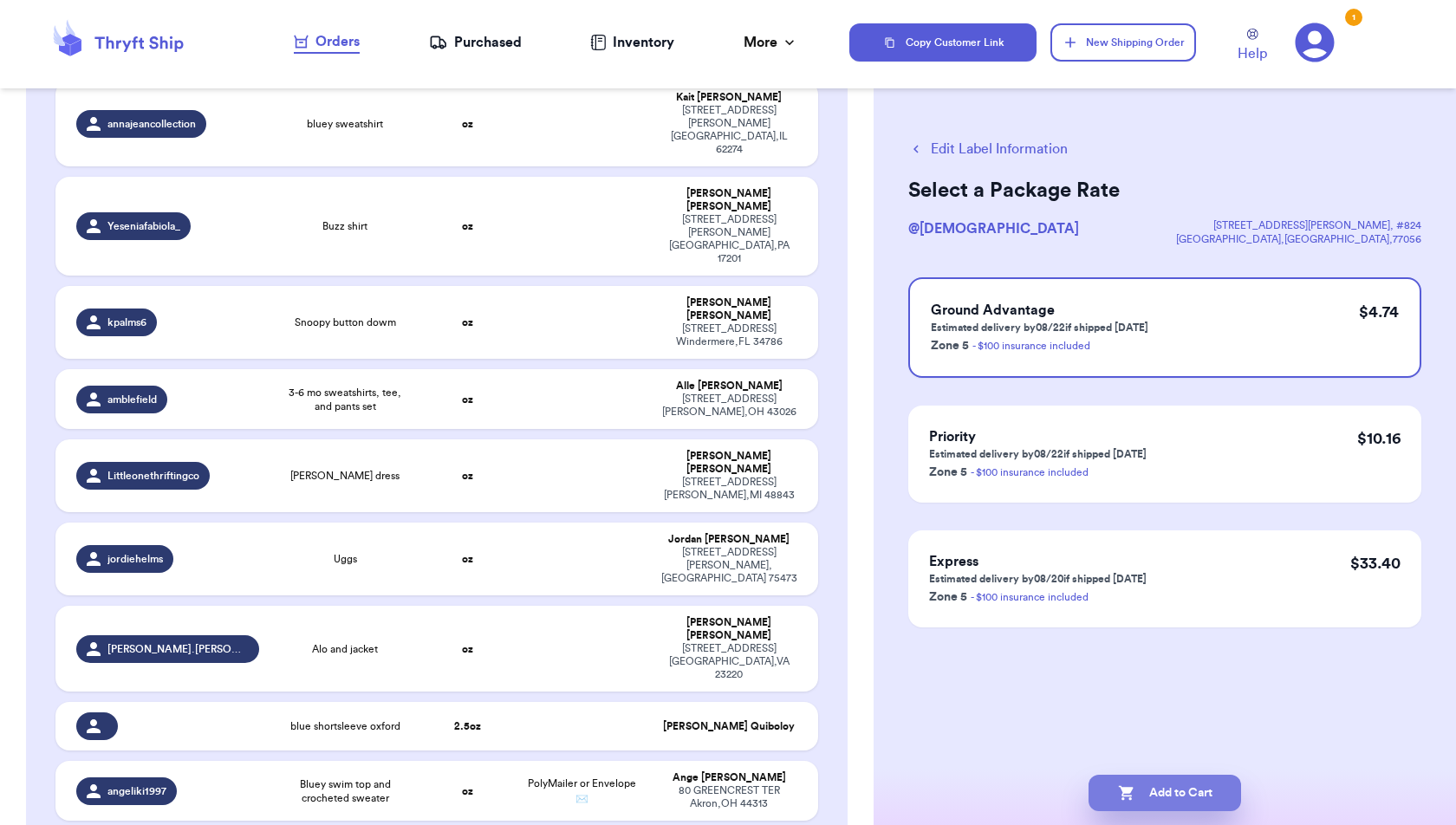
click at [1192, 797] on button "Add to Cart" at bounding box center [1165, 793] width 153 height 37
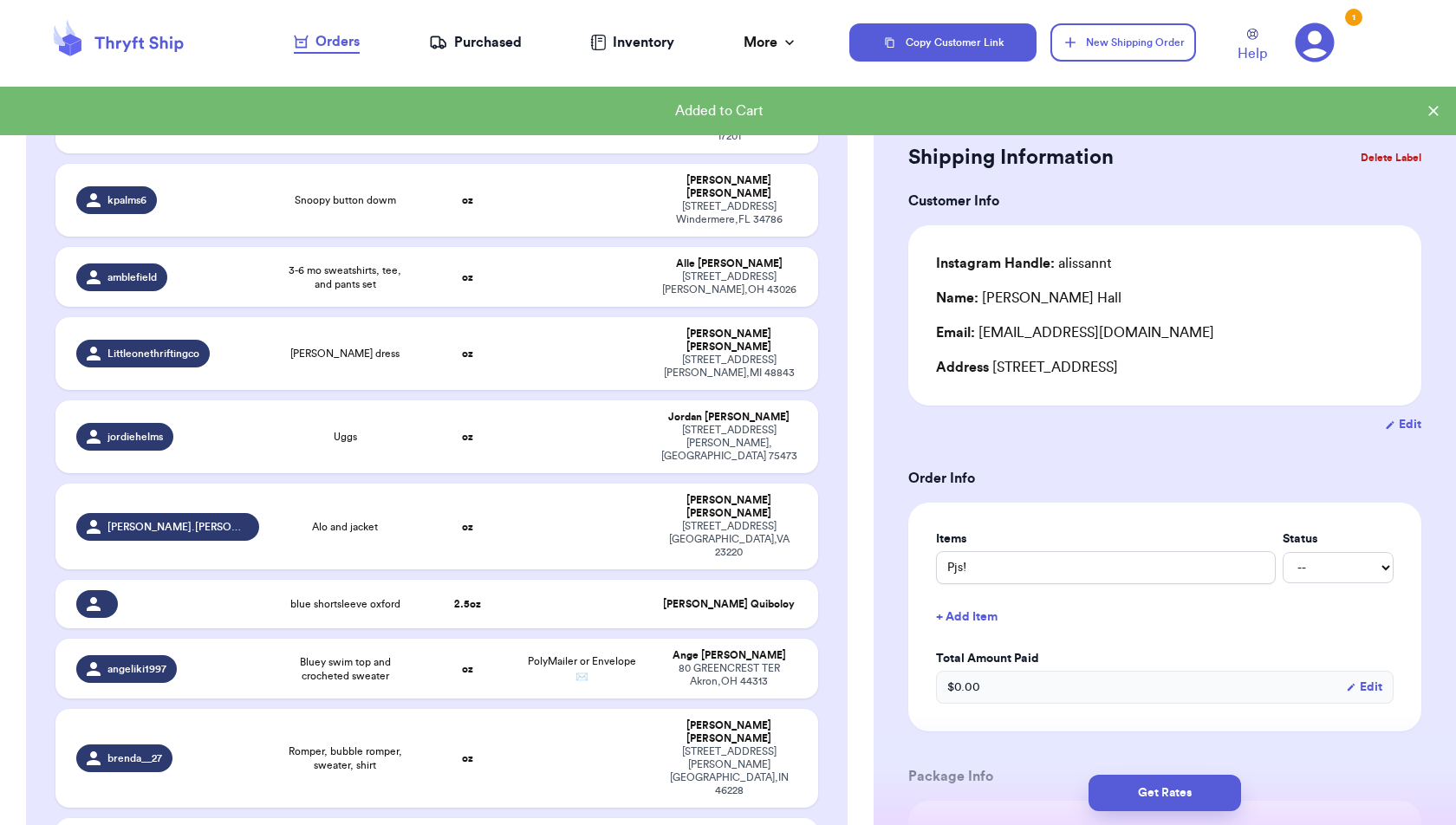
scroll to position [3450, 0]
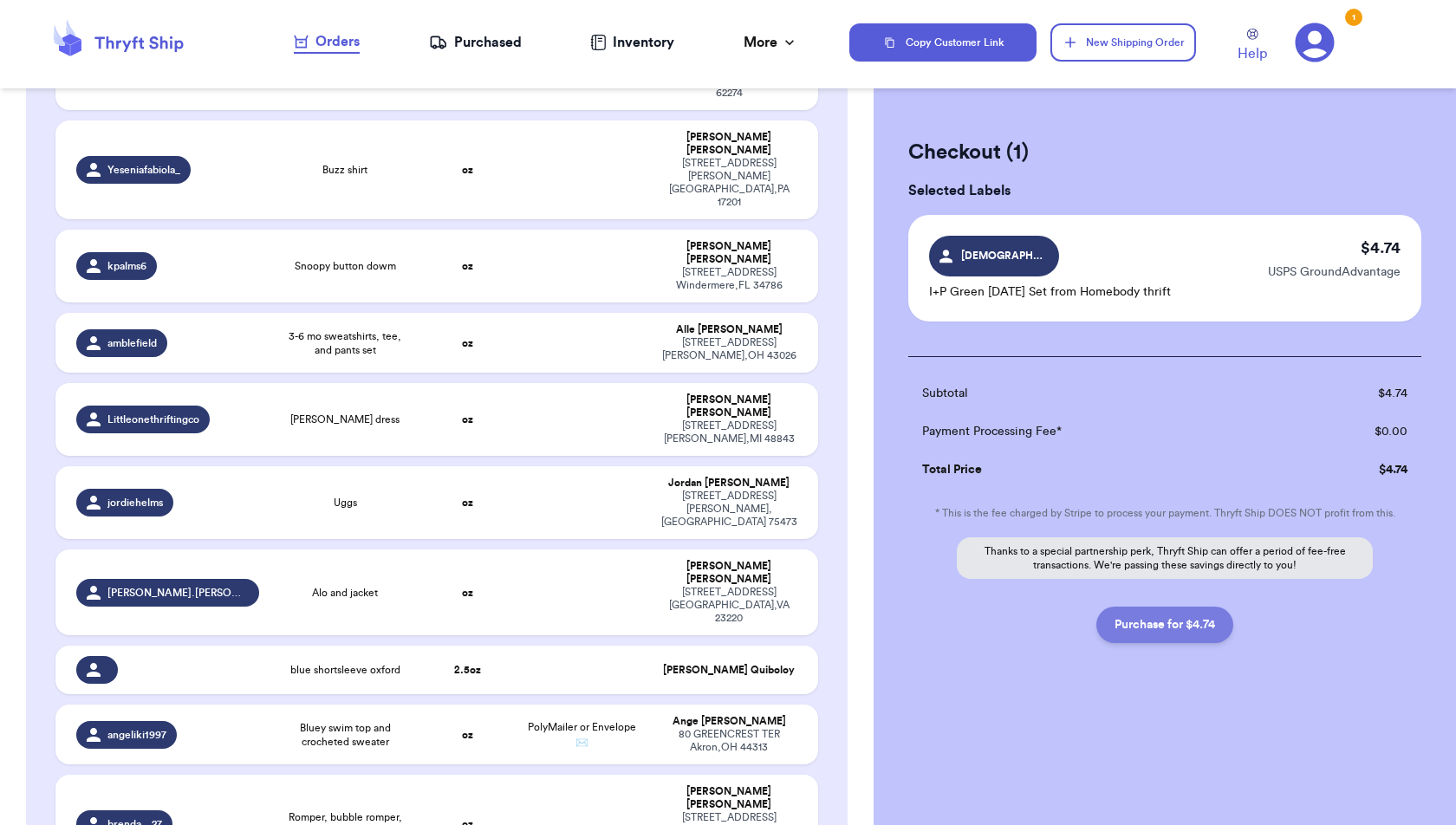
click at [1193, 630] on button "Purchase for $4.74" at bounding box center [1164, 626] width 136 height 37
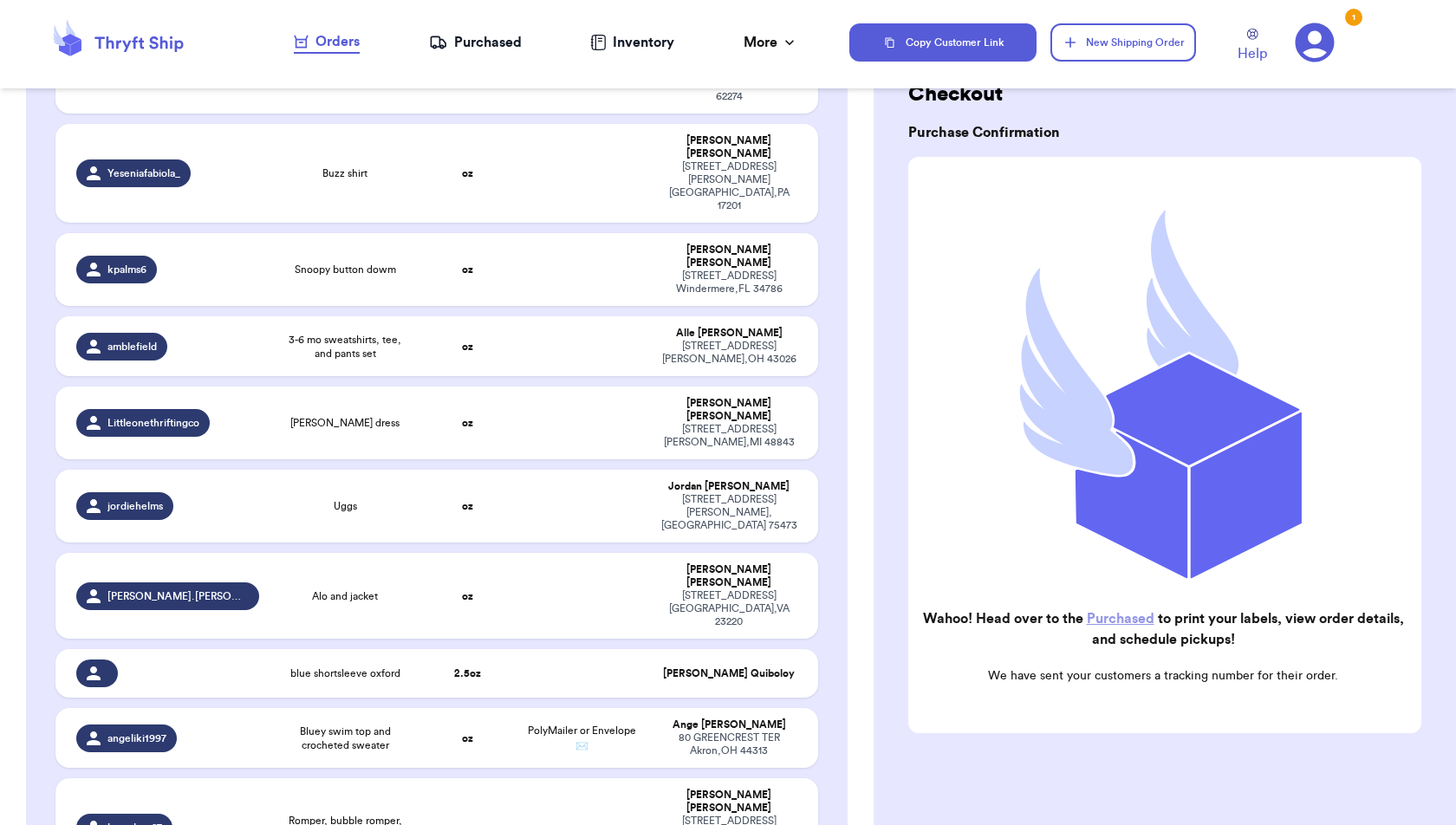
scroll to position [87, 0]
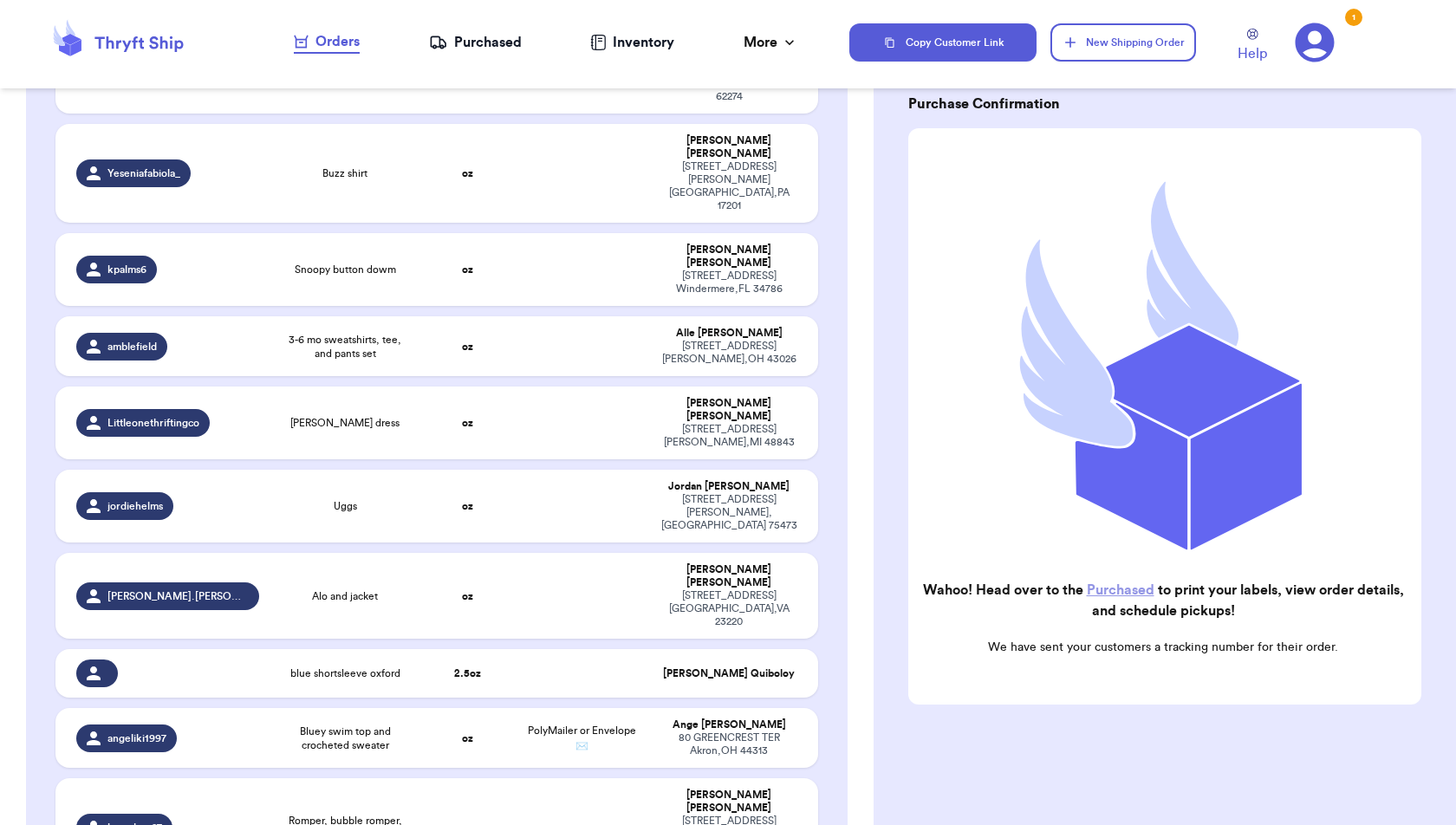
click at [518, 43] on div "Purchased" at bounding box center [475, 42] width 93 height 20
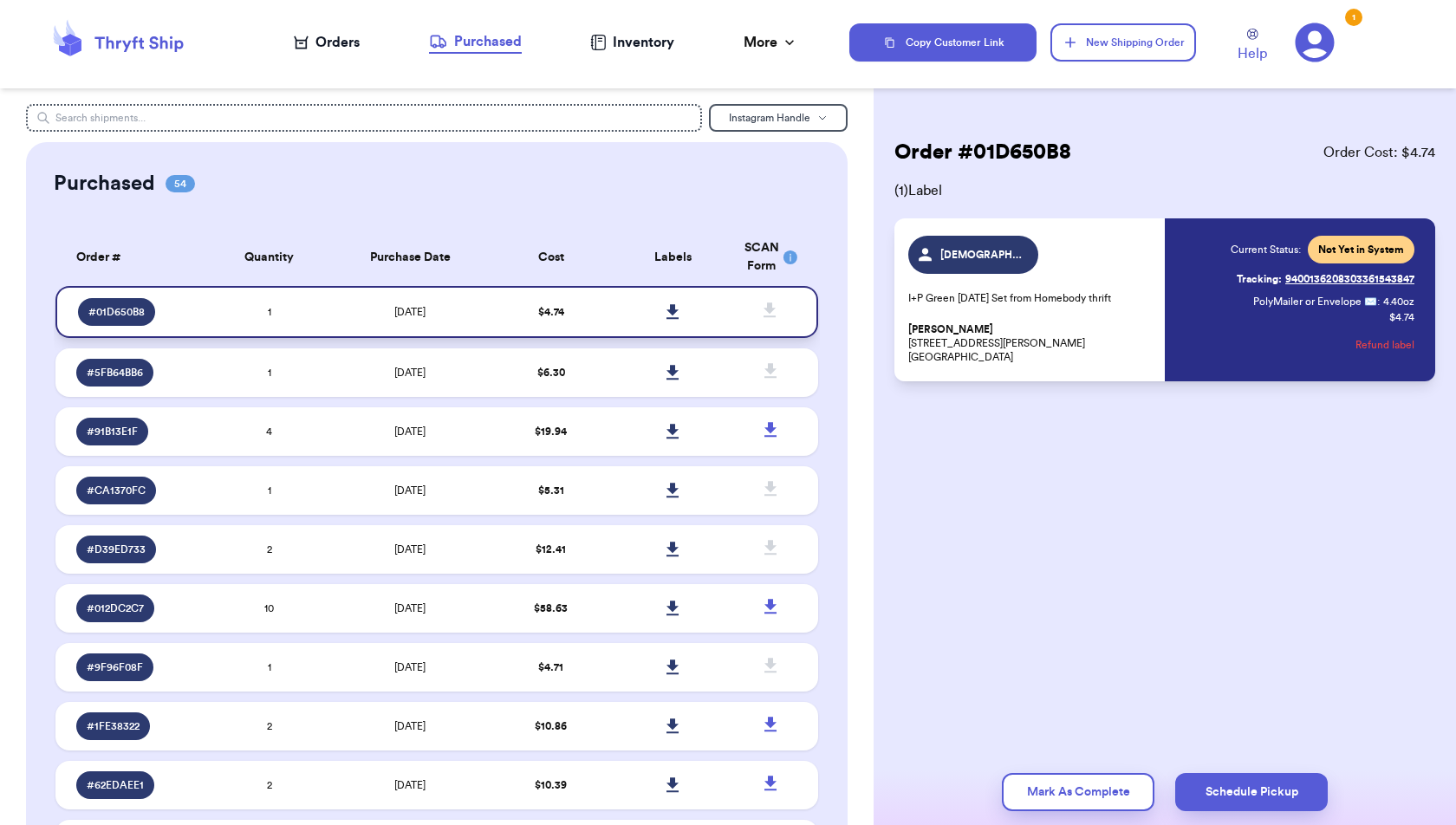
click at [666, 307] on icon at bounding box center [672, 312] width 13 height 15
